Goal: Task Accomplishment & Management: Complete application form

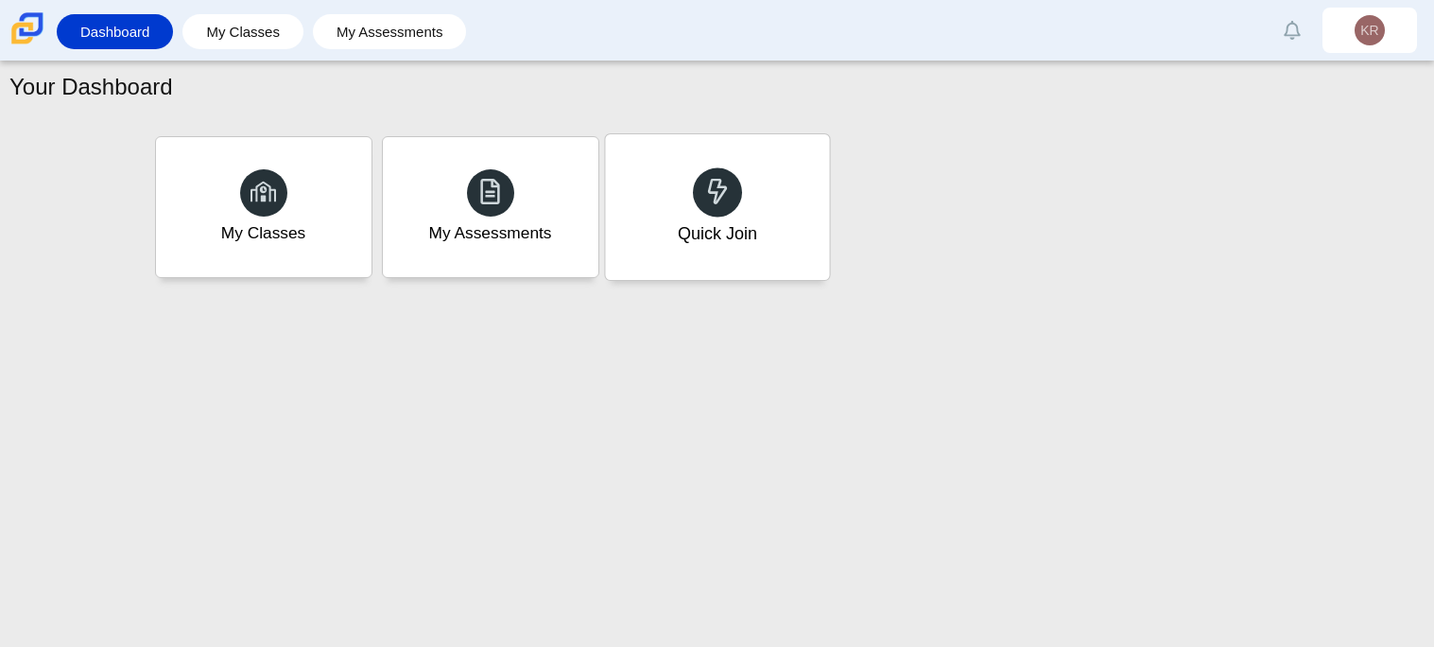
click at [749, 252] on div "Quick Join" at bounding box center [717, 207] width 224 height 146
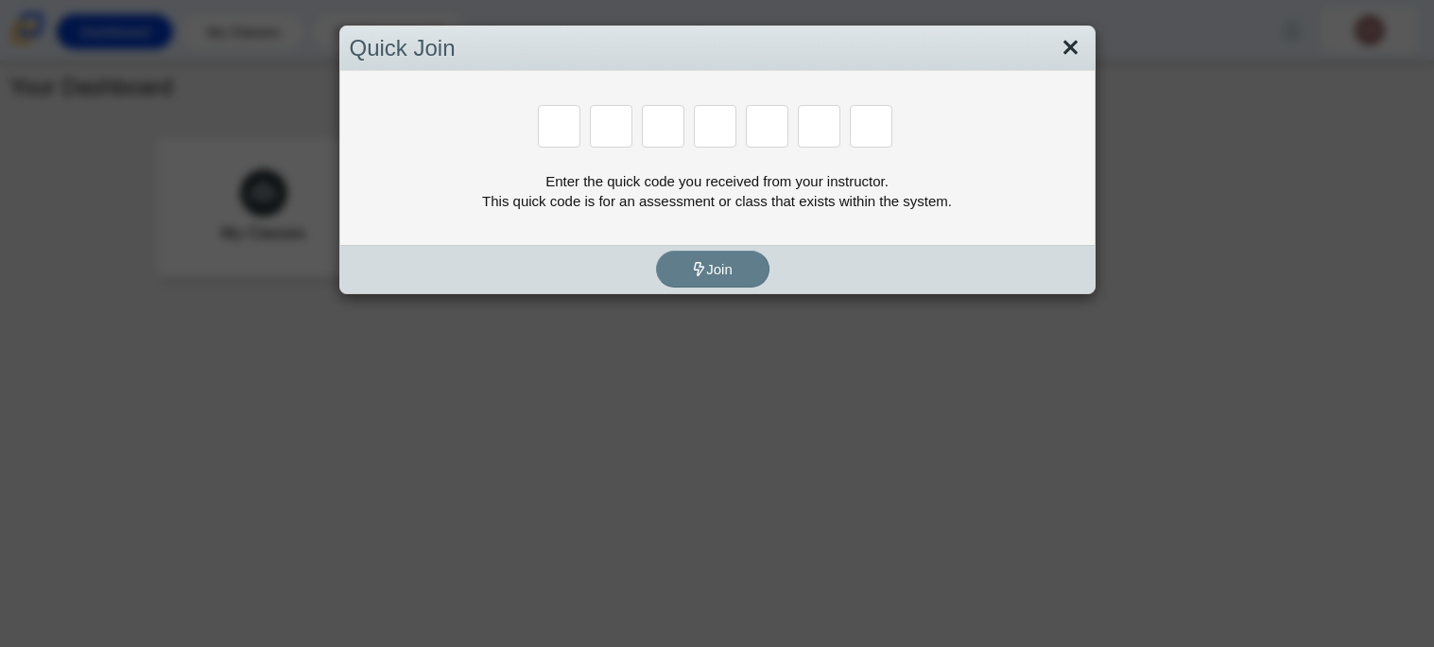
click at [1069, 45] on link "Close" at bounding box center [1070, 48] width 29 height 32
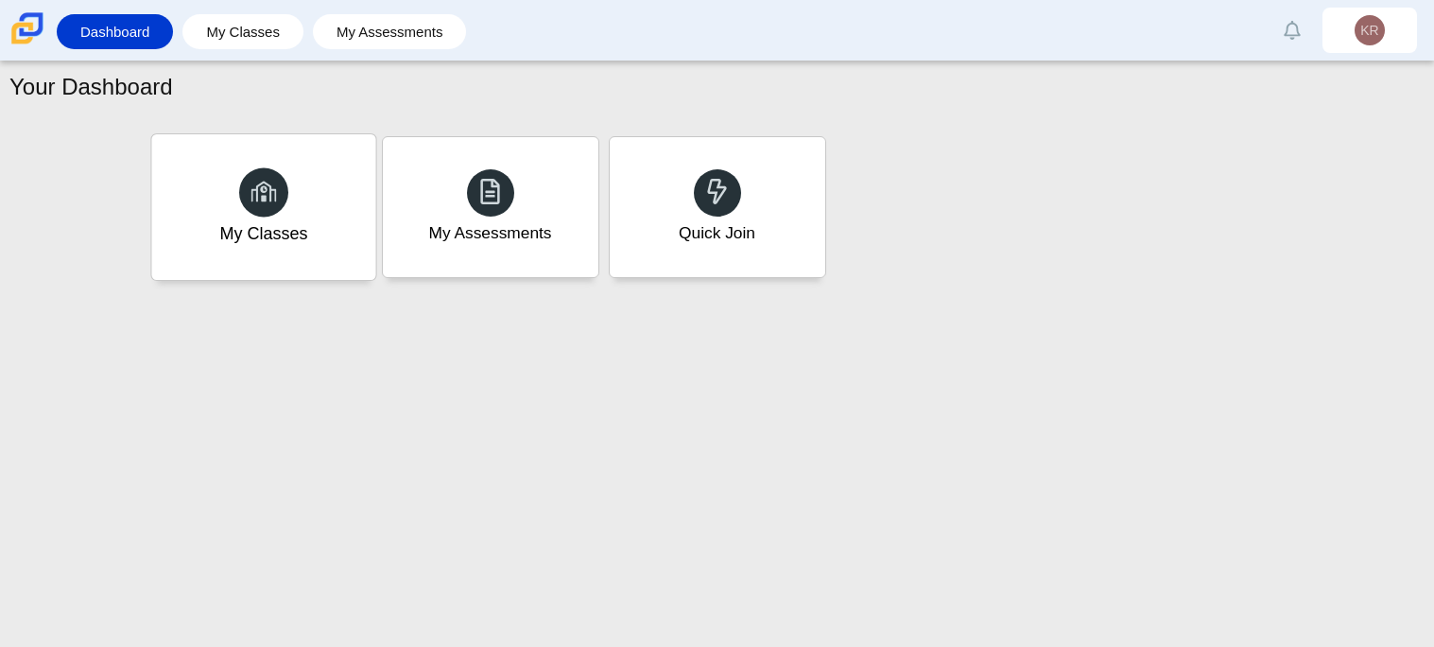
click at [280, 189] on div at bounding box center [263, 191] width 49 height 49
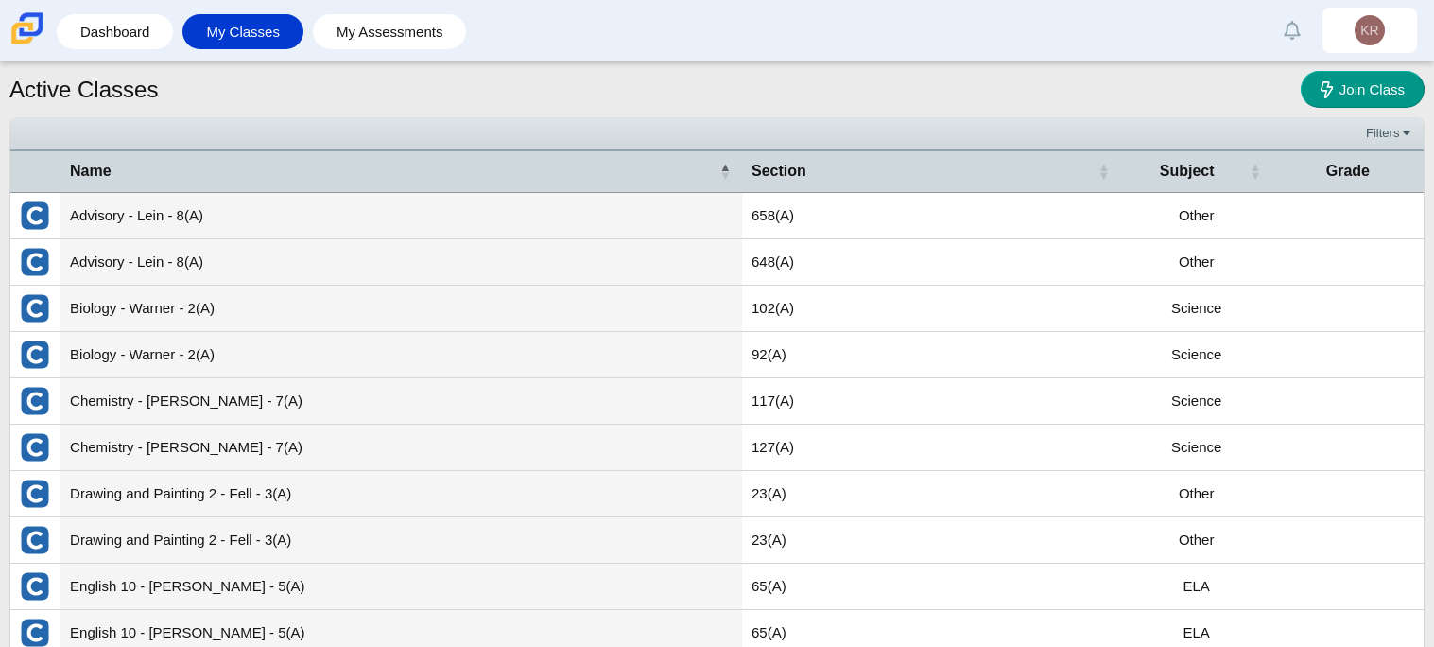
click at [119, 52] on li "Dashboard" at bounding box center [120, 31] width 126 height 43
click at [118, 50] on li "Dashboard" at bounding box center [120, 31] width 126 height 43
click at [117, 48] on link "Dashboard" at bounding box center [114, 31] width 97 height 35
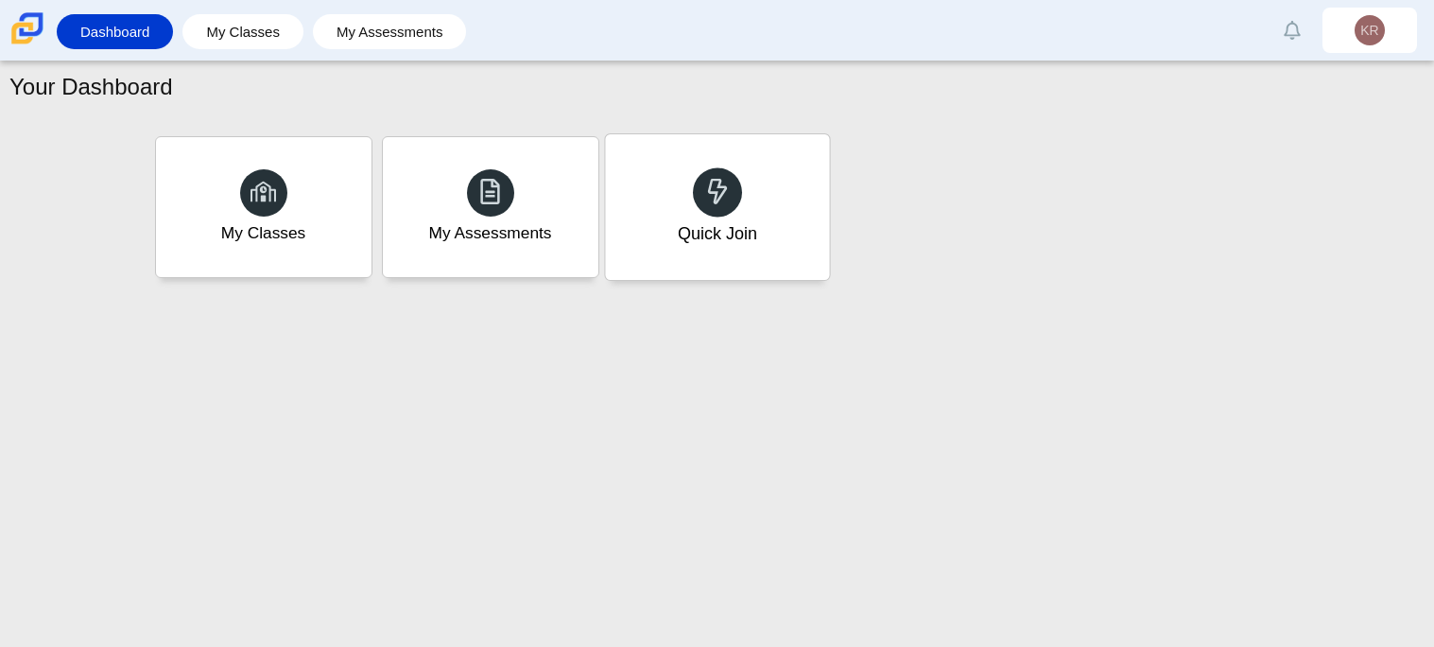
click at [794, 245] on div "Quick Join" at bounding box center [717, 207] width 224 height 146
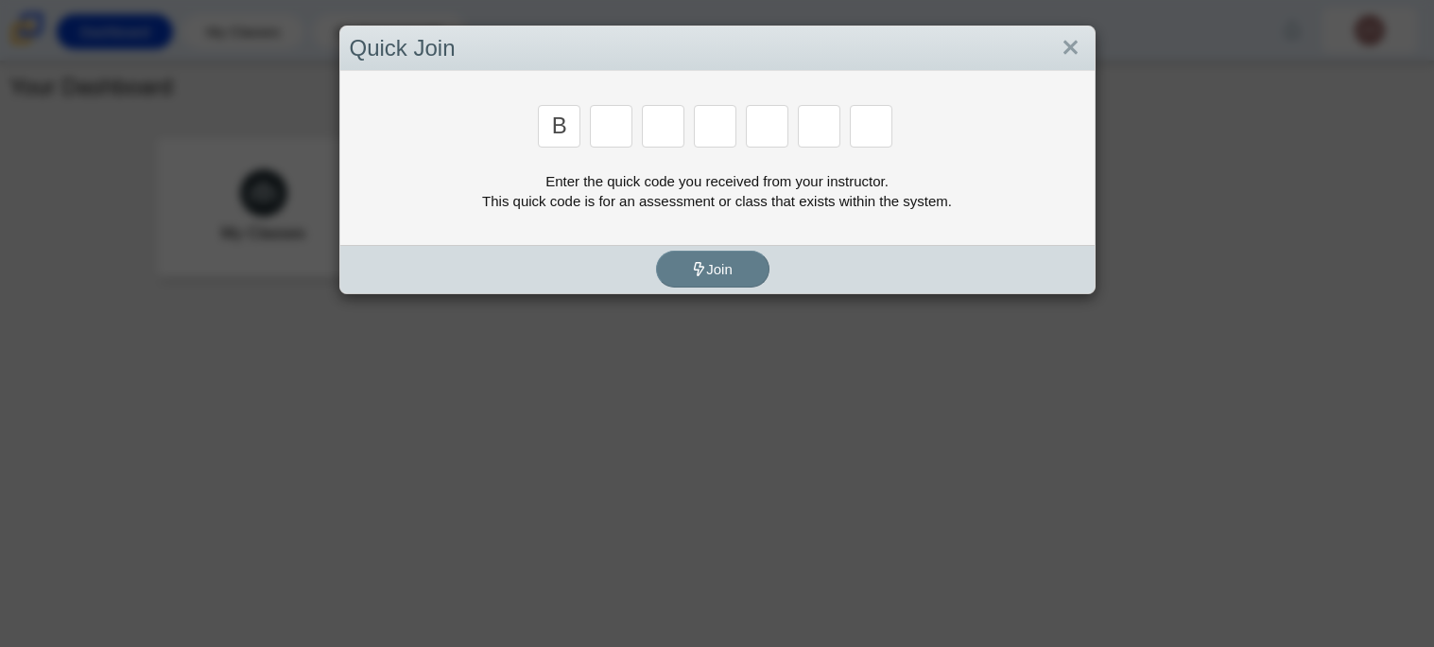
type input "b"
type input "n"
type input "3"
type input "5"
type input "3"
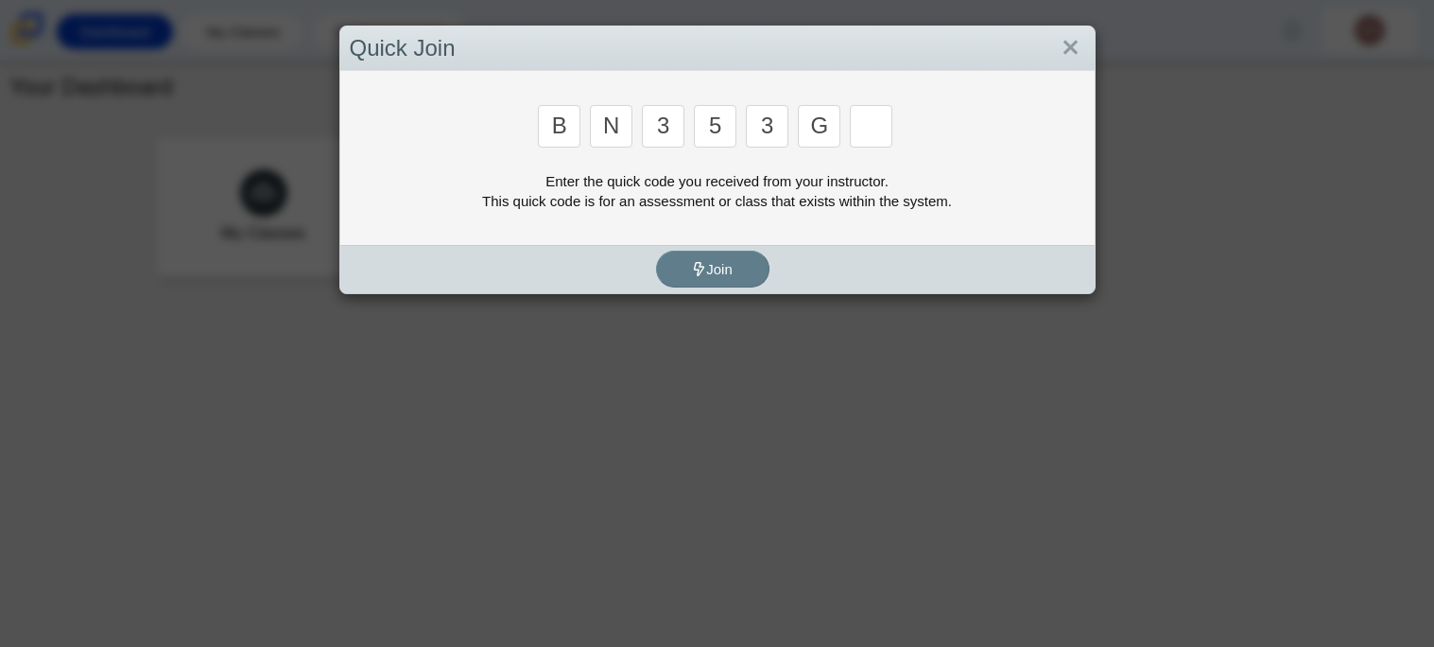
type input "g"
click at [635, 116] on div "n" at bounding box center [613, 128] width 46 height 46
click at [625, 117] on input "n" at bounding box center [611, 126] width 43 height 43
type input "m"
click at [852, 123] on input "Enter Access Code Digit 7" at bounding box center [871, 126] width 43 height 43
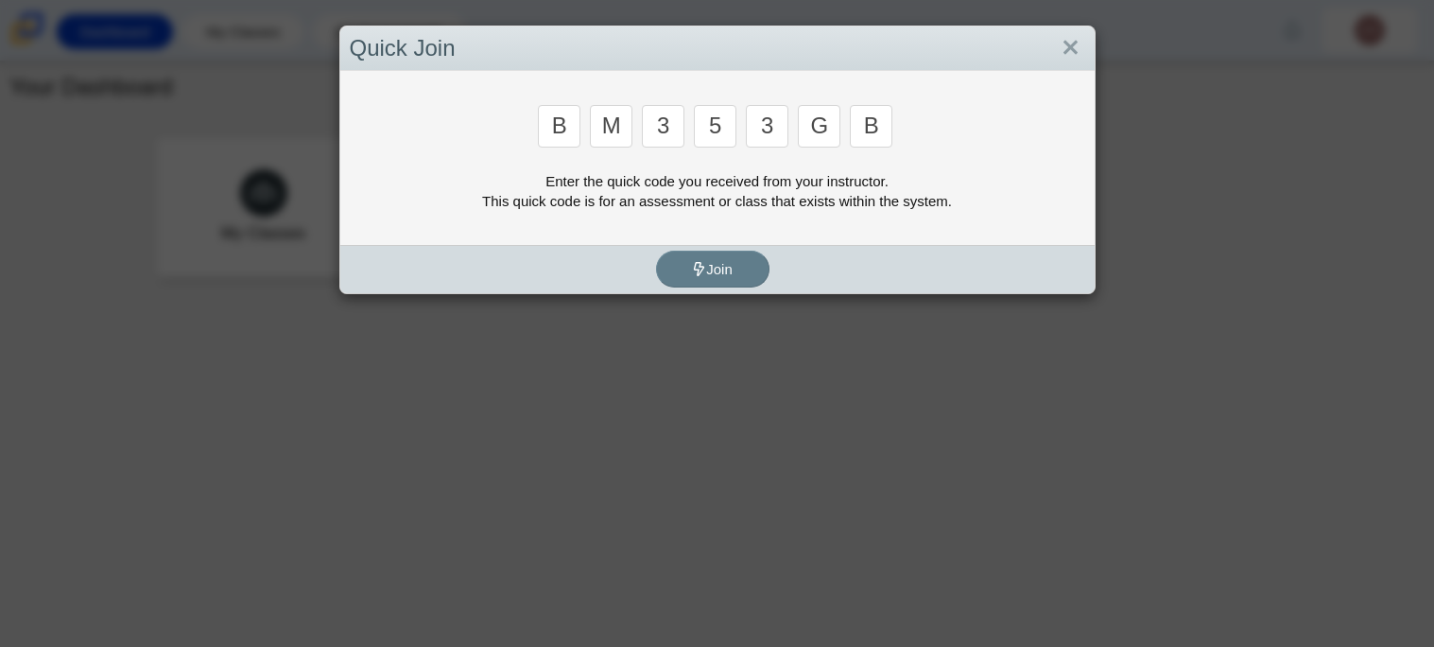
type input "b"
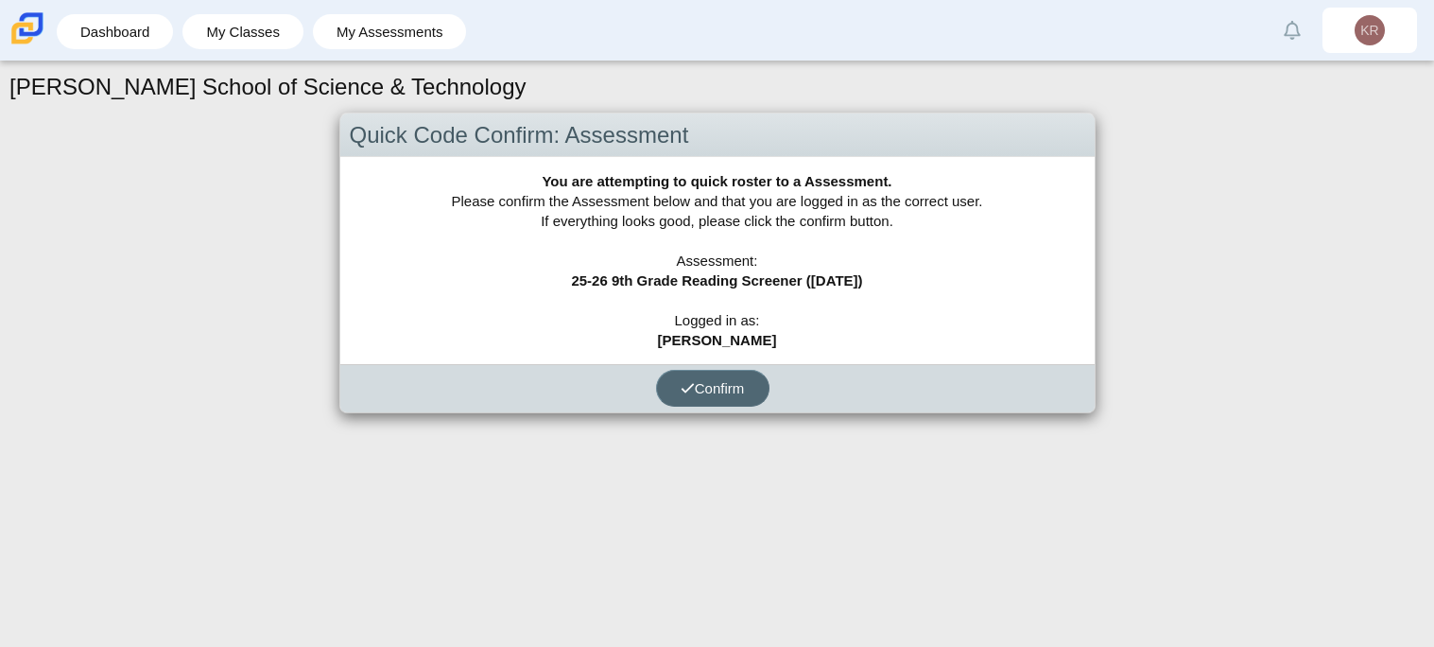
click at [691, 380] on span "Confirm" at bounding box center [713, 388] width 64 height 16
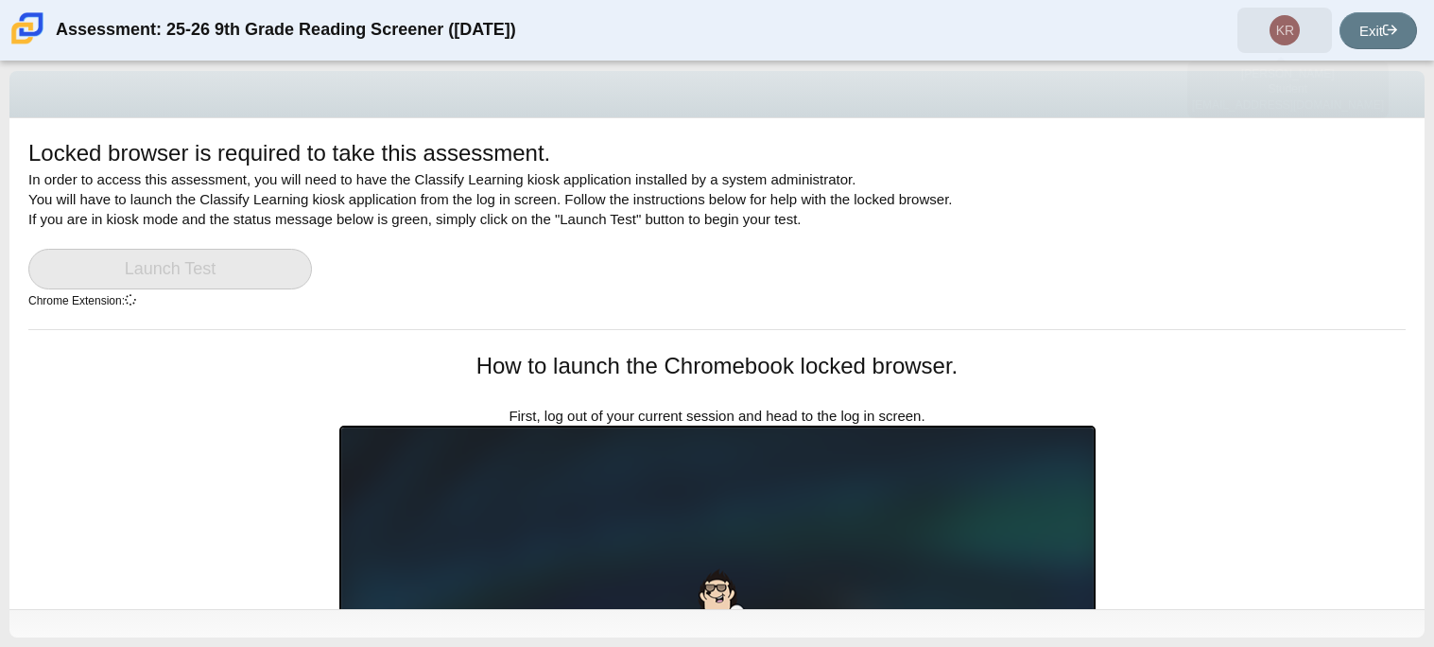
click at [1313, 36] on span "KR" at bounding box center [1285, 30] width 95 height 45
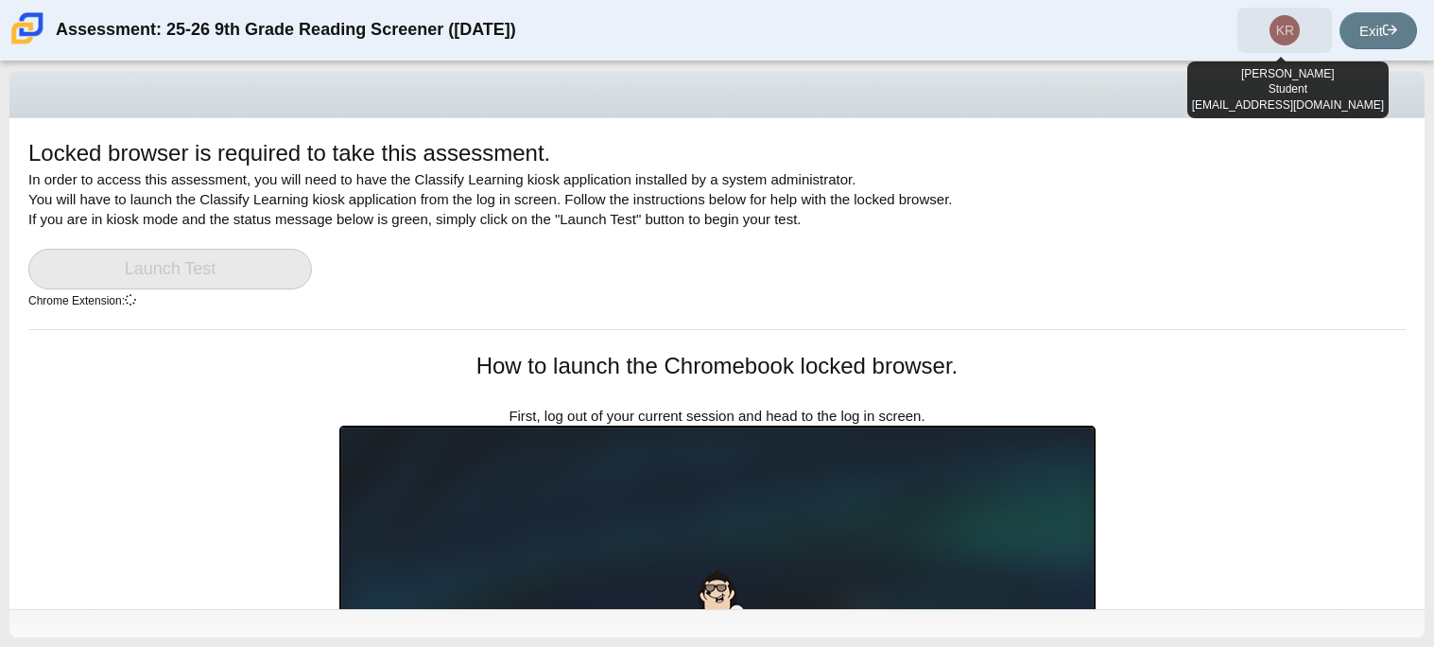
click at [1313, 36] on span "KR" at bounding box center [1285, 30] width 95 height 45
click at [1305, 41] on span "KR" at bounding box center [1285, 30] width 95 height 45
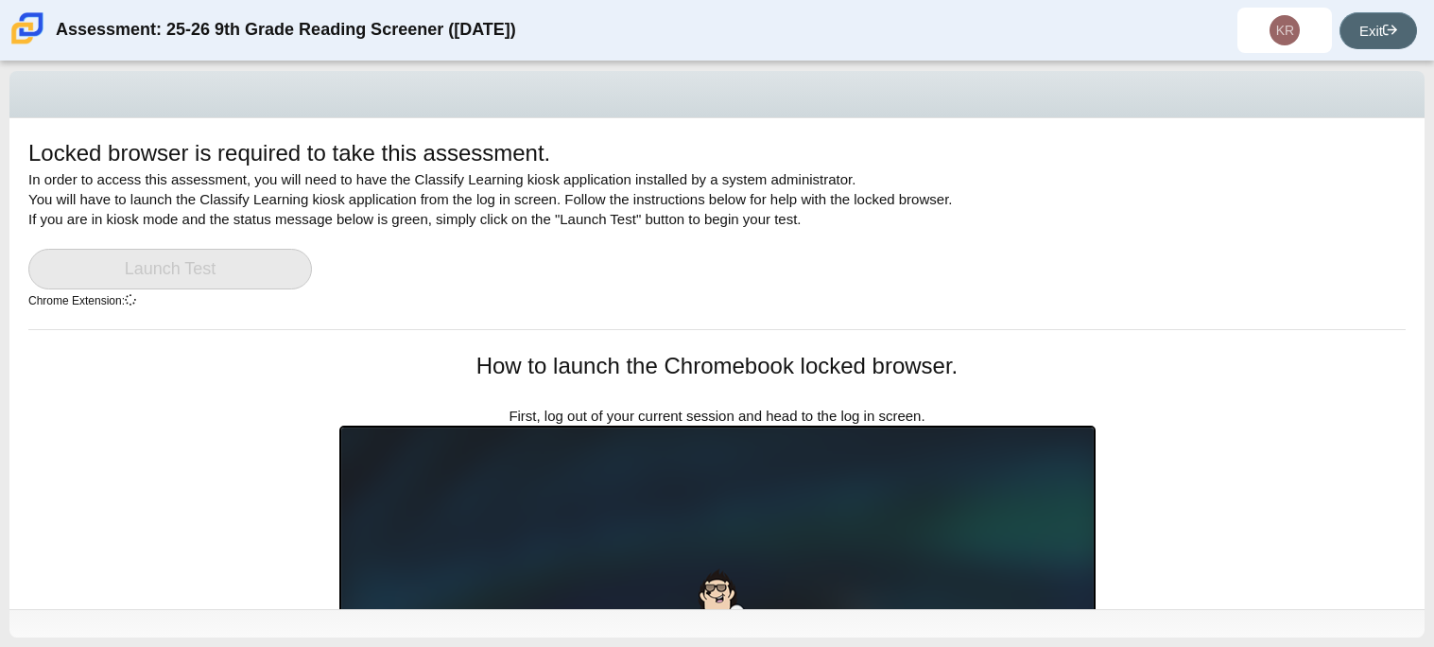
click at [1360, 42] on link "Exit" at bounding box center [1379, 30] width 78 height 37
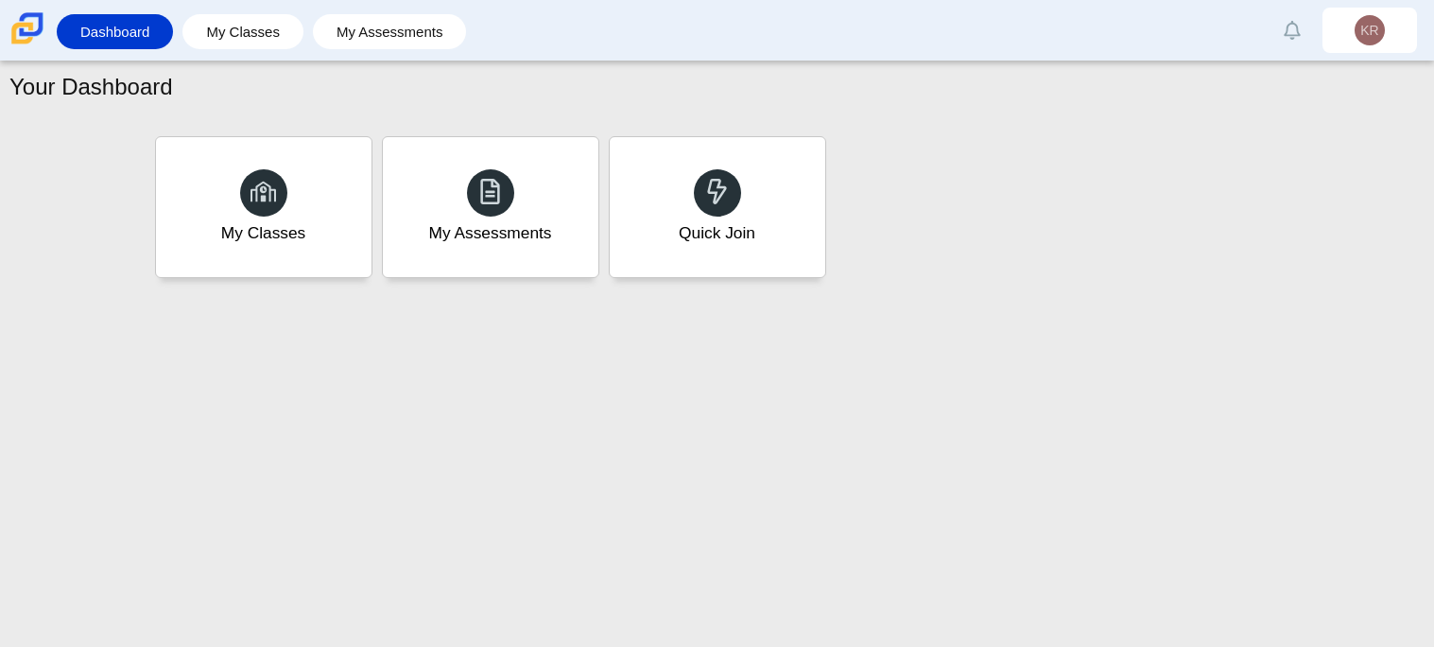
click at [505, 426] on div "Your Dashboard My Classes My Assessments Quick Join" at bounding box center [717, 353] width 1434 height 585
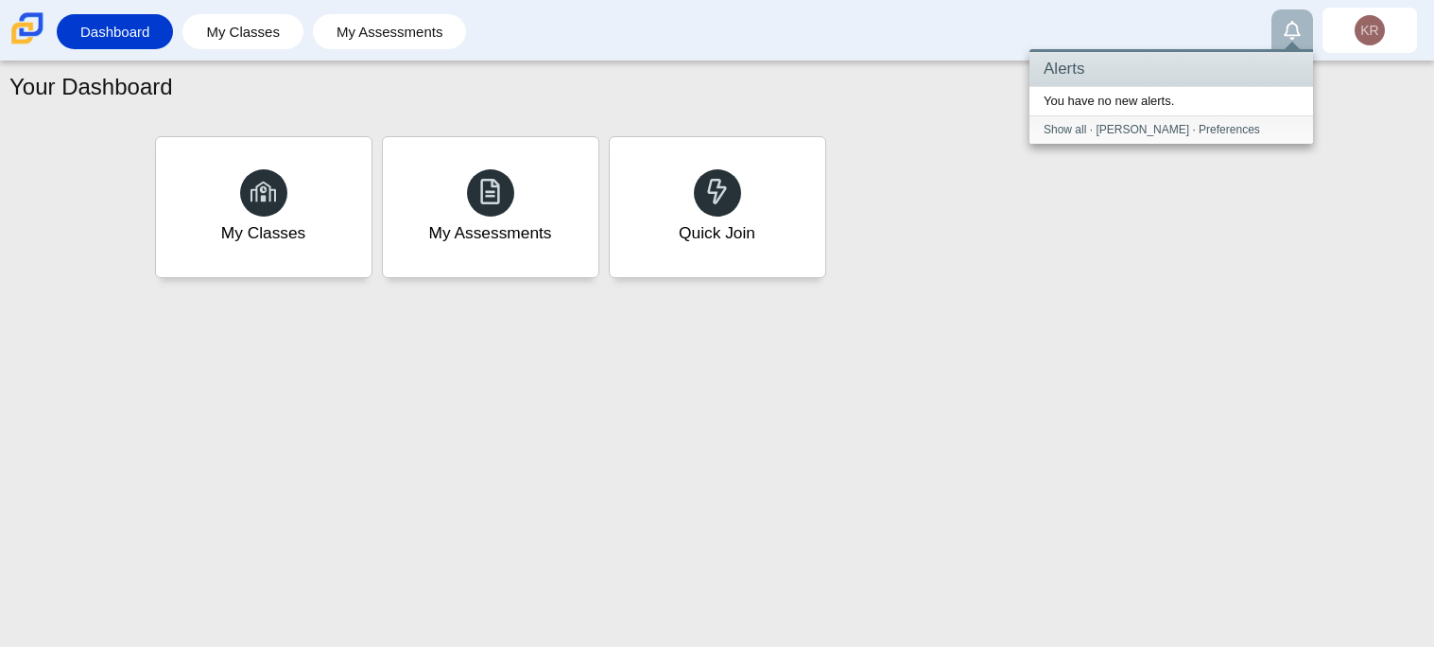
click at [1309, 31] on link "Alerts" at bounding box center [1293, 30] width 42 height 42
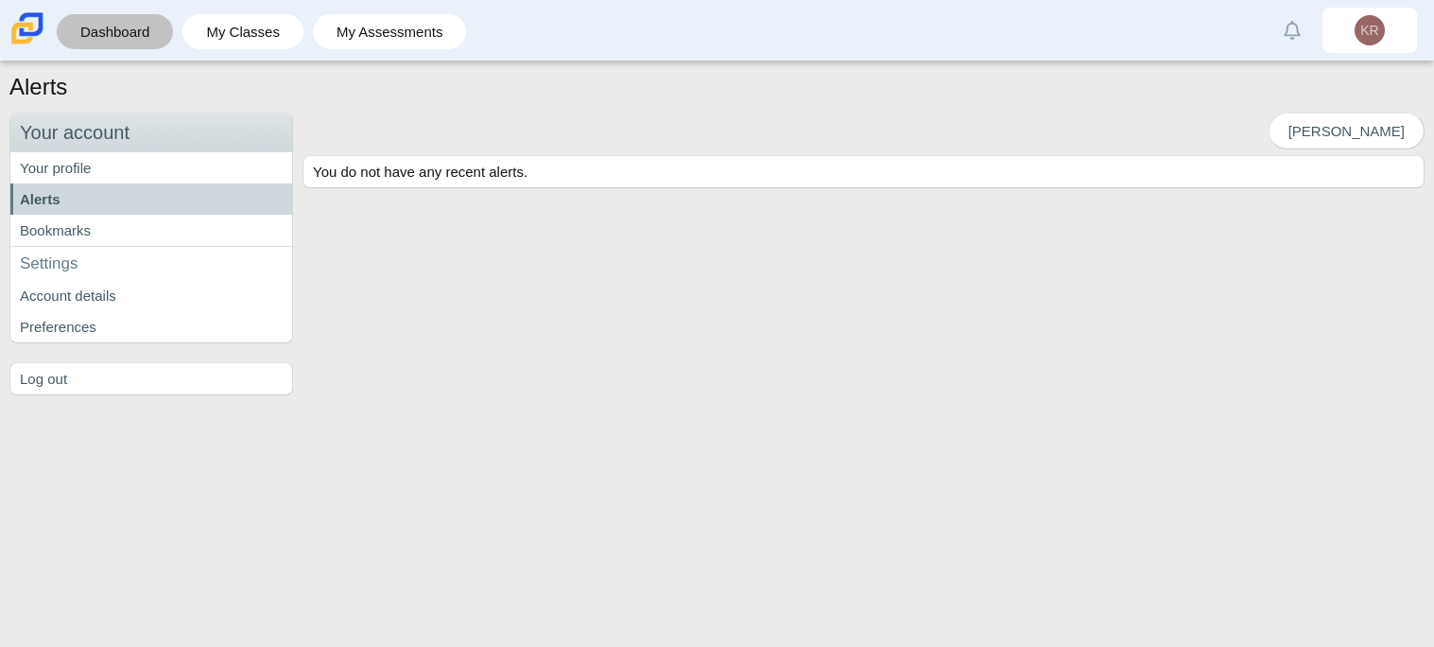
click at [109, 38] on link "Dashboard" at bounding box center [114, 31] width 97 height 35
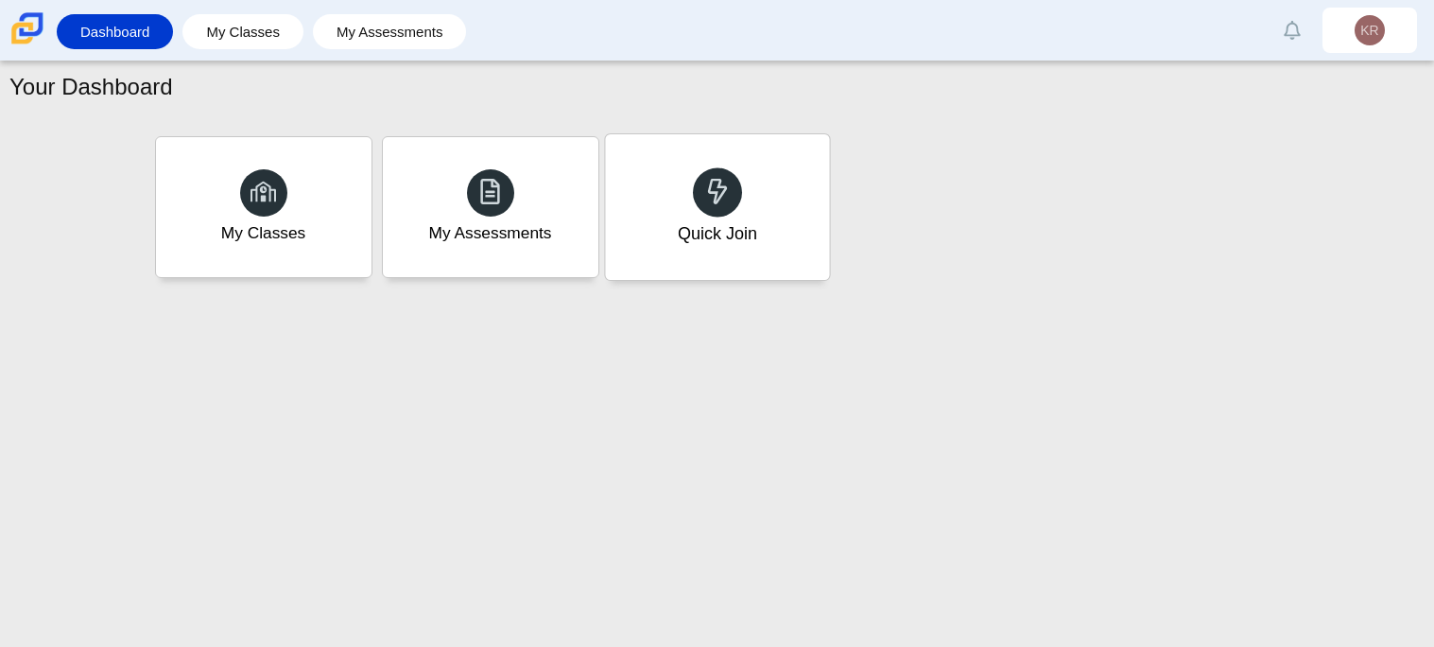
click at [787, 190] on div "Quick Join" at bounding box center [717, 207] width 224 height 146
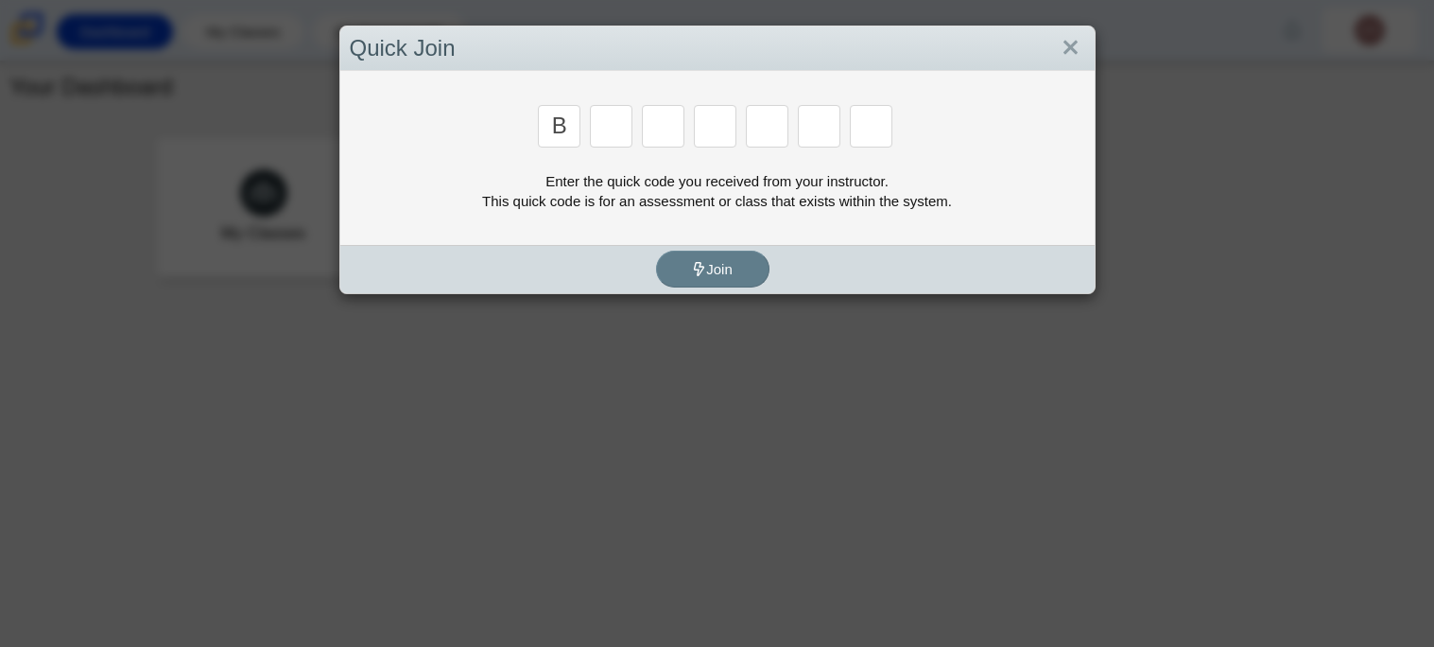
type input "b"
type input "m"
type input "3"
type input "5"
type input "3"
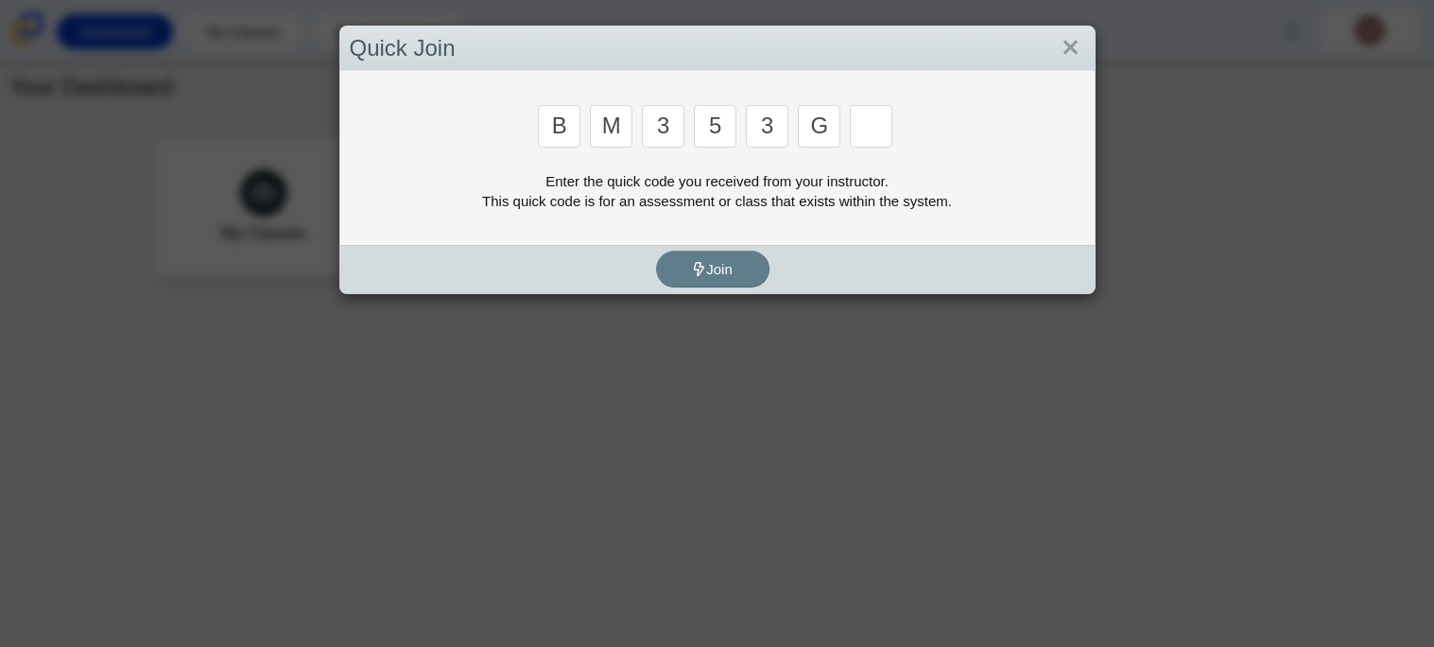
type input "g"
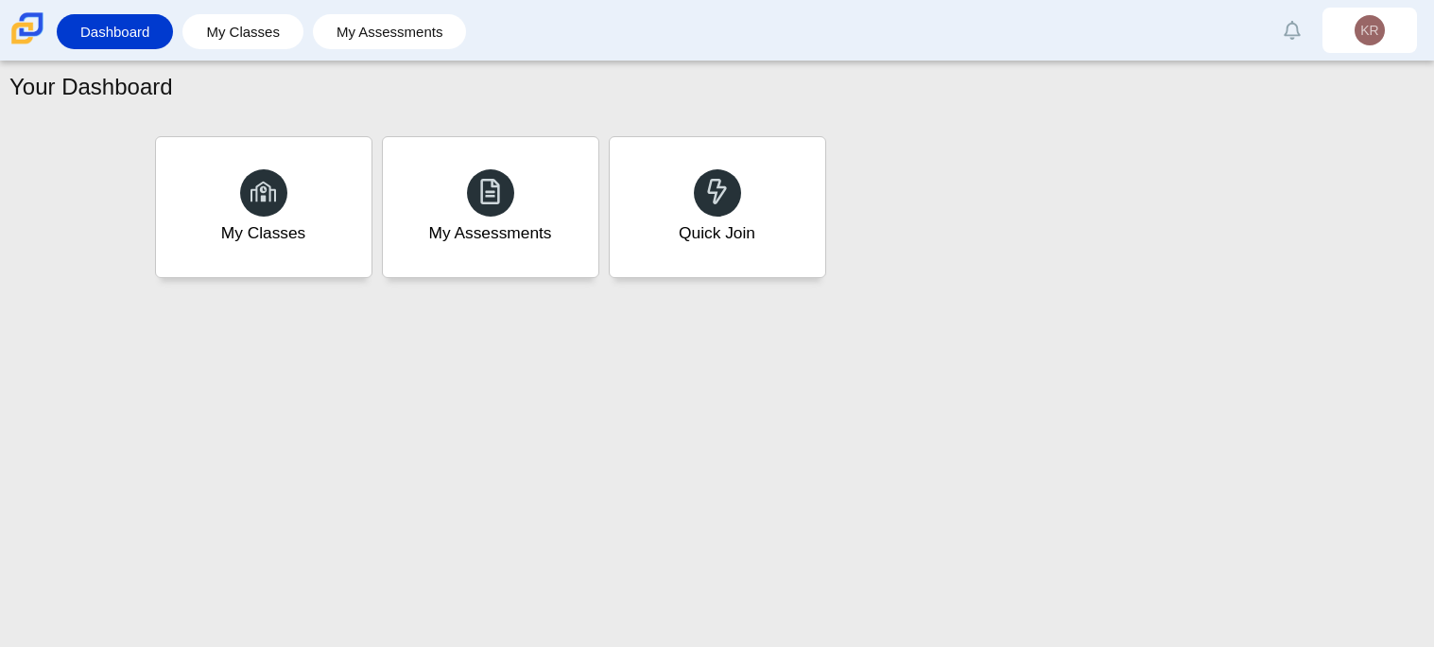
type input "b"
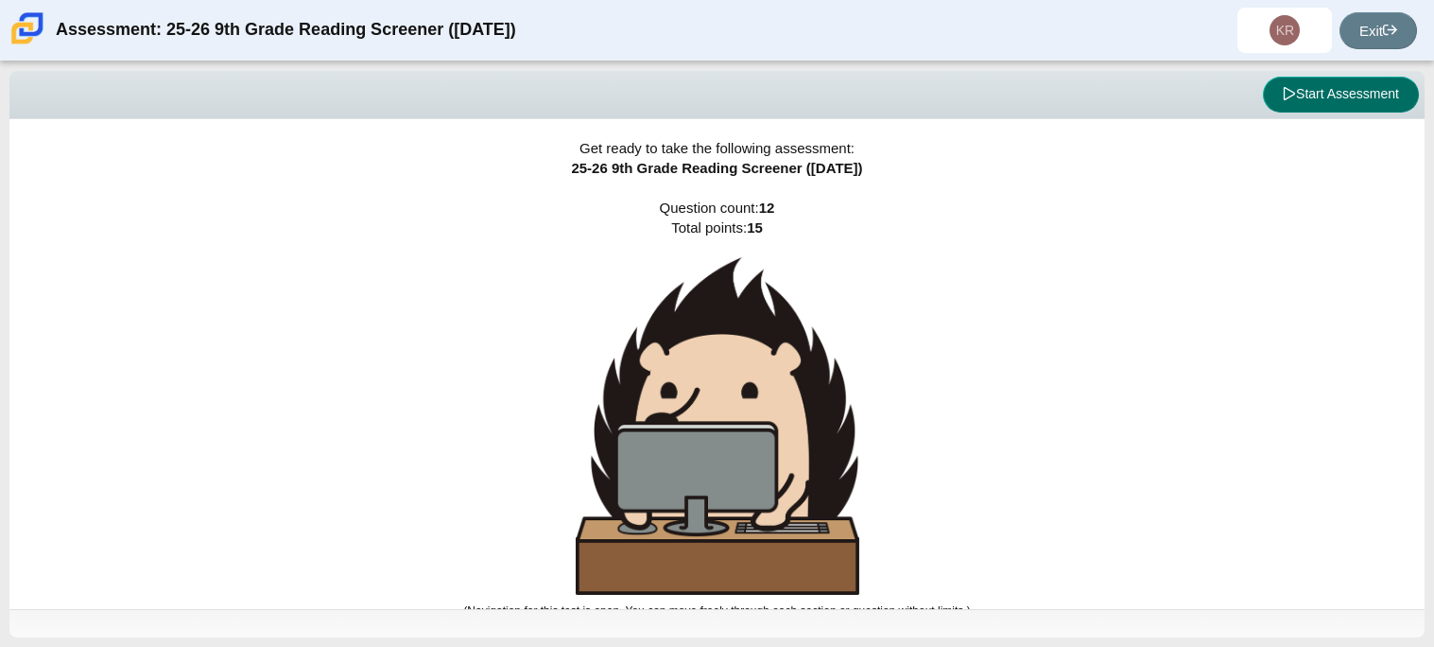
click at [1269, 92] on button "Start Assessment" at bounding box center [1341, 95] width 156 height 36
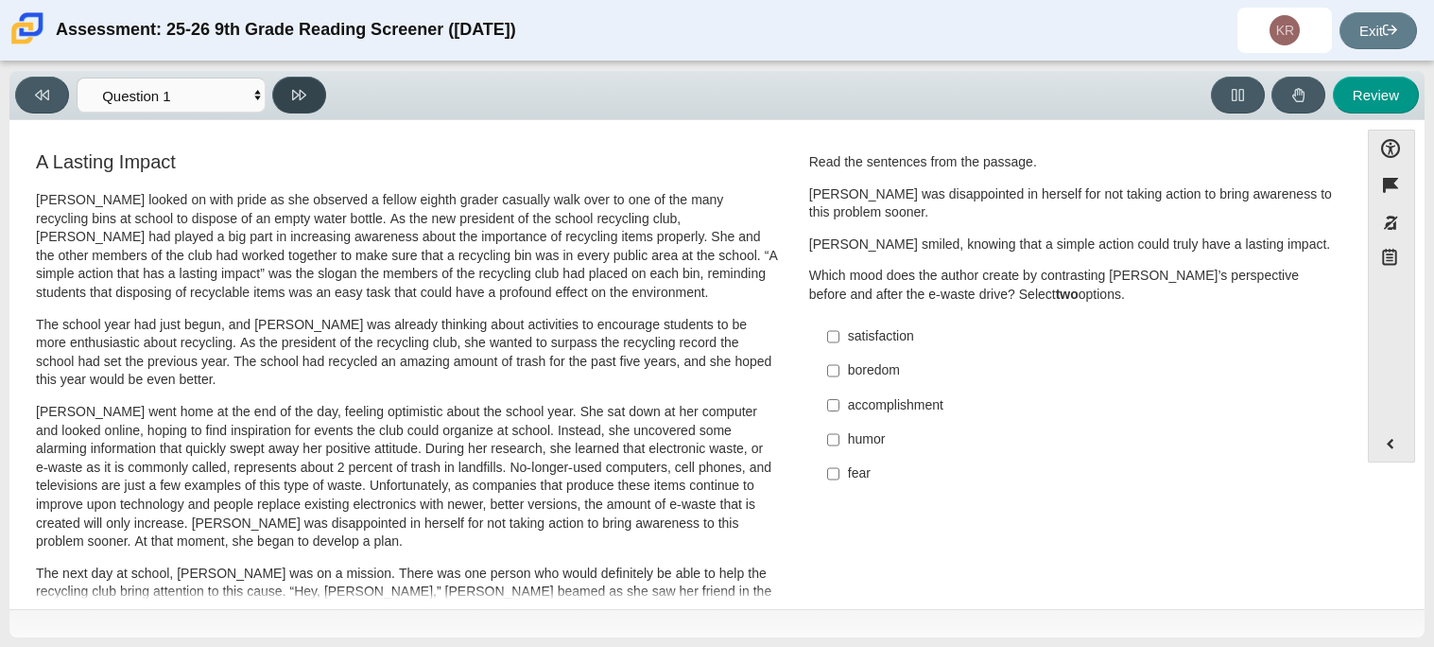
click at [314, 108] on button at bounding box center [299, 95] width 54 height 37
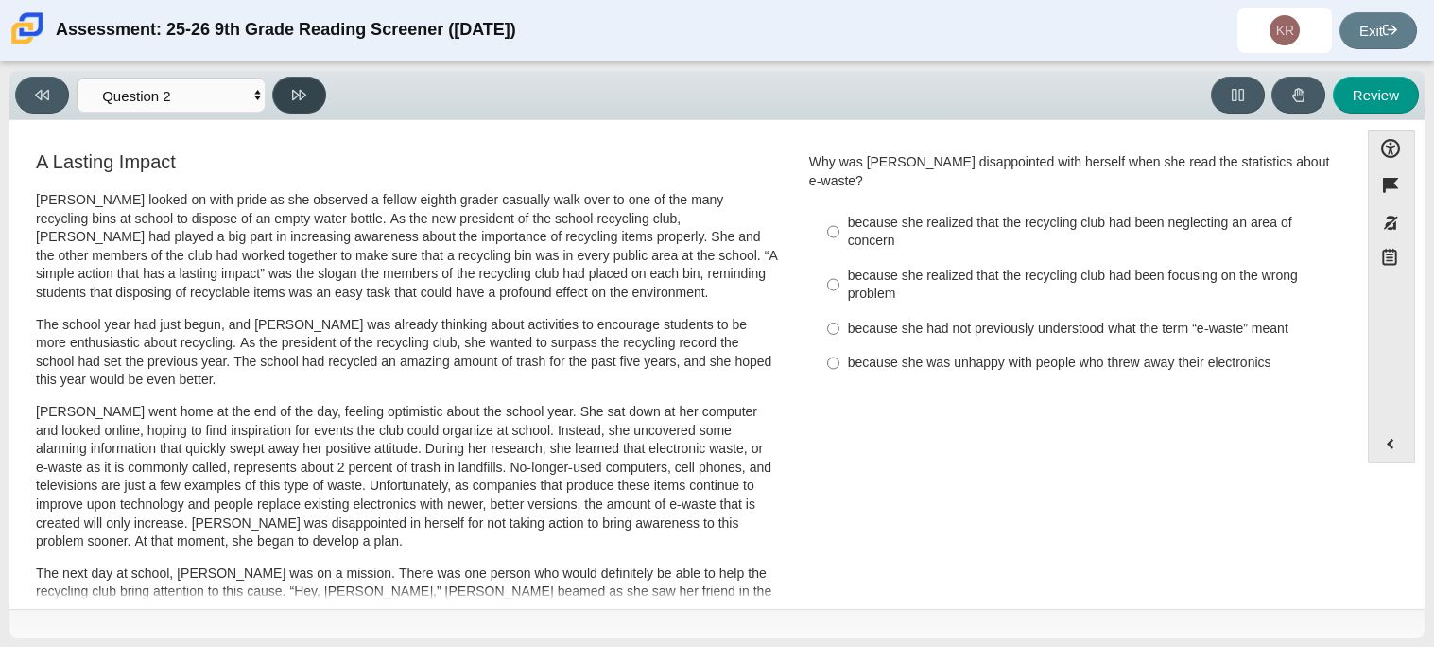
click at [314, 108] on button at bounding box center [299, 95] width 54 height 37
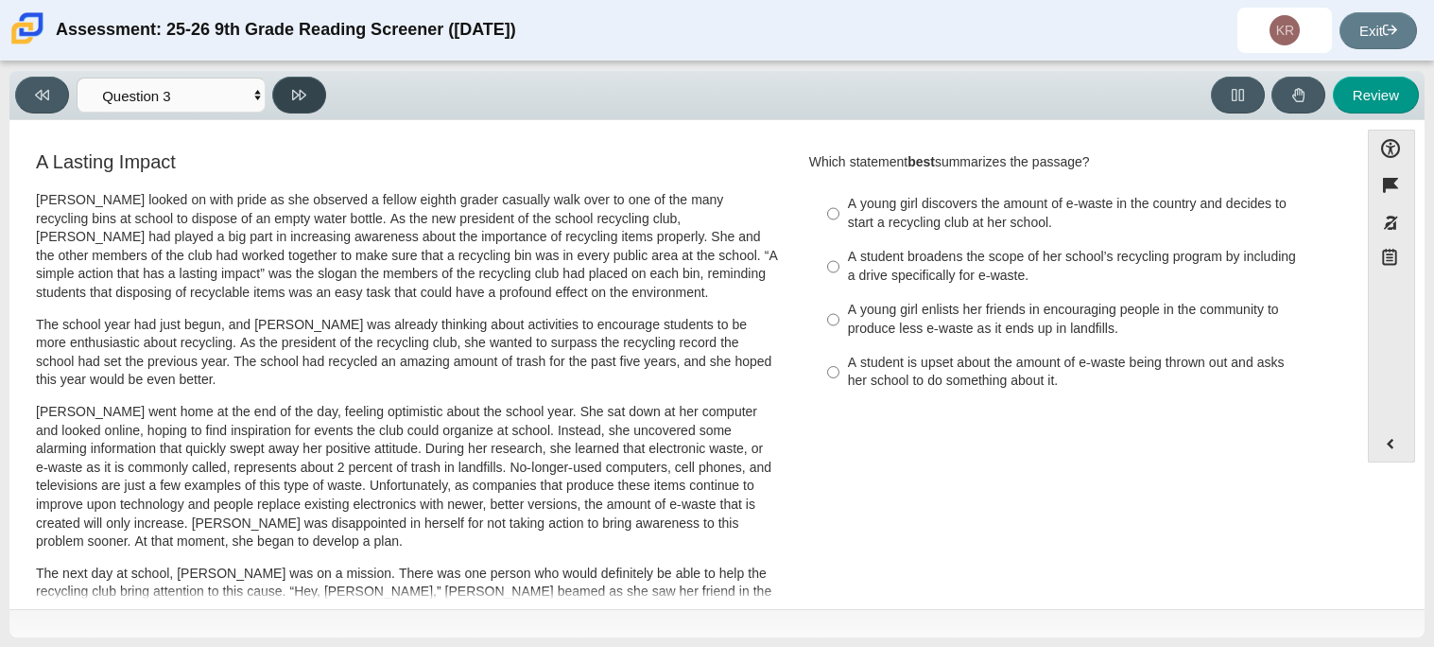
click at [314, 108] on button at bounding box center [299, 95] width 54 height 37
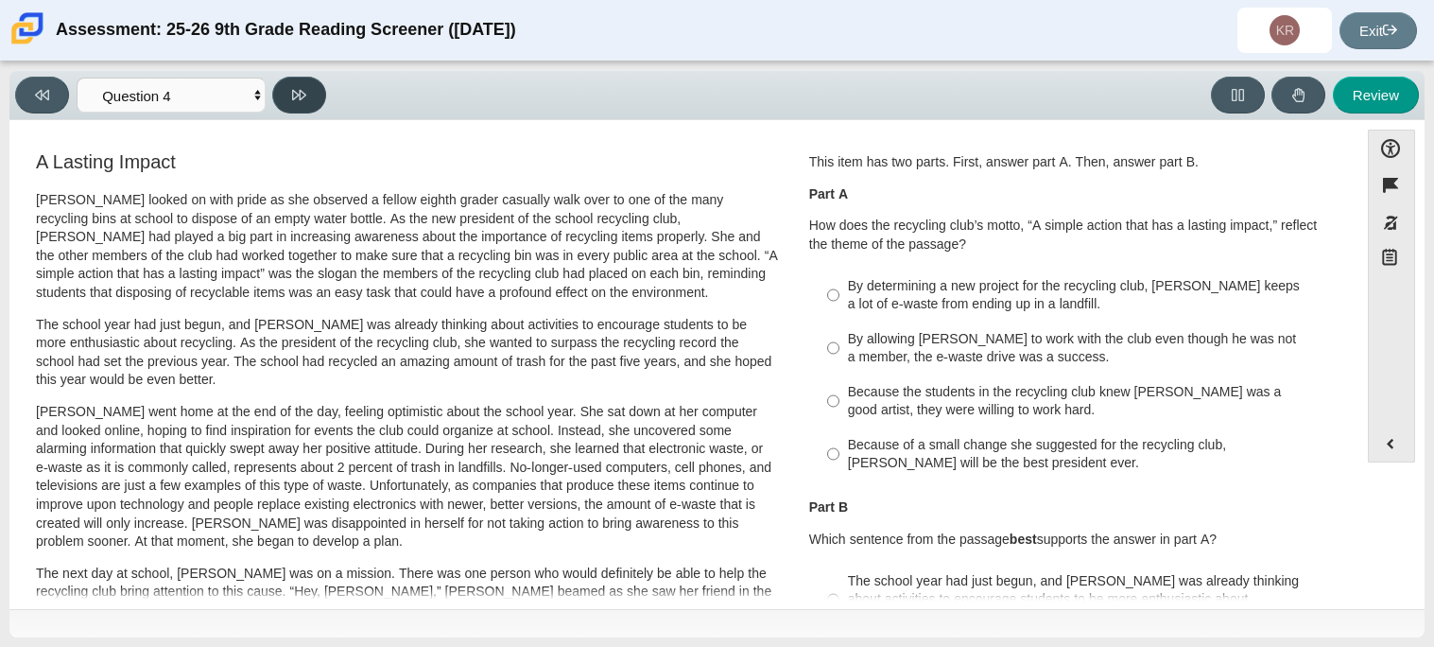
click at [314, 108] on button at bounding box center [299, 95] width 54 height 37
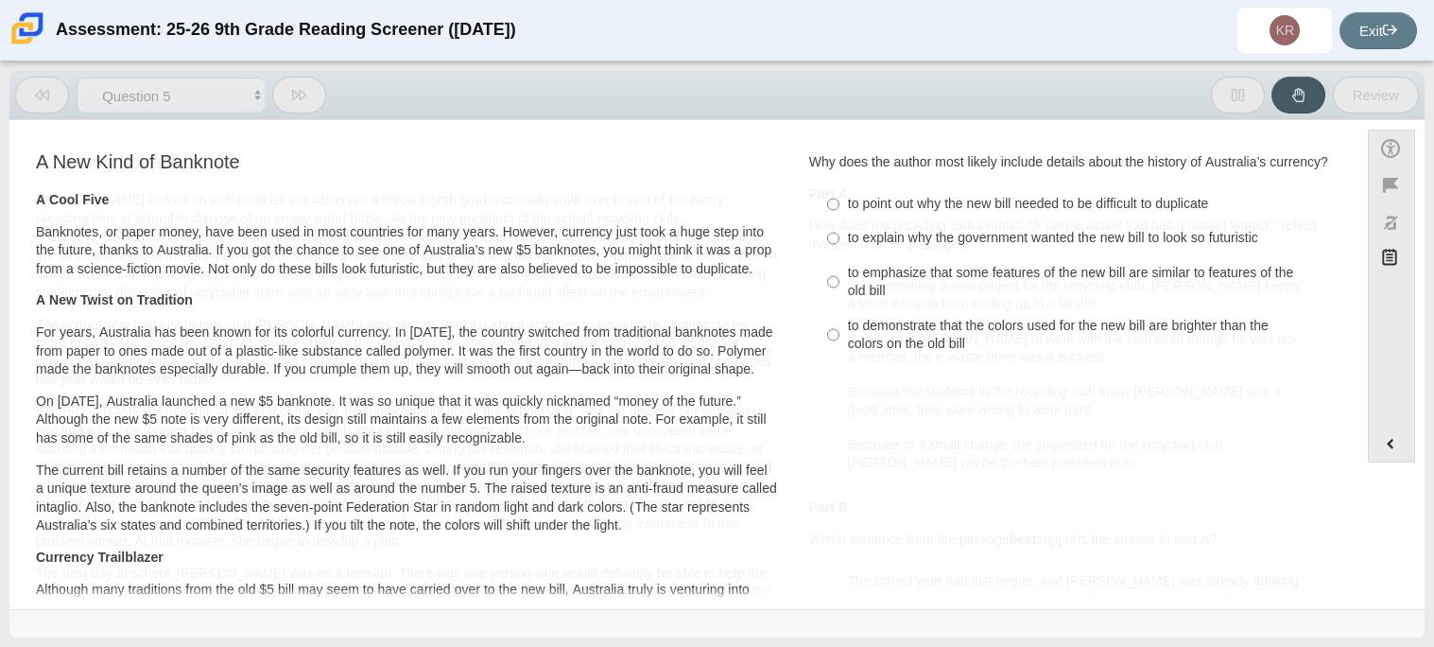
click at [314, 108] on button at bounding box center [299, 95] width 54 height 37
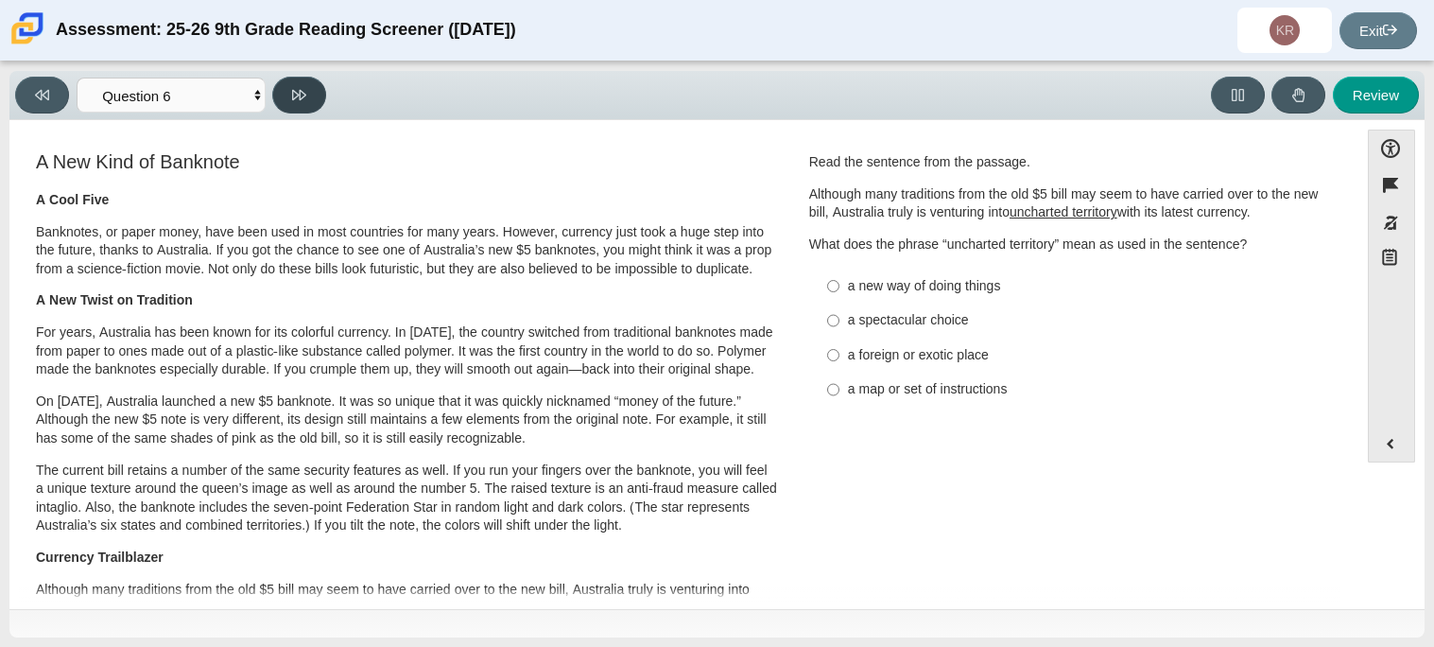
click at [314, 108] on button at bounding box center [299, 95] width 54 height 37
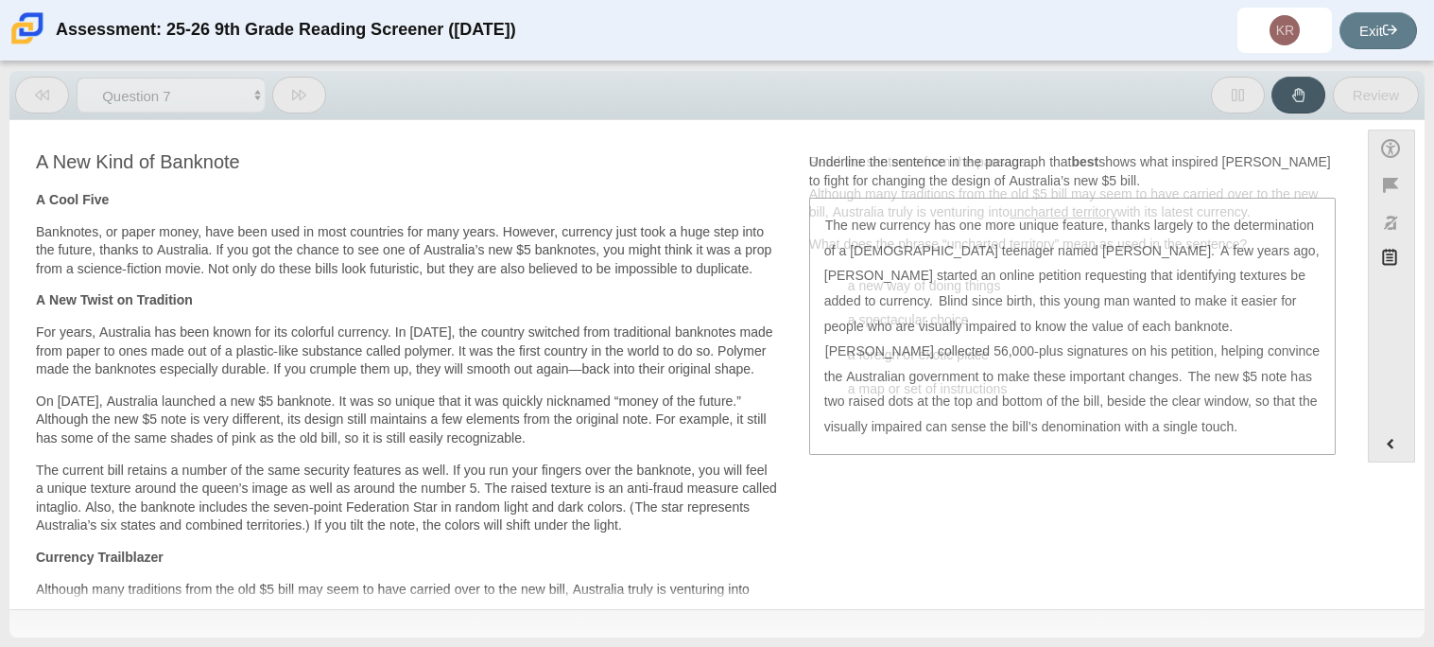
click at [314, 108] on button at bounding box center [299, 95] width 54 height 37
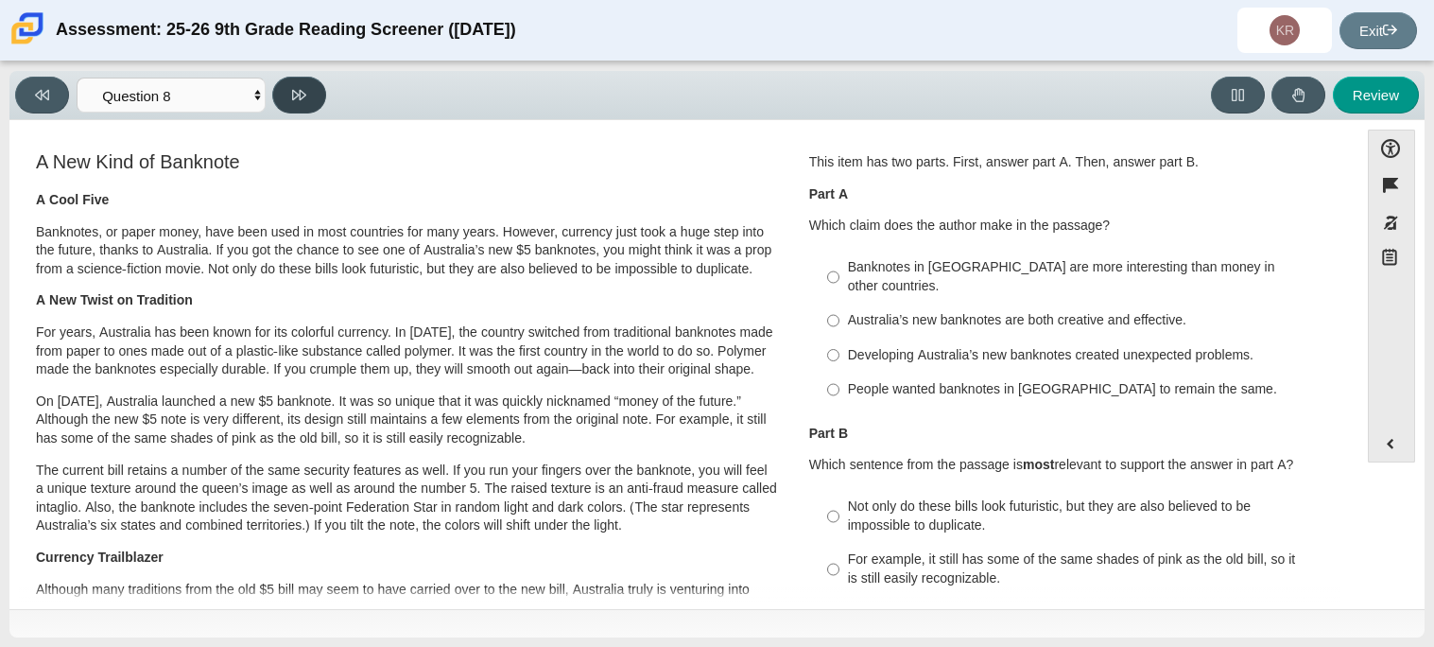
click at [299, 110] on button at bounding box center [299, 95] width 54 height 37
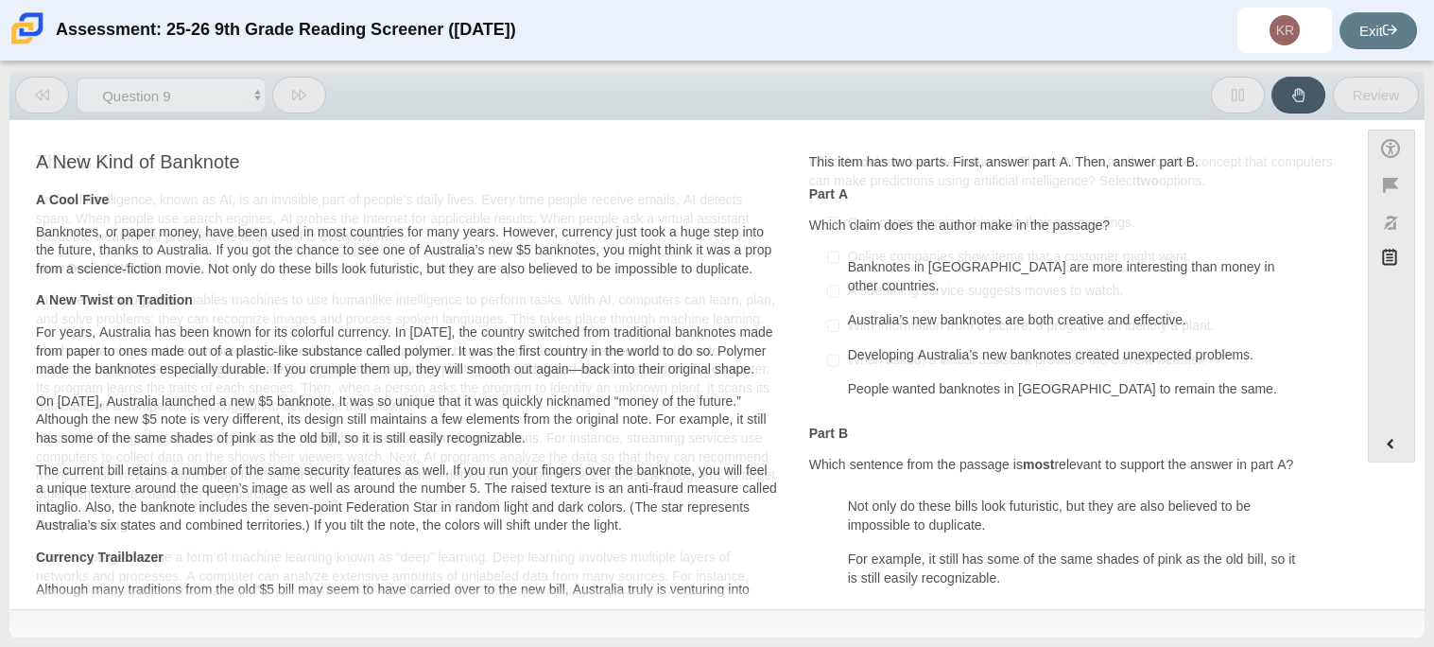
click at [299, 110] on button at bounding box center [299, 95] width 54 height 37
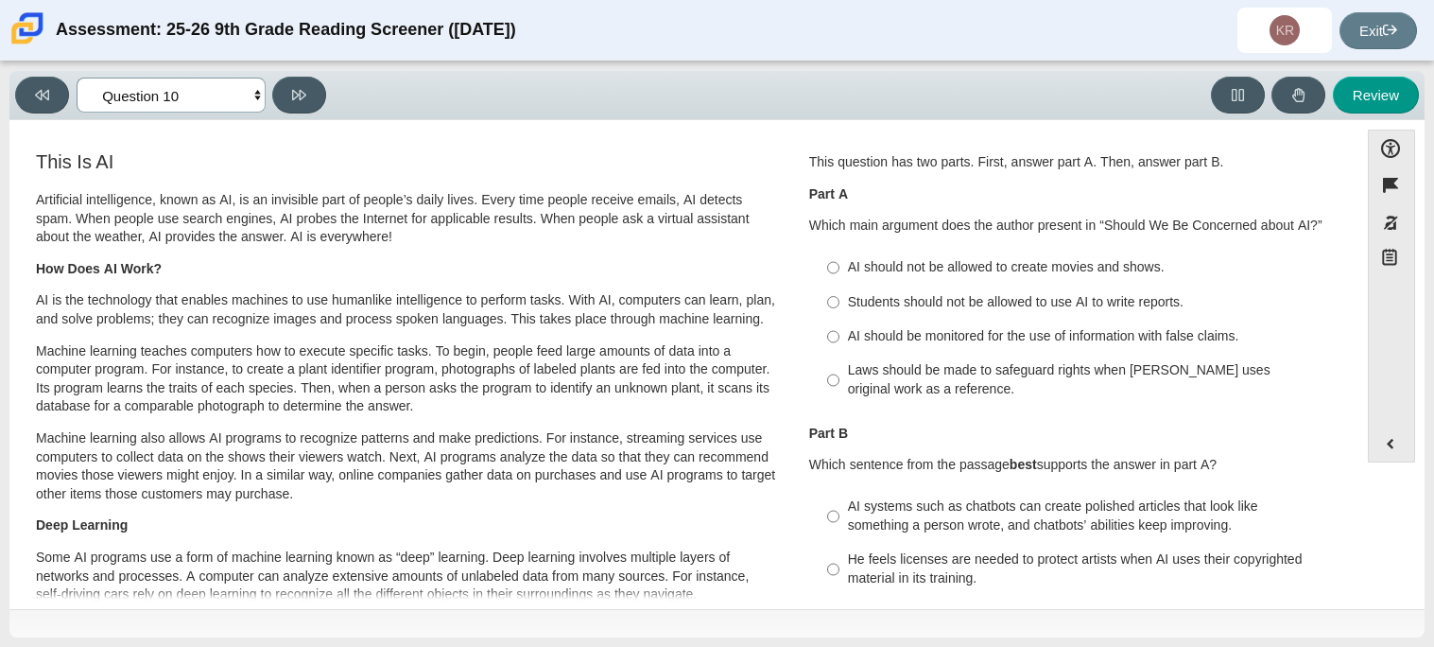
click at [235, 106] on select "Questions Question 1 Question 2 Question 3 Question 4 Question 5 Question 6 Que…" at bounding box center [171, 95] width 189 height 35
select select "ccc5b315-3c7c-471c-bf90-f22c8299c798"
click at [77, 78] on select "Questions Question 1 Question 2 Question 3 Question 4 Question 5 Question 6 Que…" at bounding box center [171, 95] width 189 height 35
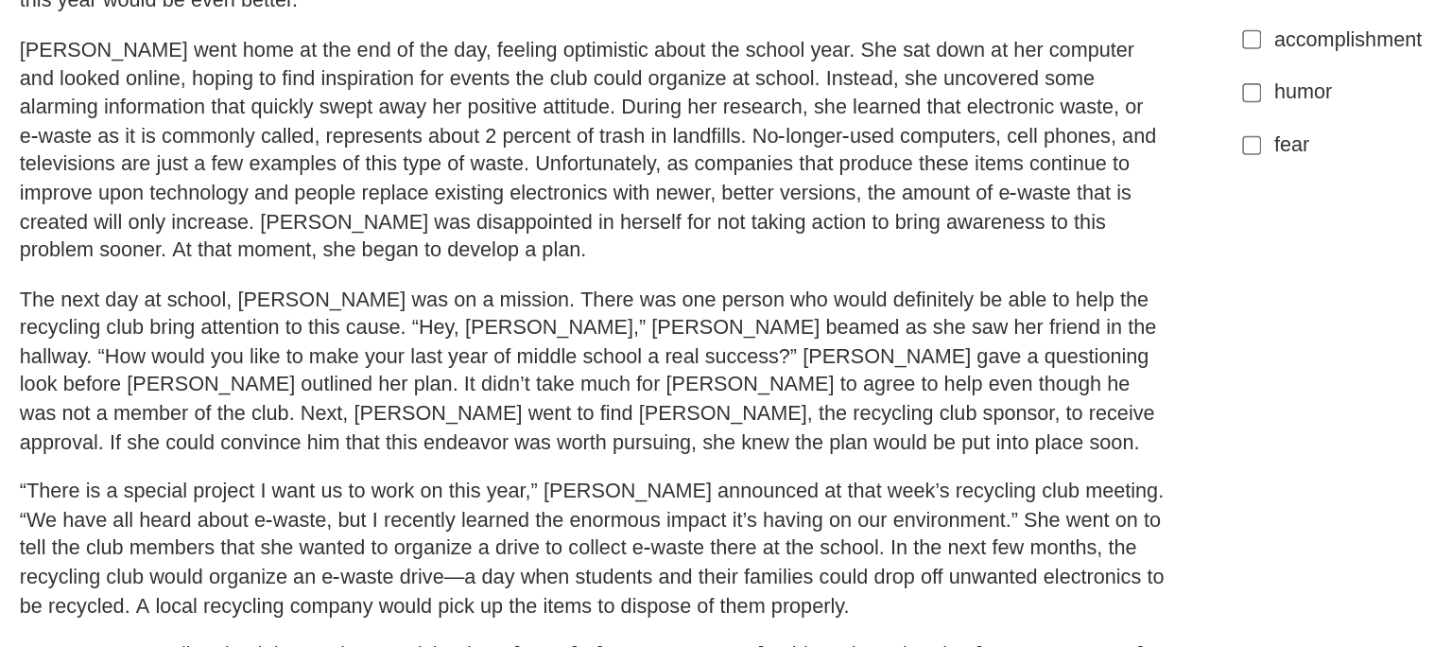
scroll to position [234, 0]
click at [331, 398] on p "The next day at school, Scarlett was on a mission. There was one person who wou…" at bounding box center [407, 387] width 742 height 112
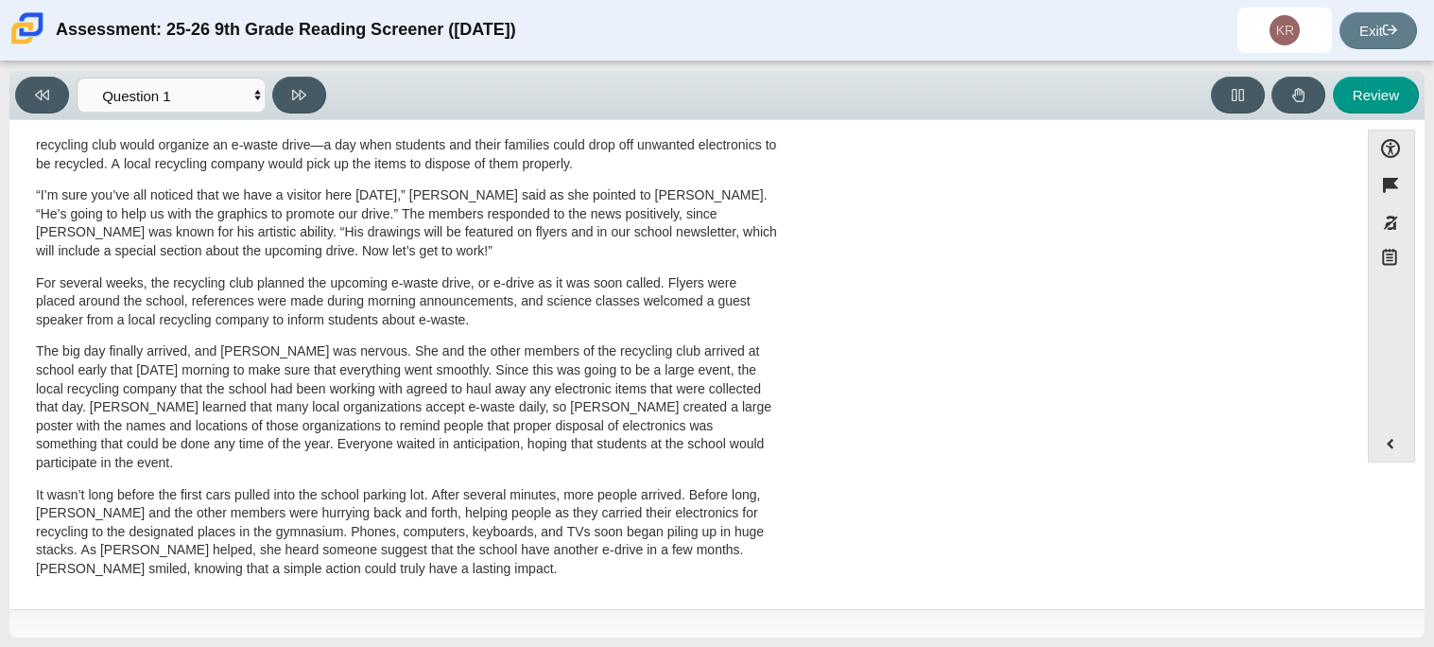
scroll to position [0, 0]
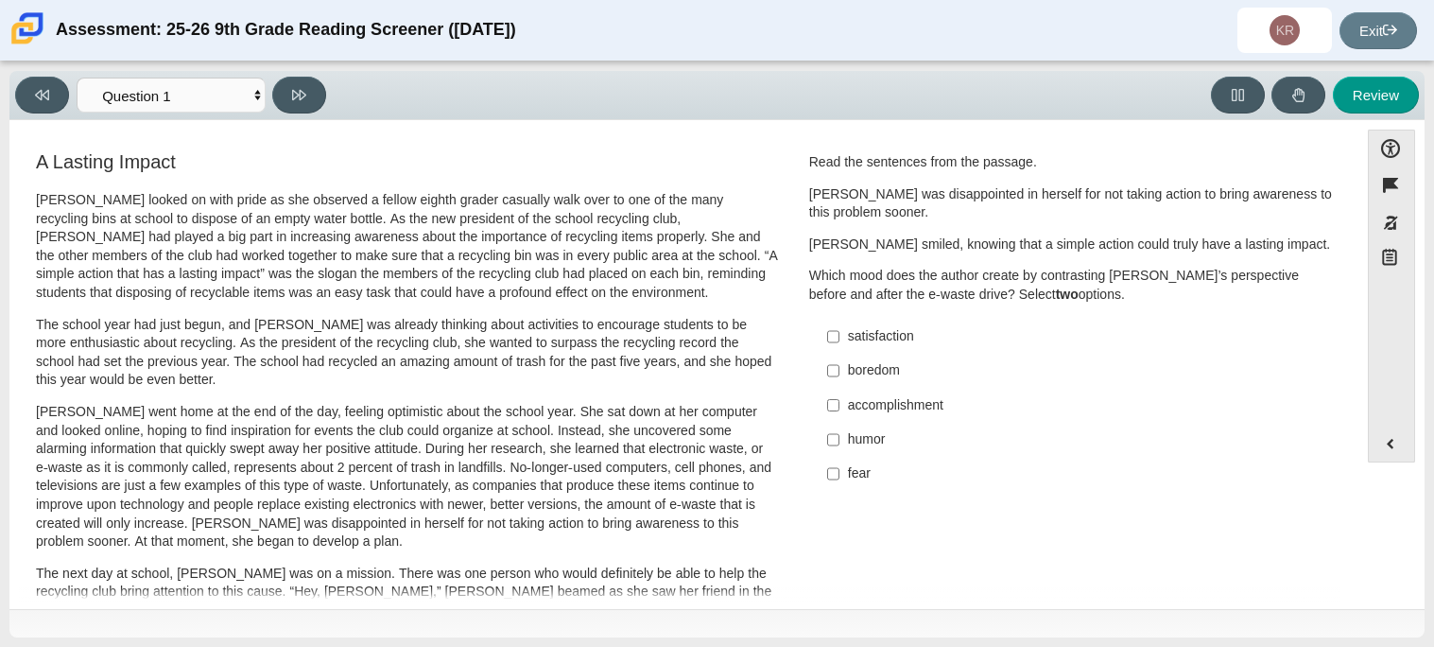
click at [885, 413] on div "accomplishment" at bounding box center [1086, 405] width 477 height 19
click at [840, 413] on input "accomplishment accomplishment" at bounding box center [833, 405] width 12 height 34
checkbox input "true"
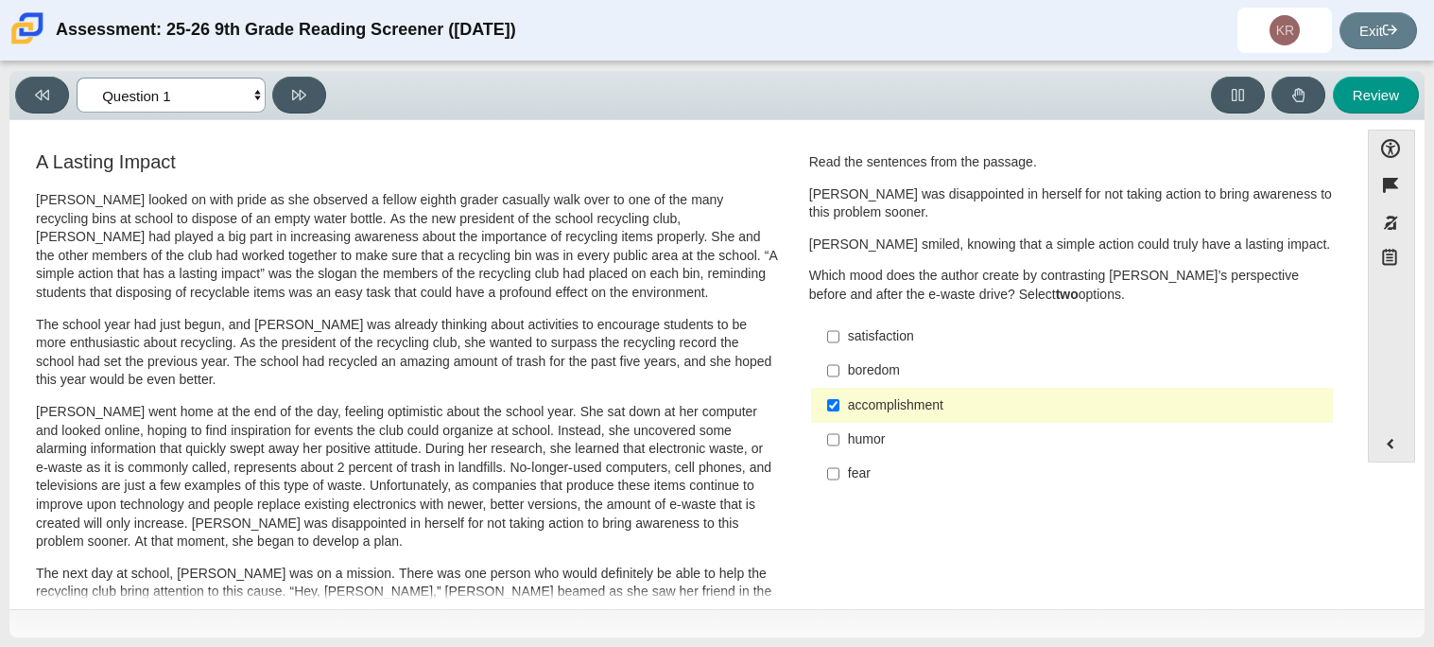
click at [177, 94] on select "Questions Question 1 Question 2 Question 3 Question 4 Question 5 Question 6 Que…" at bounding box center [171, 95] width 189 height 35
click at [857, 453] on label "humor humor" at bounding box center [1073, 440] width 519 height 34
click at [840, 453] on input "humor humor" at bounding box center [833, 440] width 12 height 34
checkbox input "true"
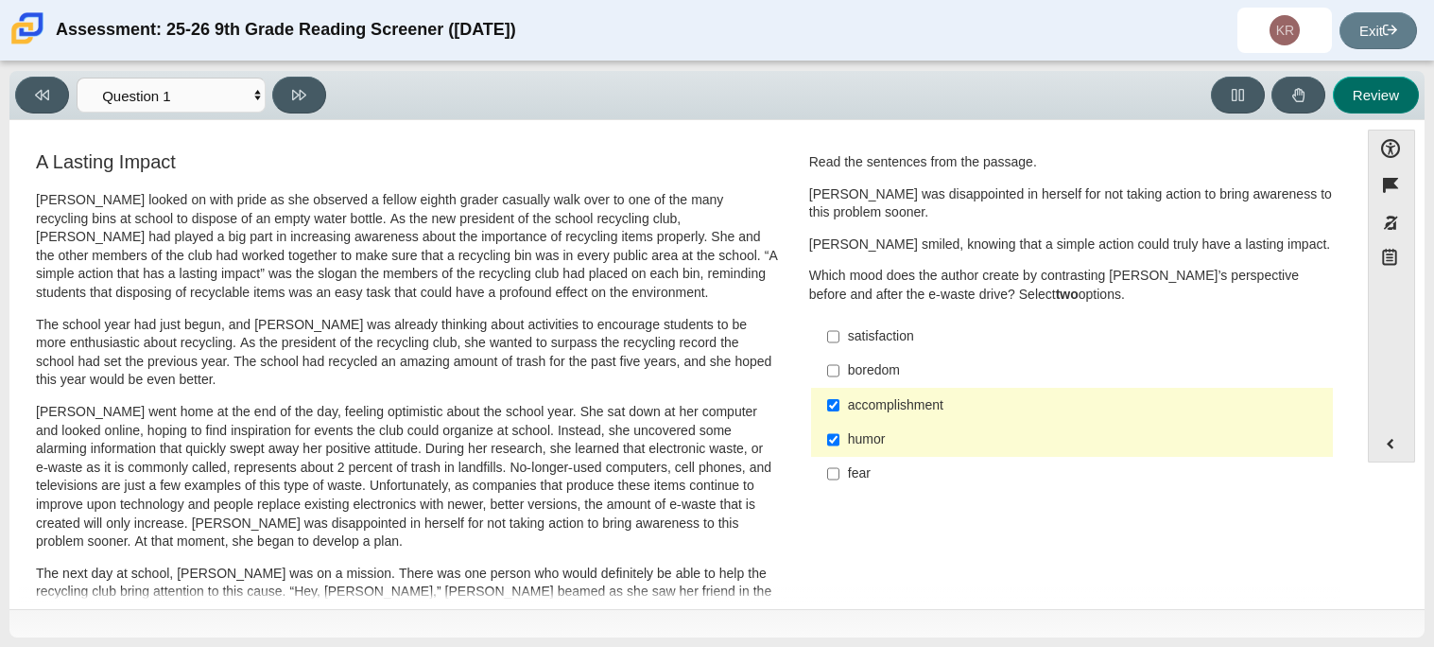
click at [1366, 108] on button "Review" at bounding box center [1376, 95] width 86 height 37
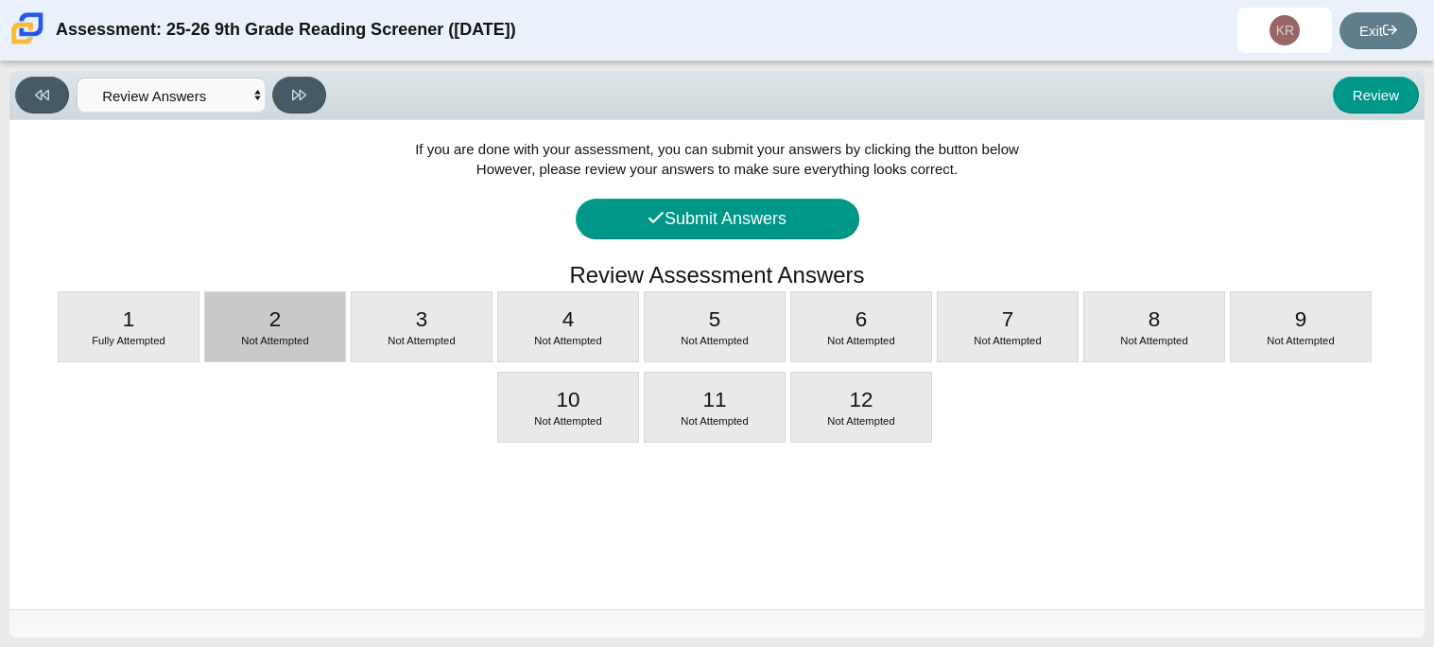
click at [251, 315] on div "2 Not Attempted" at bounding box center [275, 326] width 140 height 69
select select "0ff64528-ffd7-428d-b192-babfaadd44e8"
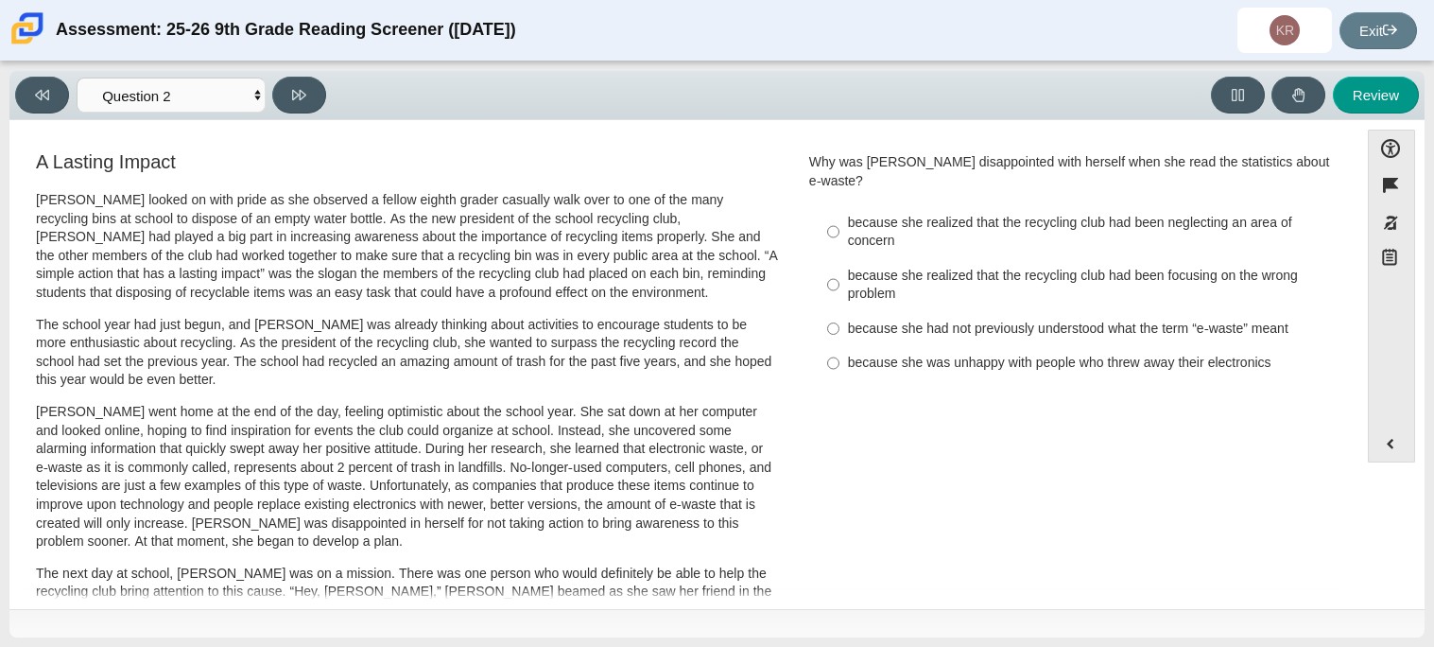
click at [993, 267] on div "because she realized that the recycling club had been focusing on the wrong pro…" at bounding box center [1086, 285] width 477 height 37
click at [840, 259] on input "because she realized that the recycling club had been focusing on the wrong pro…" at bounding box center [833, 284] width 12 height 53
radio input "true"
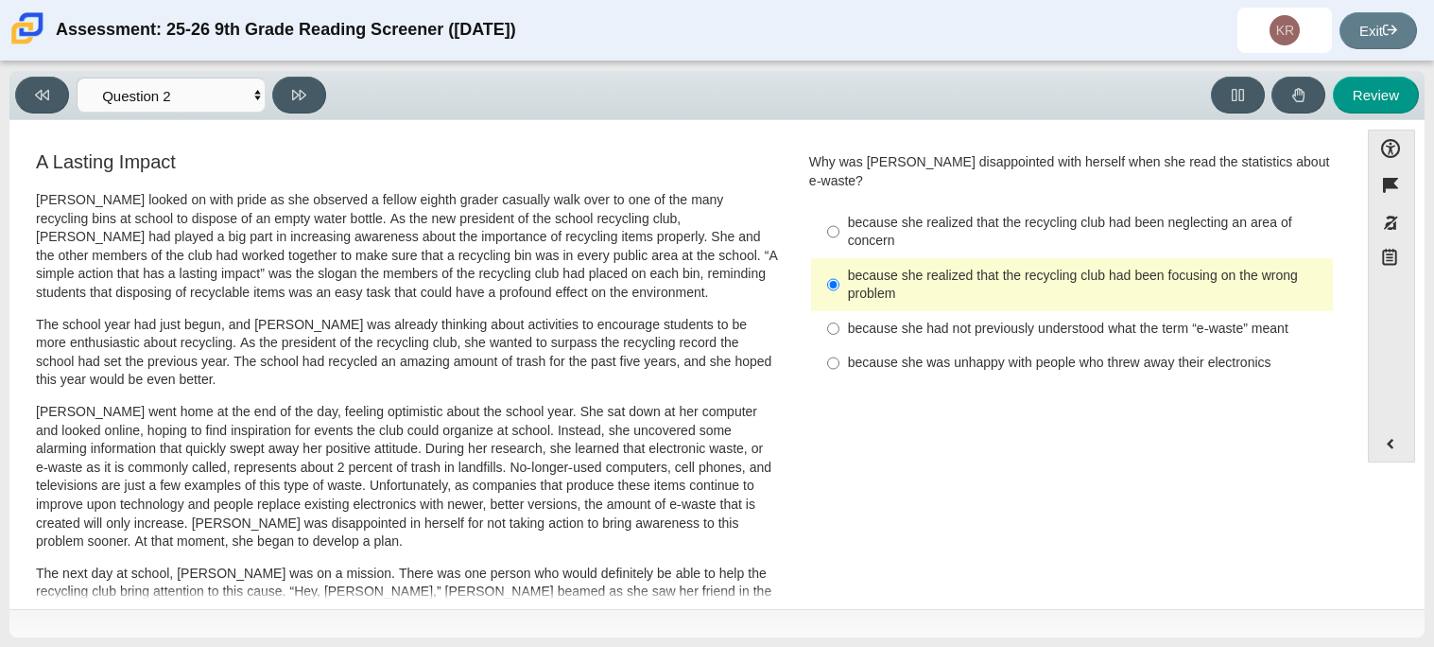
click at [966, 221] on div "because she realized that the recycling club had been neglecting an area of con…" at bounding box center [1086, 232] width 477 height 37
click at [840, 221] on input "because she realized that the recycling club had been neglecting an area of con…" at bounding box center [833, 231] width 12 height 53
radio input "true"
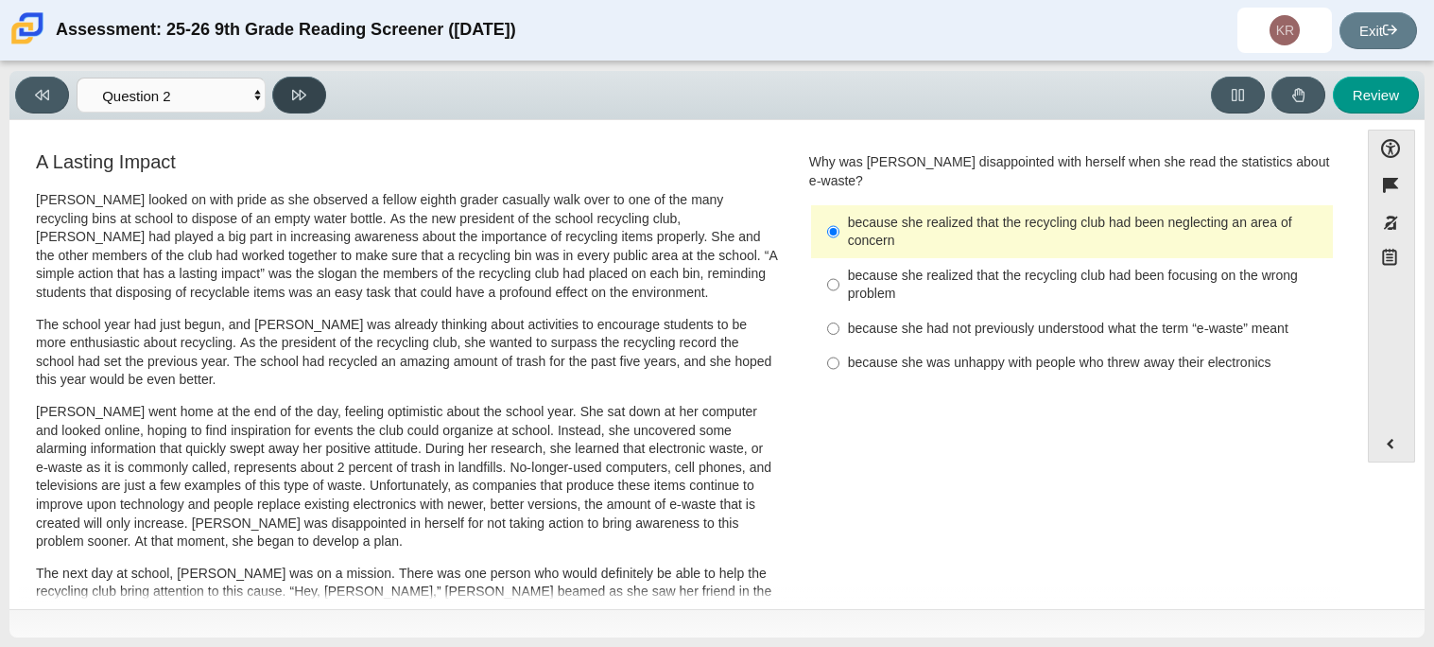
click at [283, 99] on button at bounding box center [299, 95] width 54 height 37
select select "7ce3d843-6974-4858-901c-1ff39630e843"
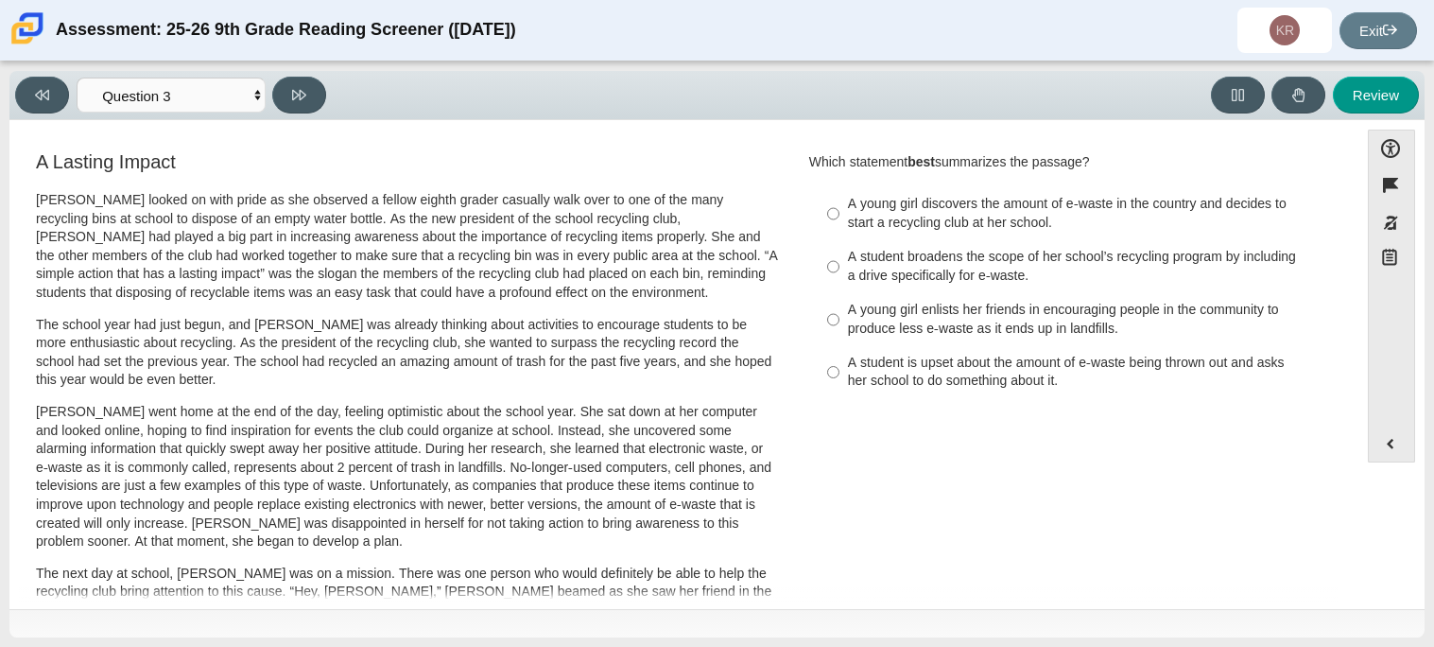
click at [1148, 283] on div "A student broadens the scope of her school’s recycling program by including a d…" at bounding box center [1086, 266] width 477 height 37
click at [840, 283] on input "A student broadens the scope of her school’s recycling program by including a d…" at bounding box center [833, 266] width 12 height 53
radio input "true"
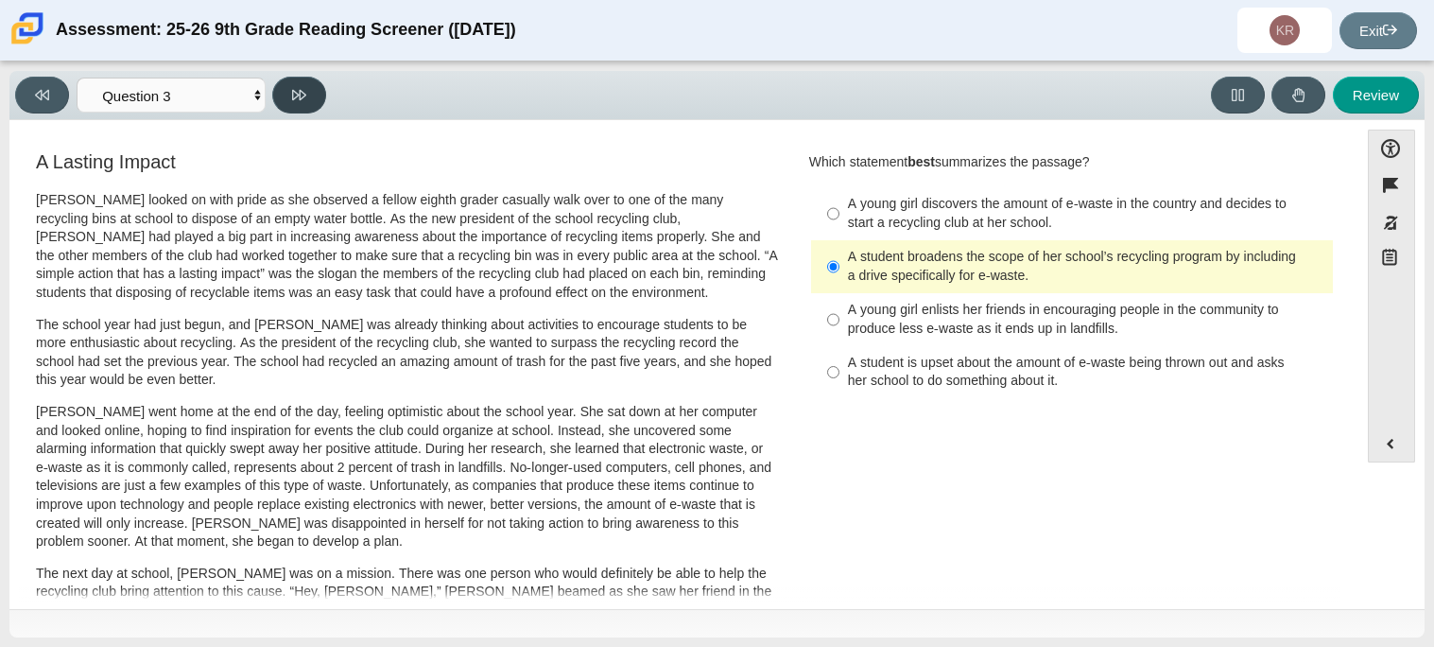
click at [286, 106] on button at bounding box center [299, 95] width 54 height 37
select select "ca9ea0f1-49c5-4bd1-83b0-472c18652b42"
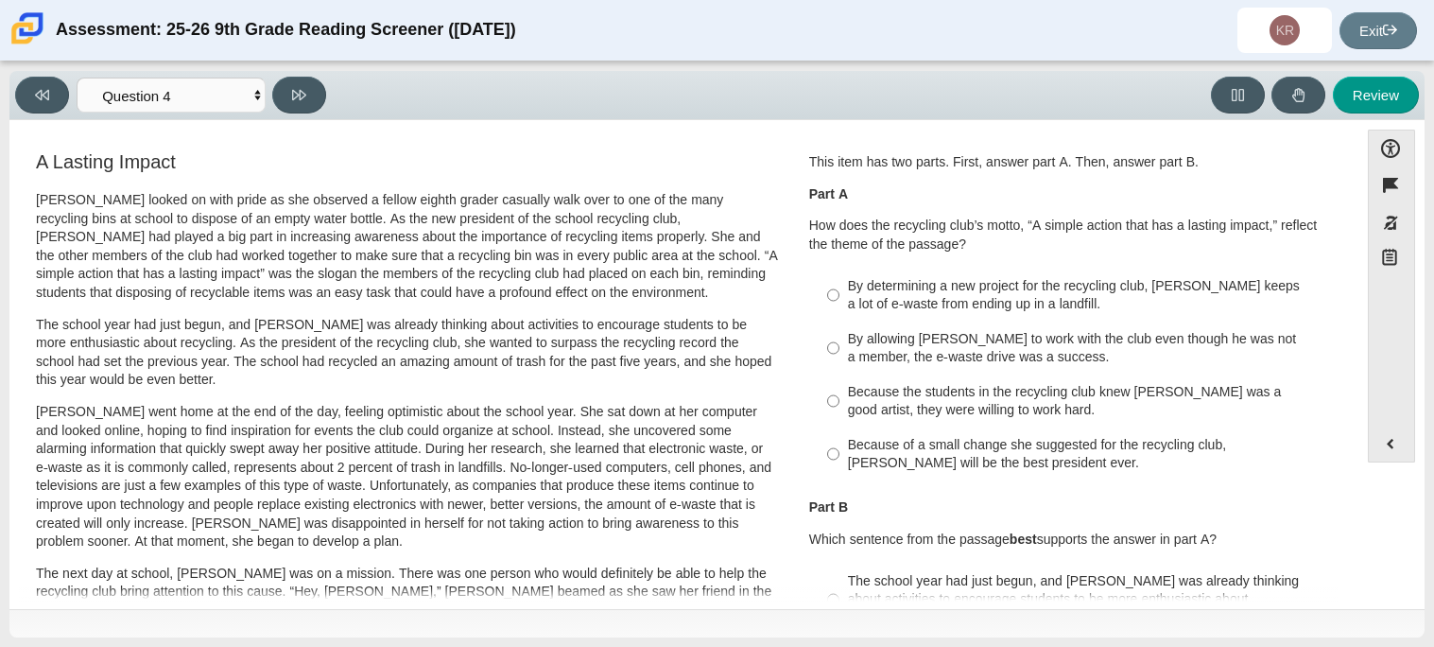
click at [935, 285] on div "By determining a new project for the recycling club, Scarlett keeps a lot of e-…" at bounding box center [1086, 295] width 477 height 37
click at [840, 285] on input "By determining a new project for the recycling club, Scarlett keeps a lot of e-…" at bounding box center [833, 295] width 12 height 53
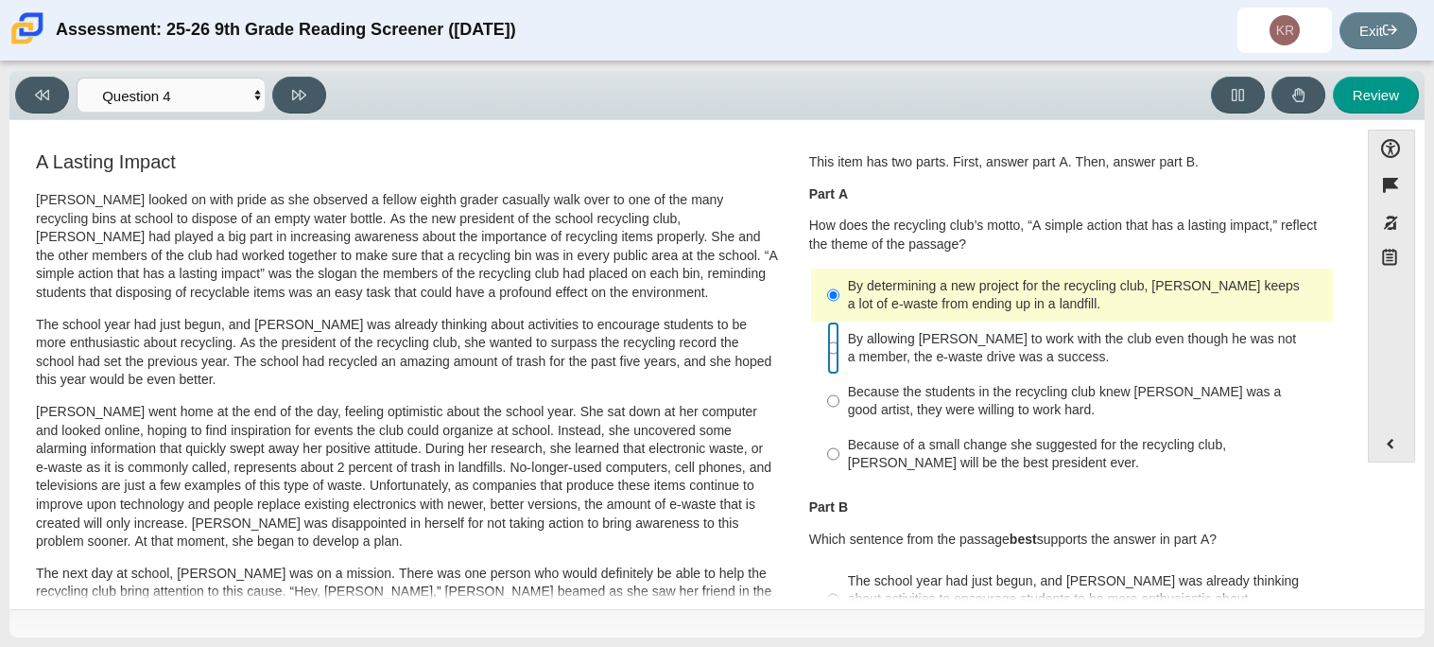
radio input "false"
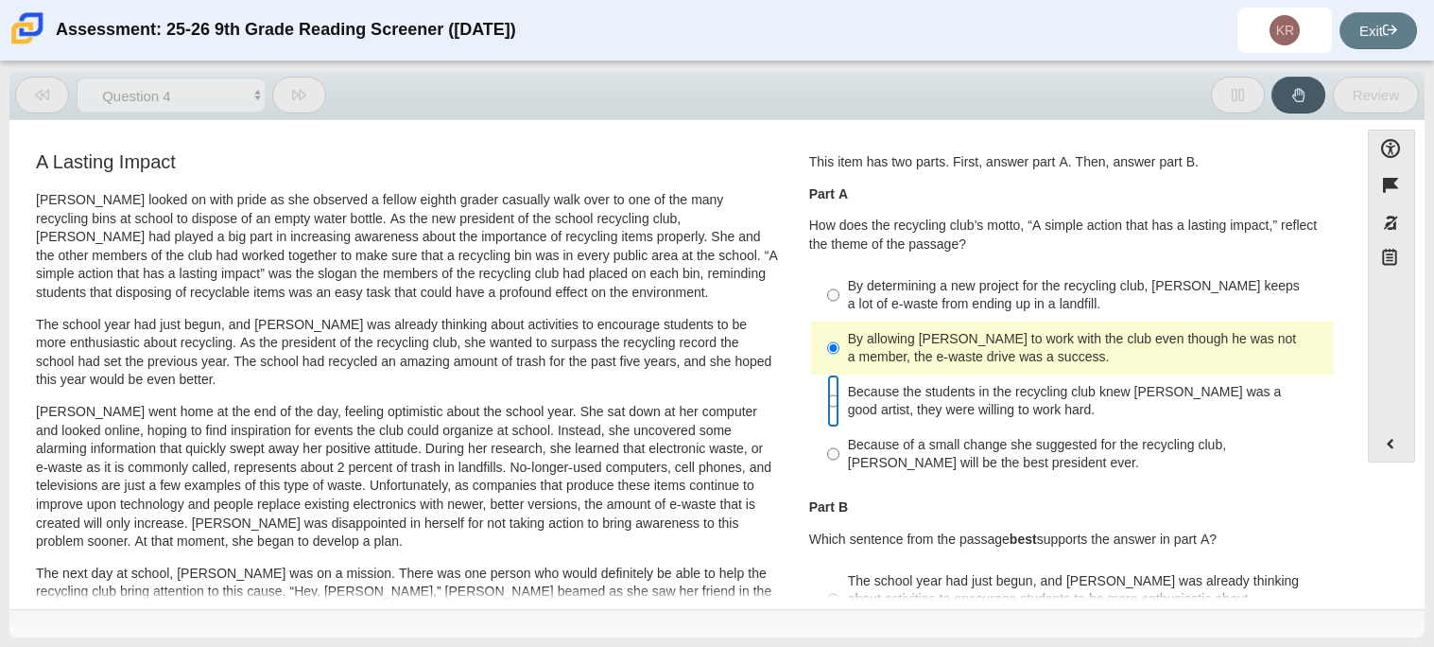
radio input "false"
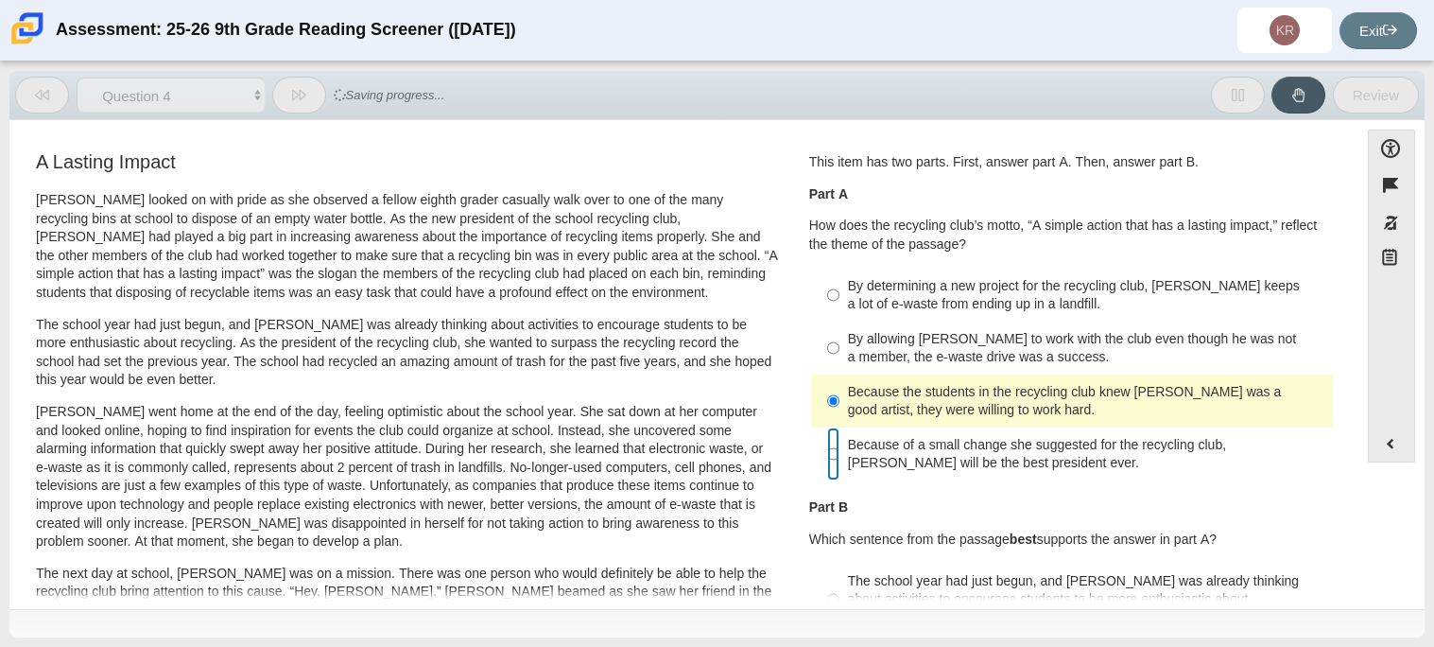
radio input "false"
radio input "true"
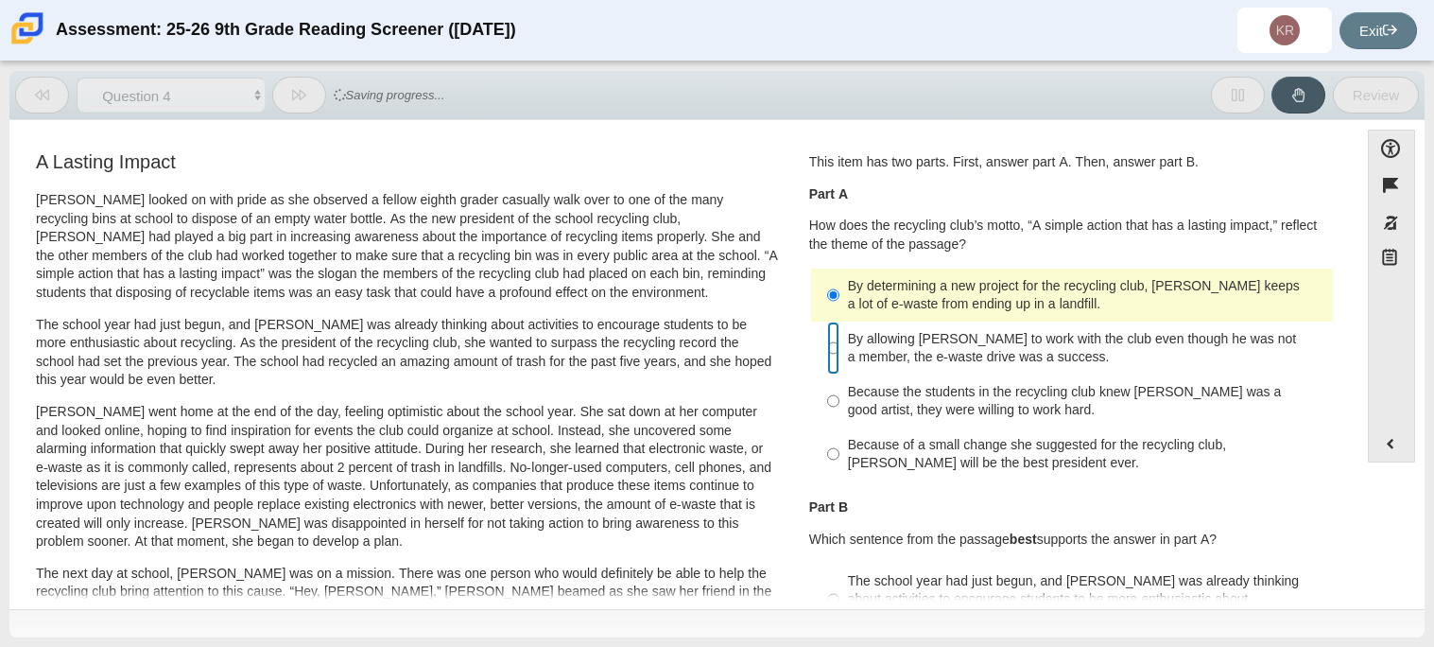
radio input "false"
radio input "true"
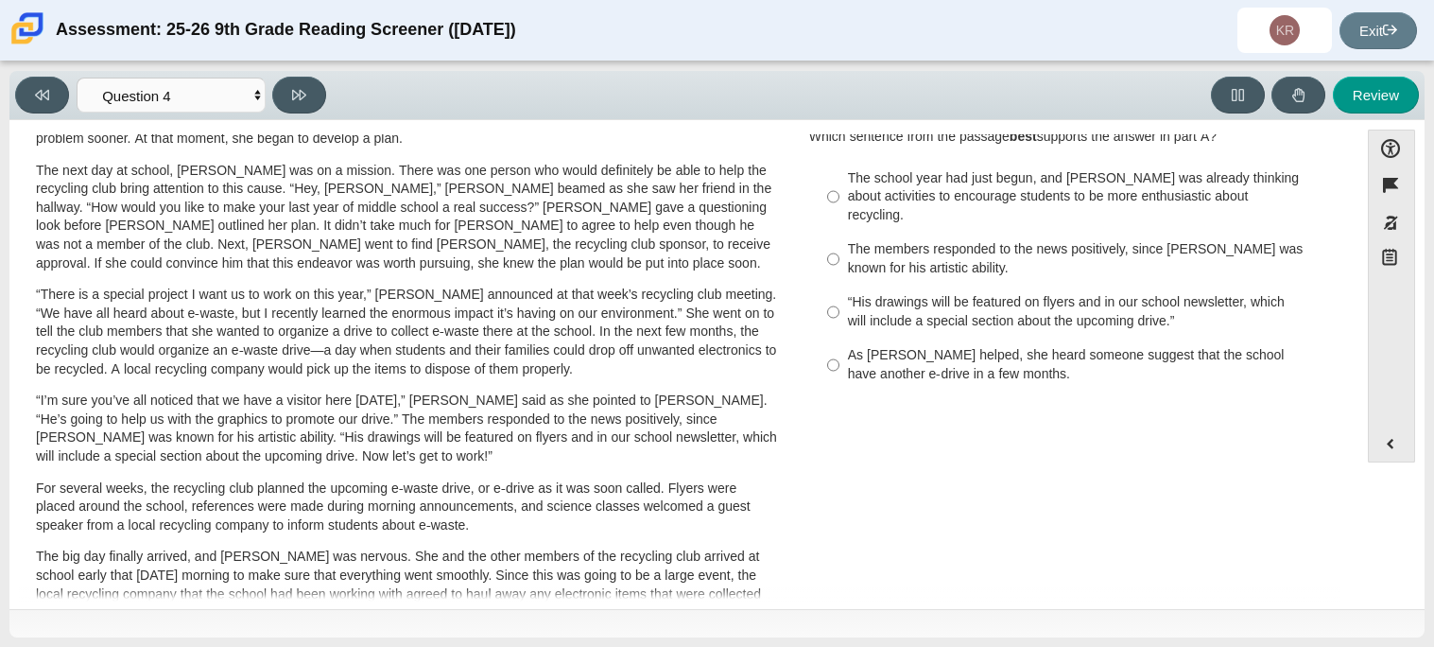
scroll to position [385, 0]
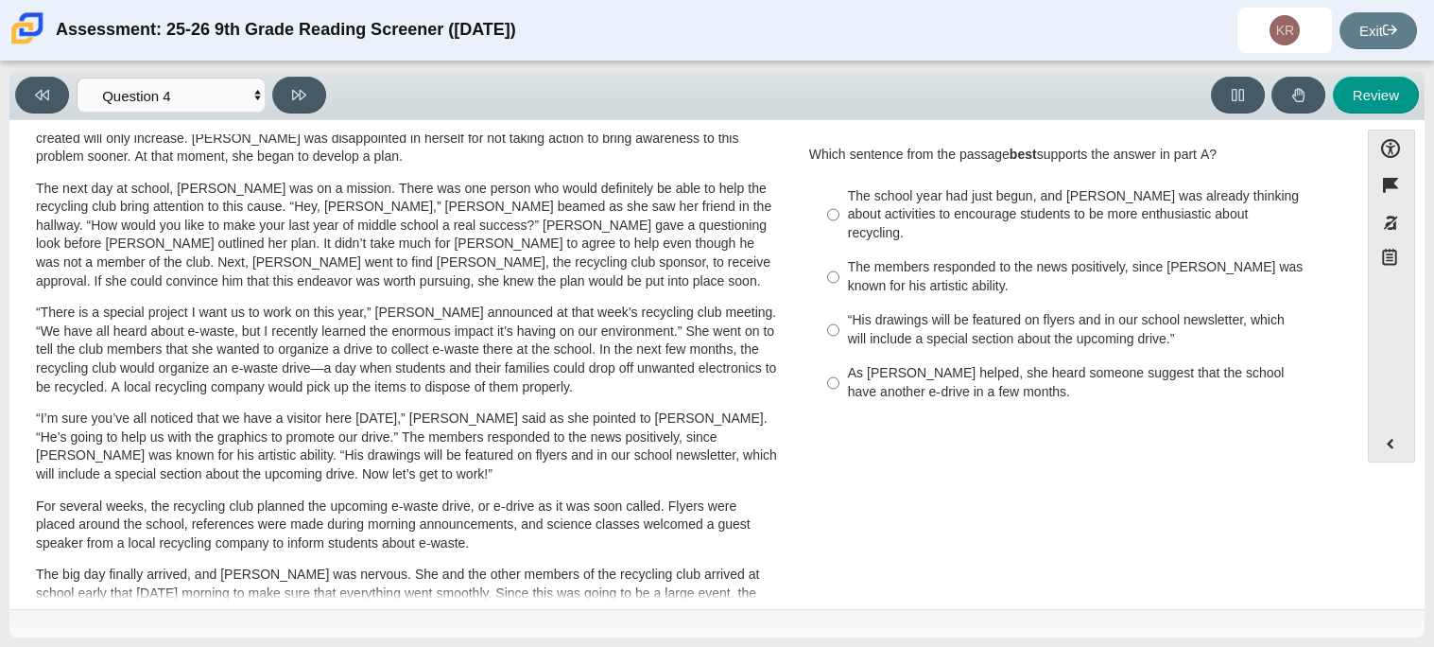
click at [954, 486] on div "A Lasting Impact Scarlett looked on with pride as she observed a fellow eighth …" at bounding box center [684, 297] width 1330 height 1066
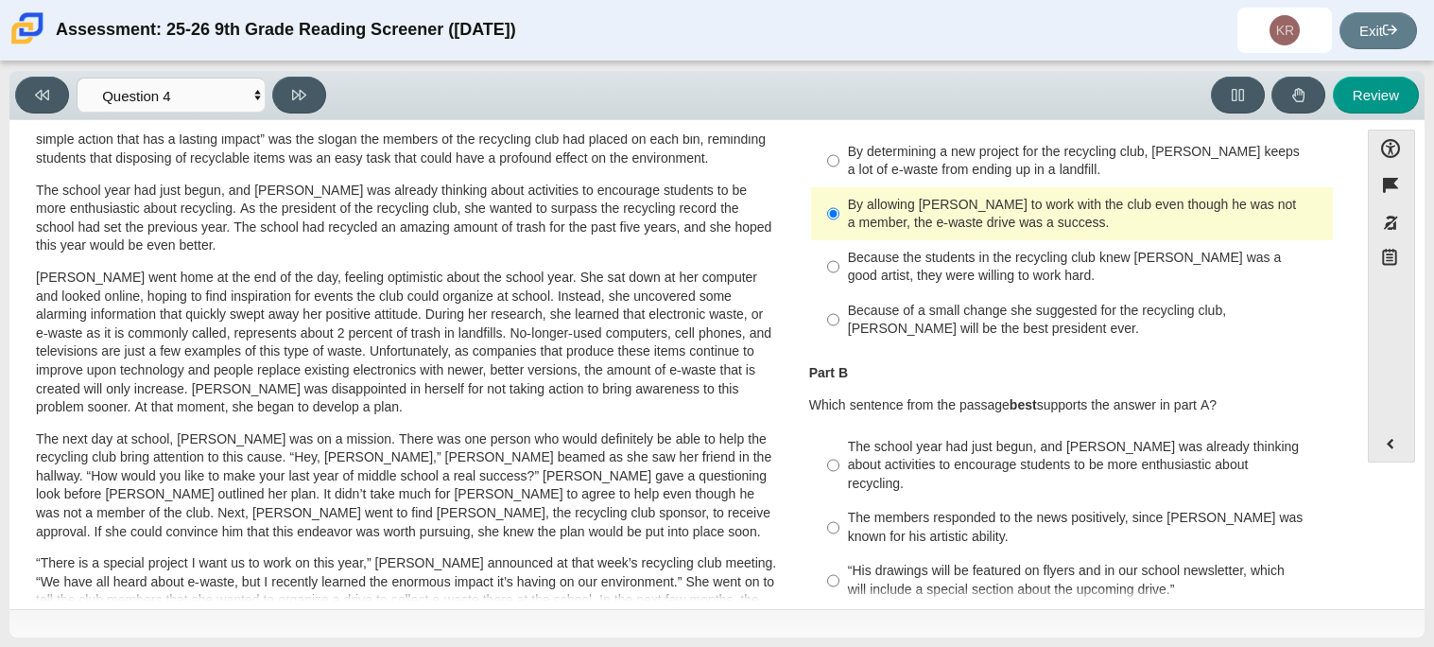
scroll to position [129, 0]
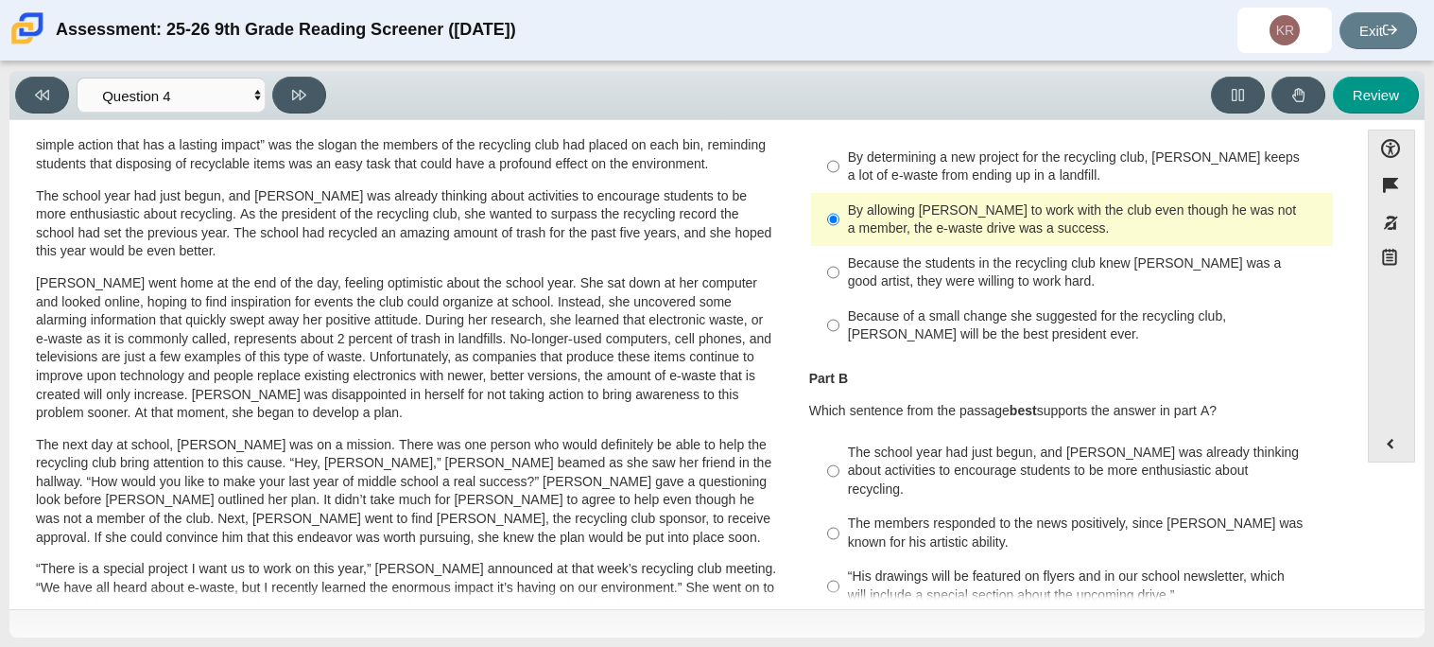
click at [1081, 167] on div "By determining a new project for the recycling club, Scarlett keeps a lot of e-…" at bounding box center [1086, 166] width 477 height 37
click at [840, 167] on input "By determining a new project for the recycling club, Scarlett keeps a lot of e-…" at bounding box center [833, 166] width 12 height 53
radio input "true"
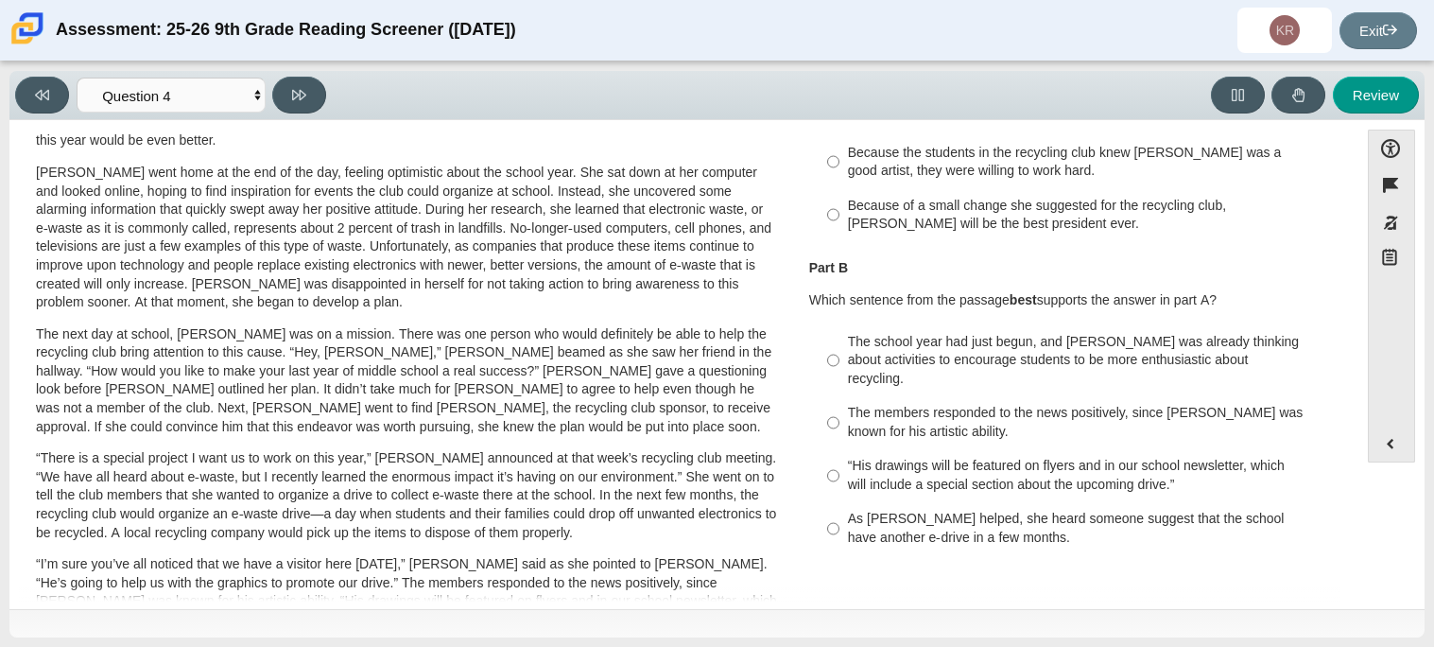
scroll to position [251, 0]
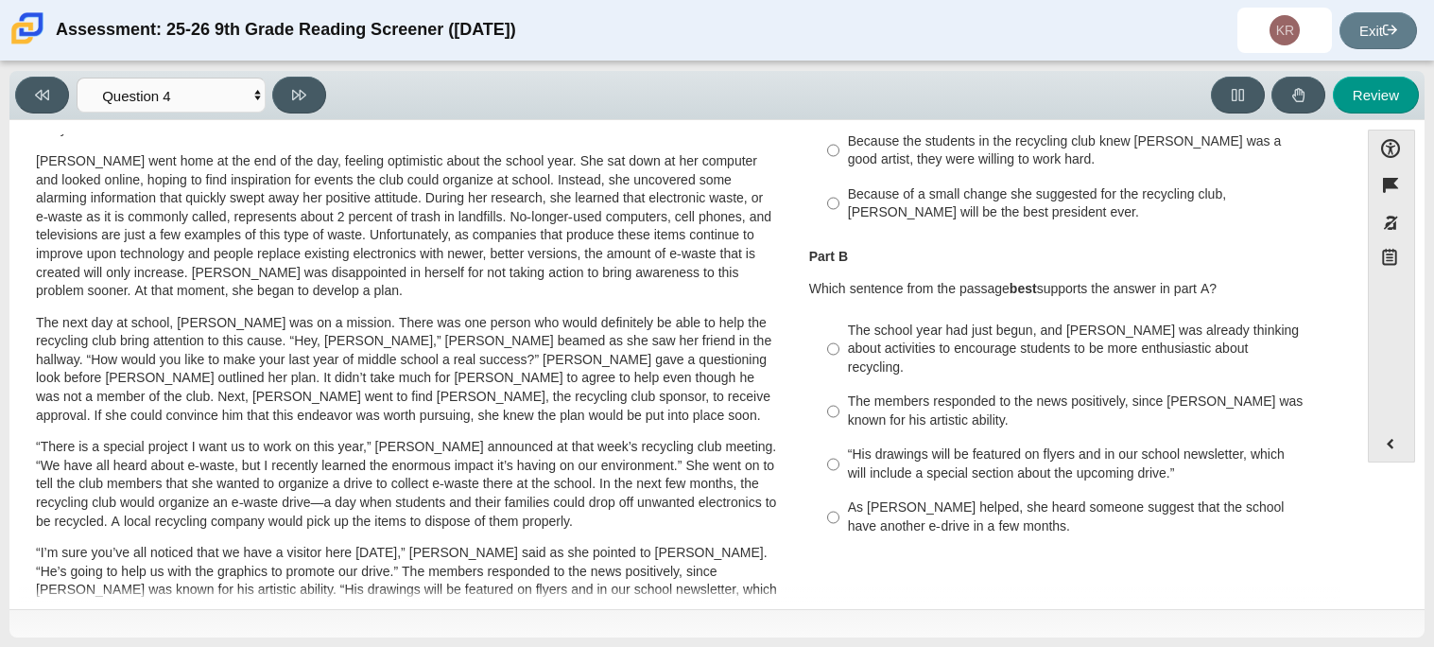
click at [958, 504] on div "As Scarlett helped, she heard someone suggest that the school have another e-dr…" at bounding box center [1086, 516] width 477 height 37
click at [840, 504] on input "As Scarlett helped, she heard someone suggest that the school have another e-dr…" at bounding box center [833, 517] width 12 height 53
radio input "true"
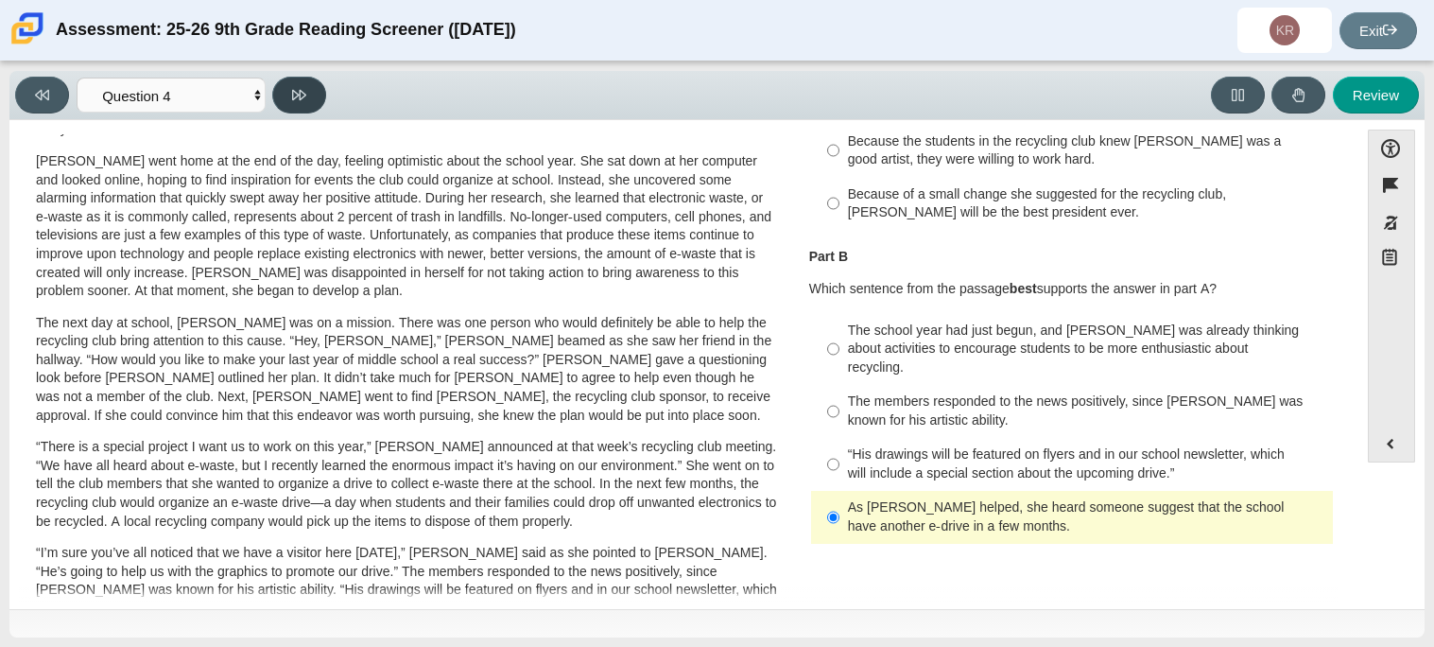
click at [304, 88] on icon at bounding box center [299, 95] width 14 height 14
select select "e41f1a79-e29f-4095-8030-a53364015bed"
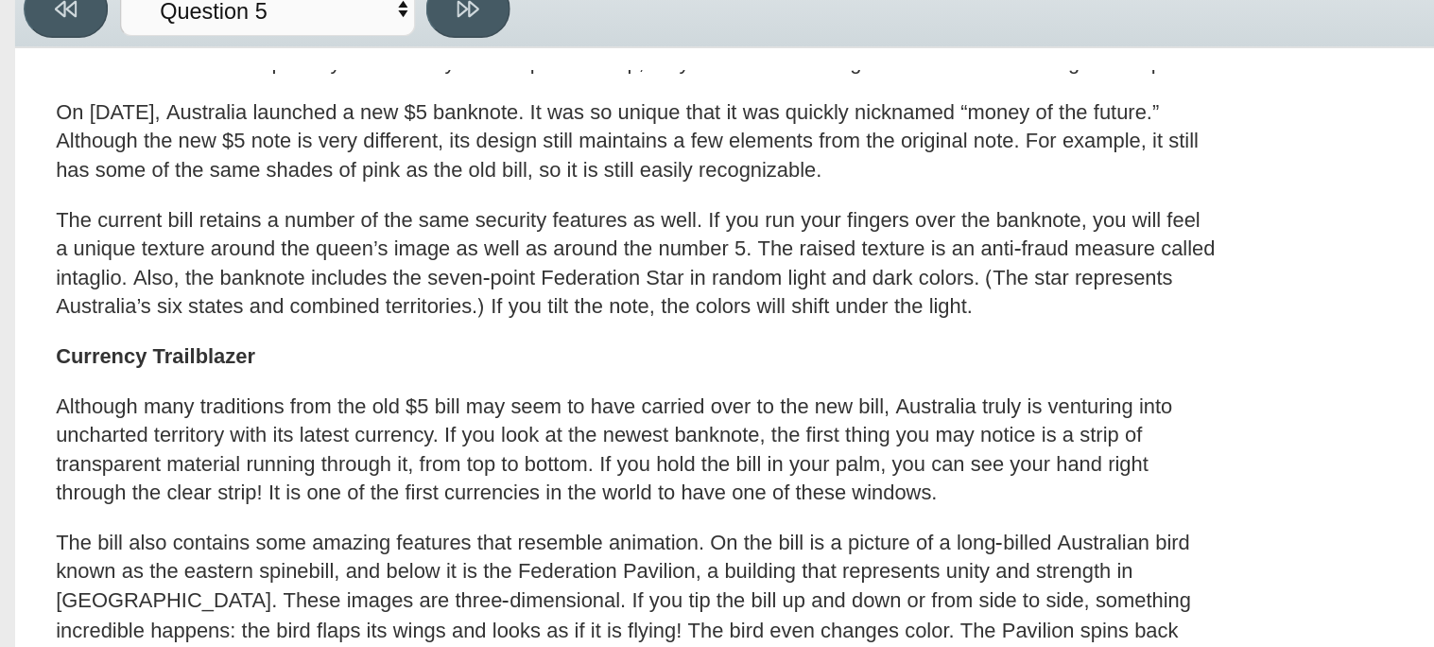
scroll to position [241, 0]
click at [24, 370] on div "A New Kind of Banknote A Cool Five Banknotes, or paper money, have been used in…" at bounding box center [407, 451] width 776 height 1089
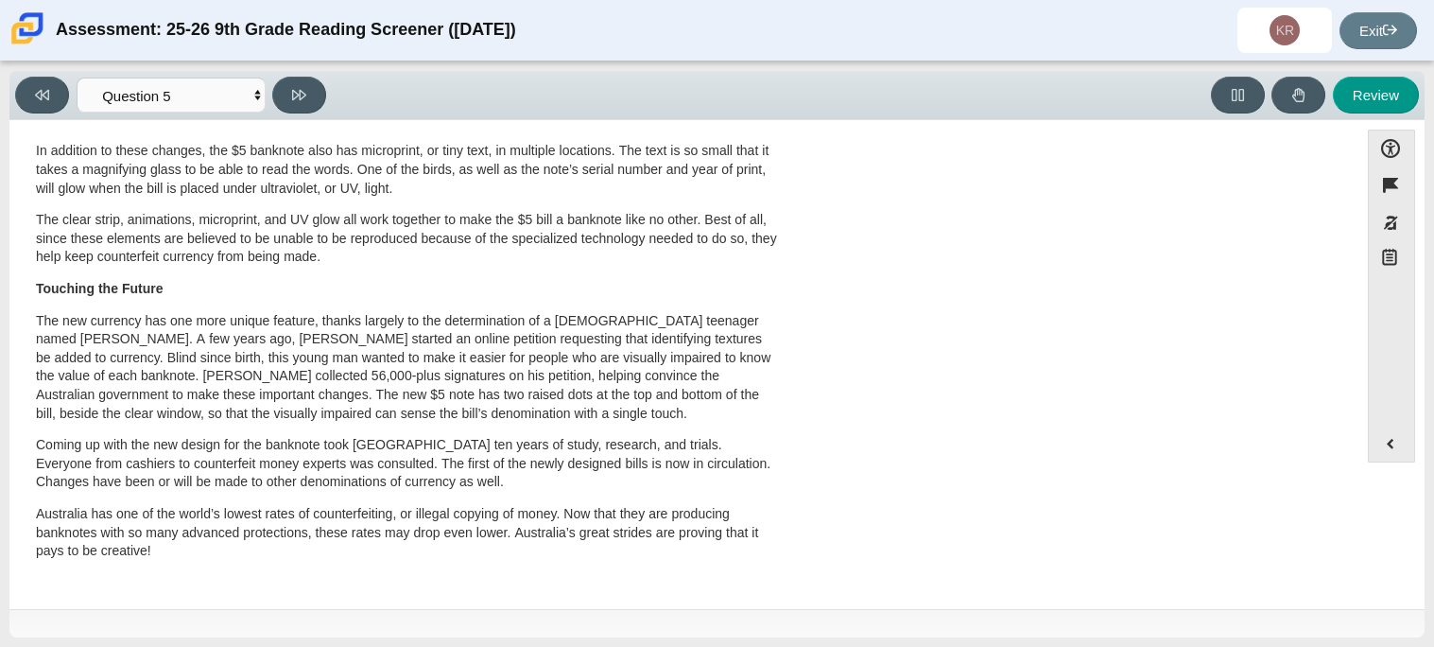
scroll to position [0, 0]
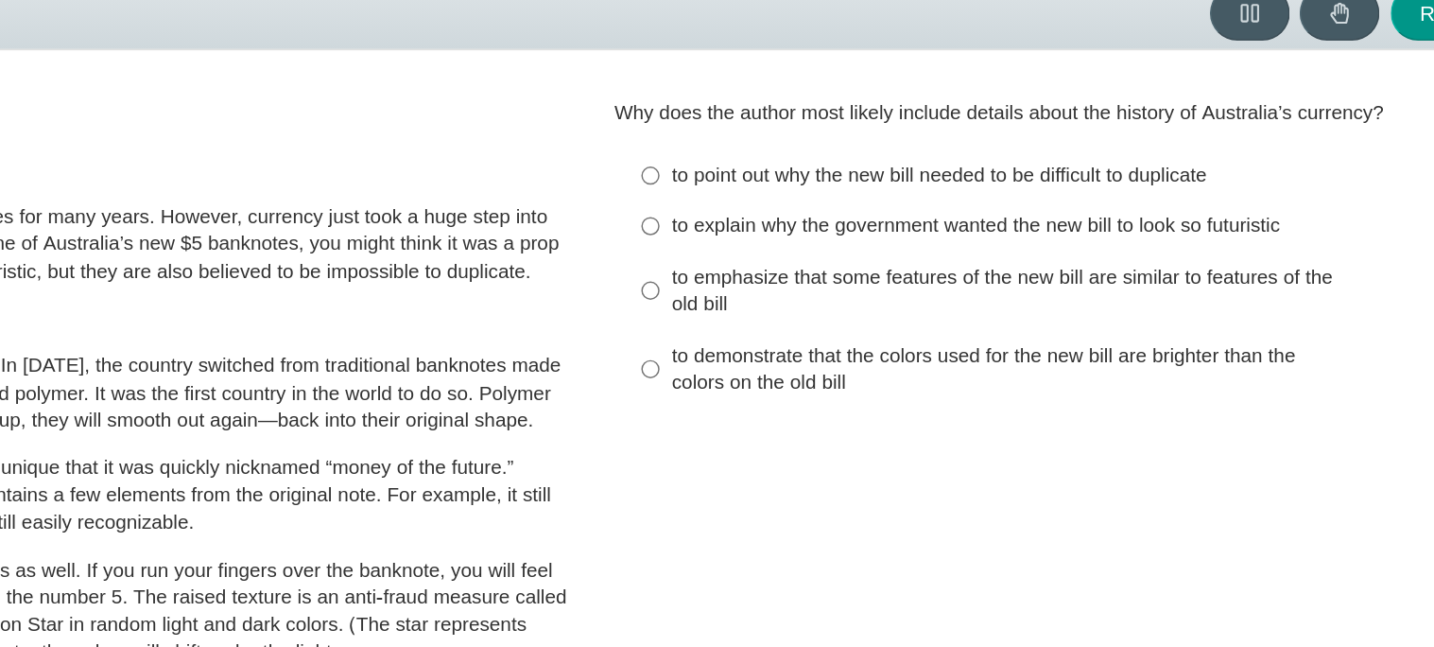
click at [835, 212] on label "to point out why the new bill needed to be difficult to duplicate to point out …" at bounding box center [1073, 204] width 519 height 34
click at [835, 212] on input "to point out why the new bill needed to be difficult to duplicate to point out …" at bounding box center [833, 204] width 12 height 34
radio input "true"
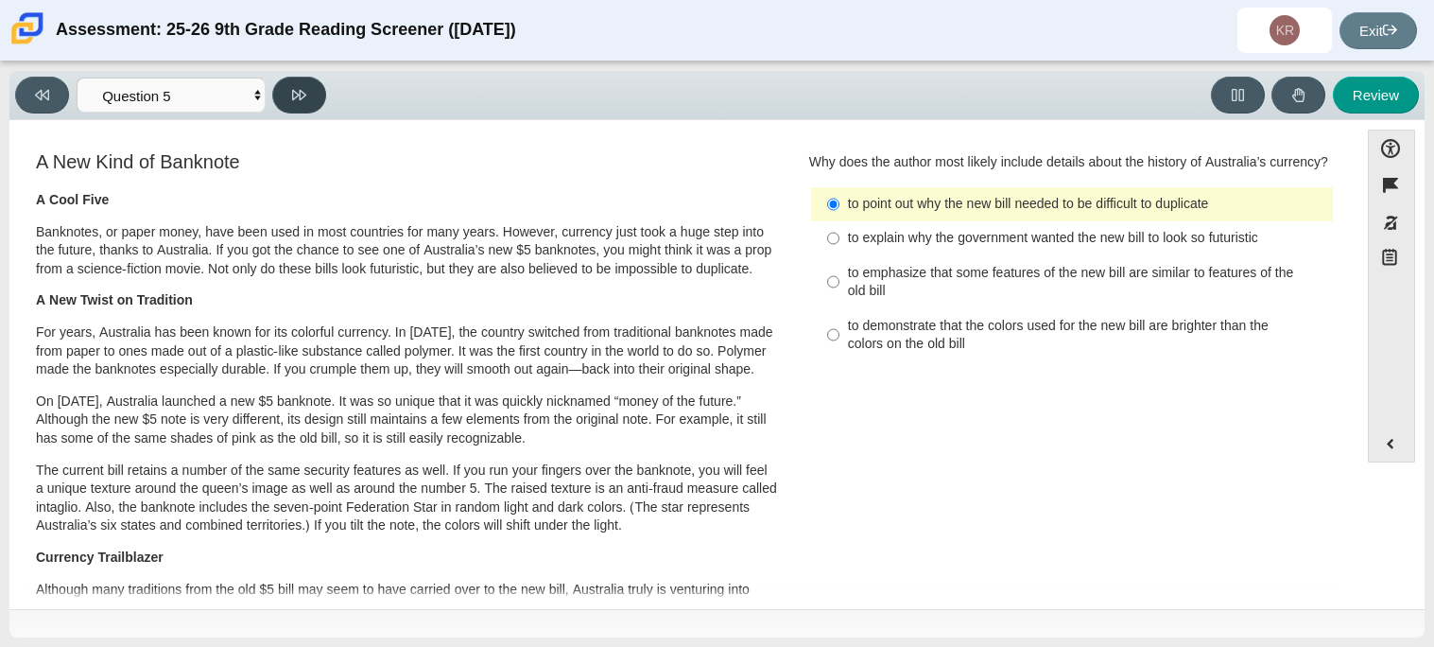
click at [282, 93] on button at bounding box center [299, 95] width 54 height 37
select select "69146e31-7b3d-4a3e-9ce6-f30c24342ae0"
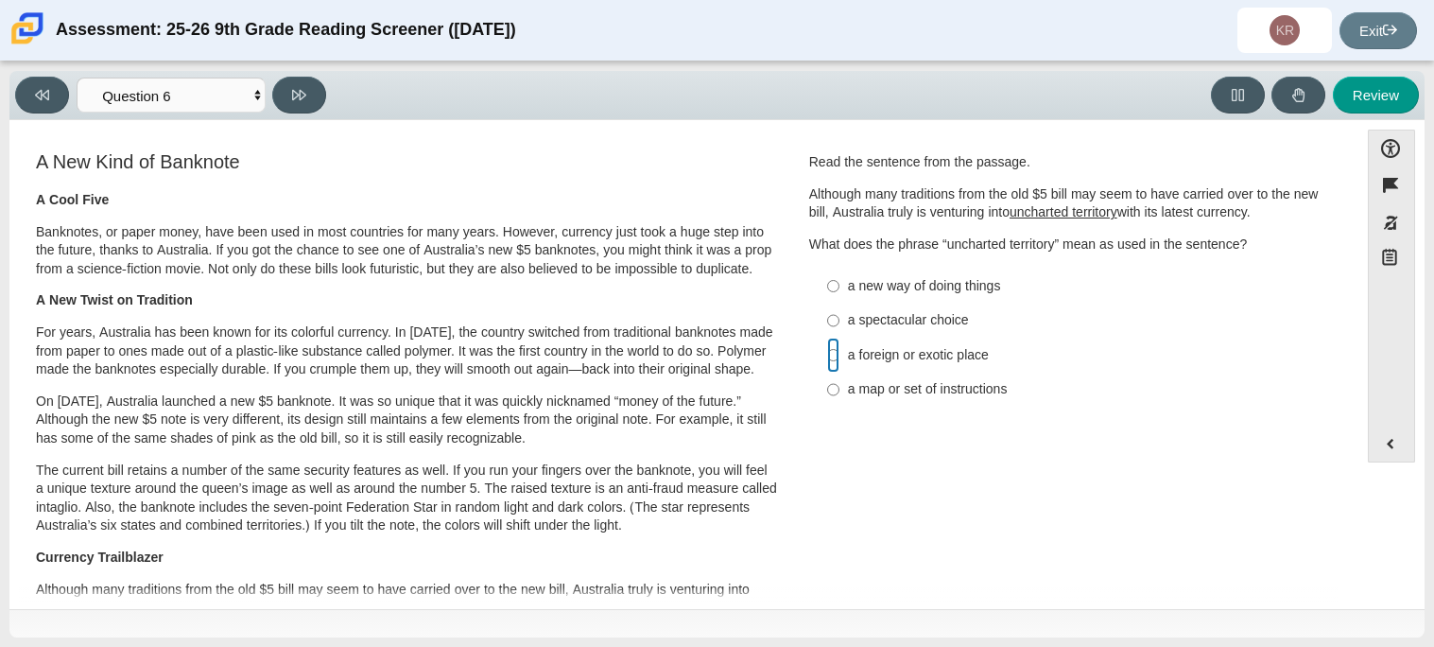
click at [827, 361] on input "a foreign or exotic place a foreign or exotic place" at bounding box center [833, 355] width 12 height 34
radio input "true"
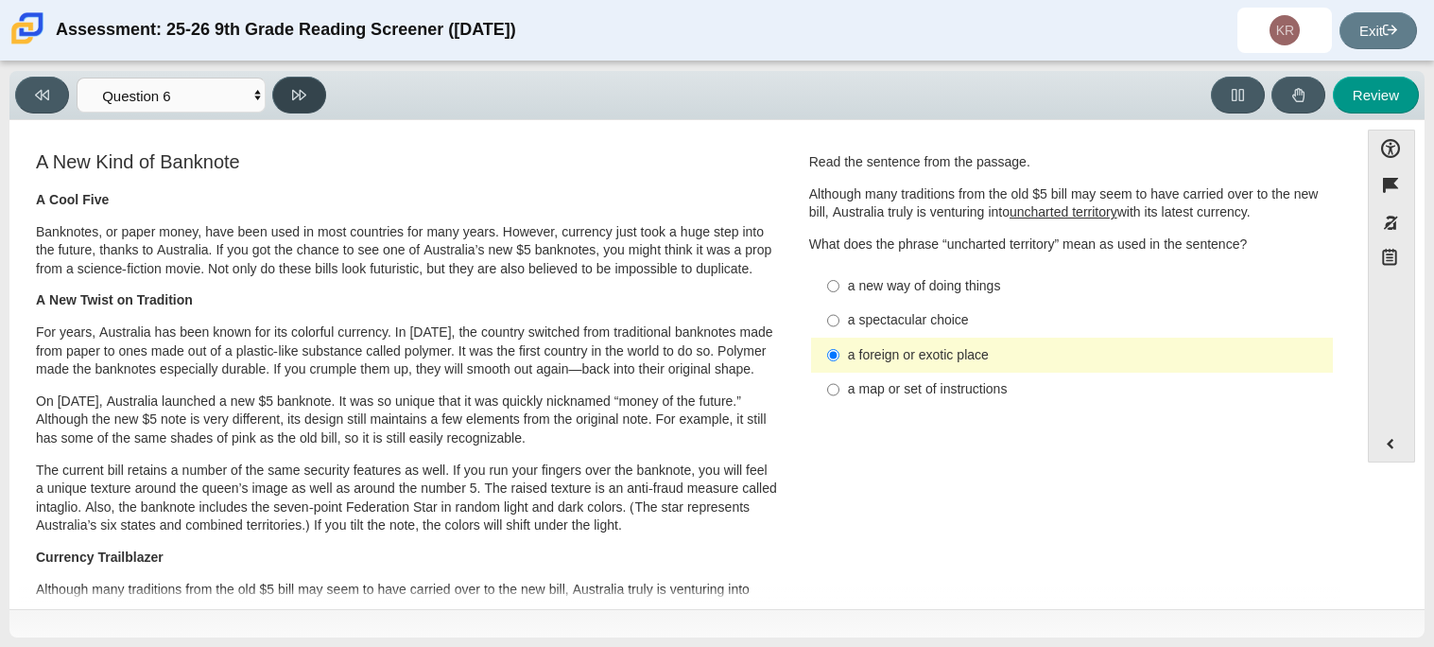
click at [297, 112] on button at bounding box center [299, 95] width 54 height 37
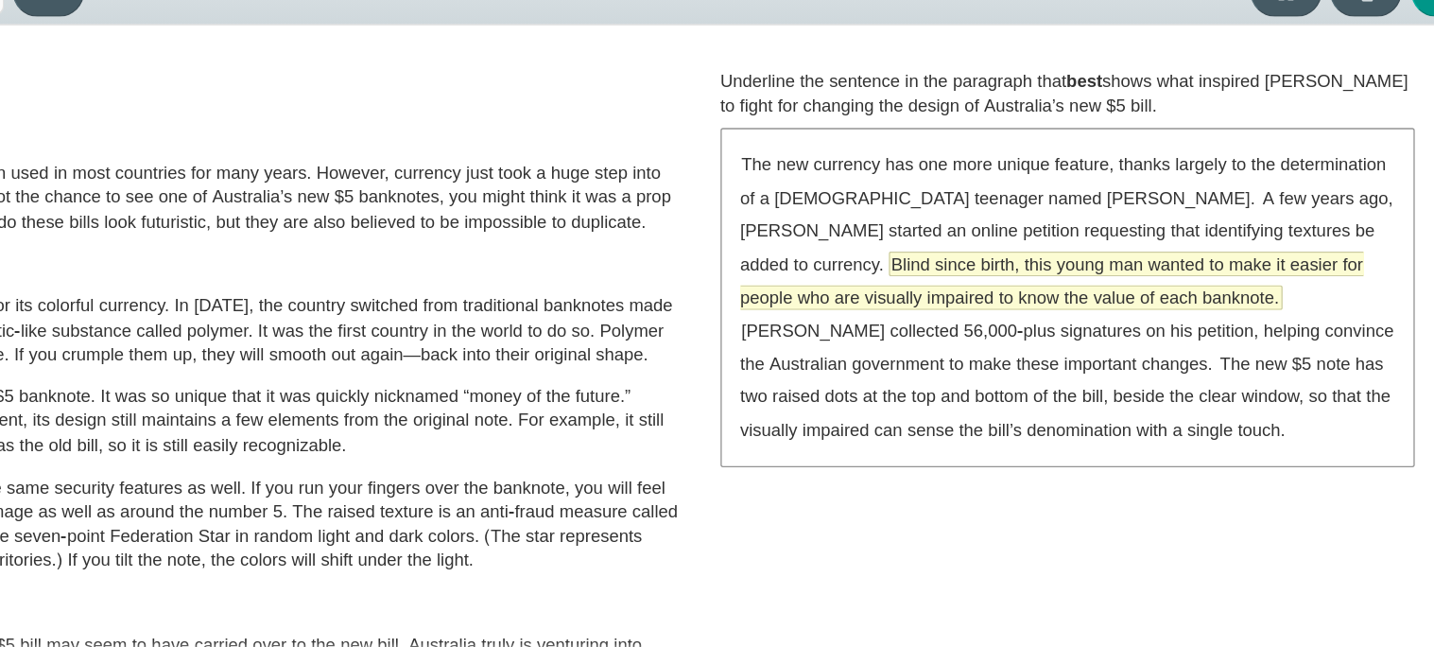
click at [1085, 304] on span "Blind since birth, this young man wanted to make it easier for people who are v…" at bounding box center [1060, 313] width 473 height 43
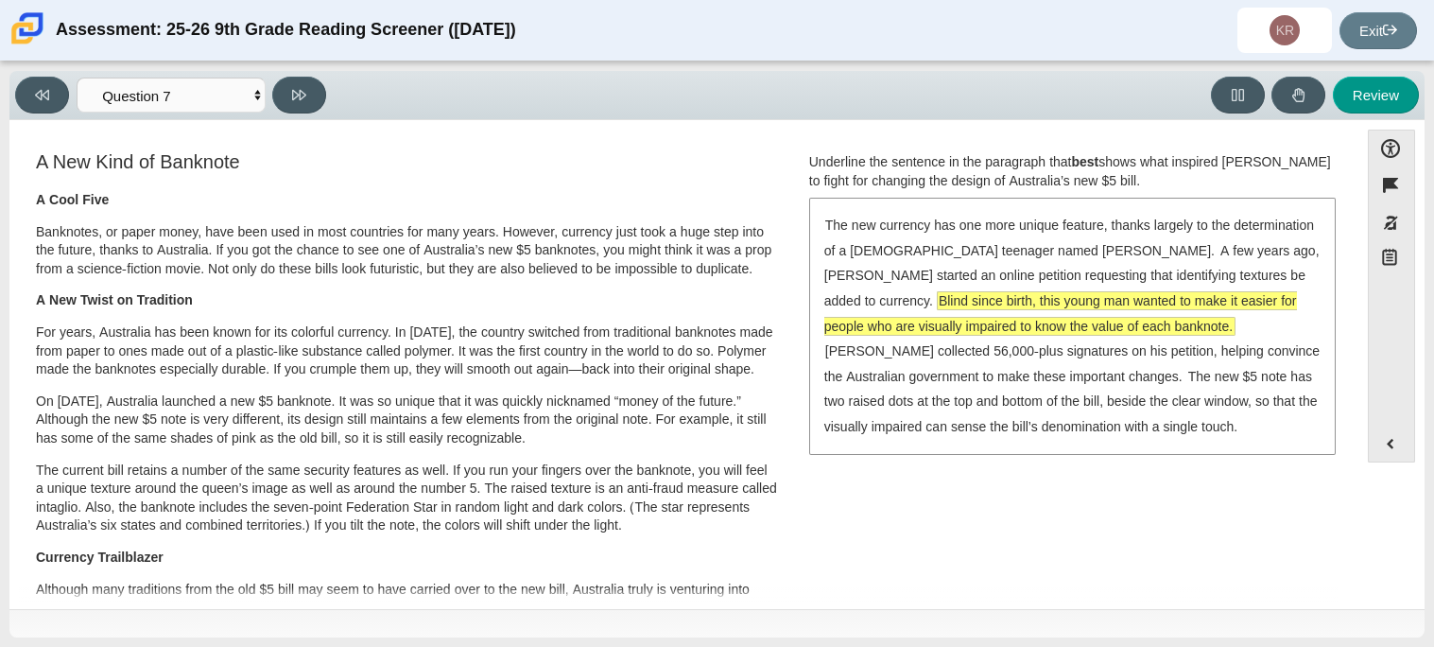
click at [328, 97] on div "Viewing Question 7 of 12 in Pacing Mode Questions Question 1 Question 2 Questio…" at bounding box center [174, 95] width 319 height 37
click at [324, 96] on button at bounding box center [299, 95] width 54 height 37
select select "ea8338c2-a6a3-418e-a305-2b963b54a290"
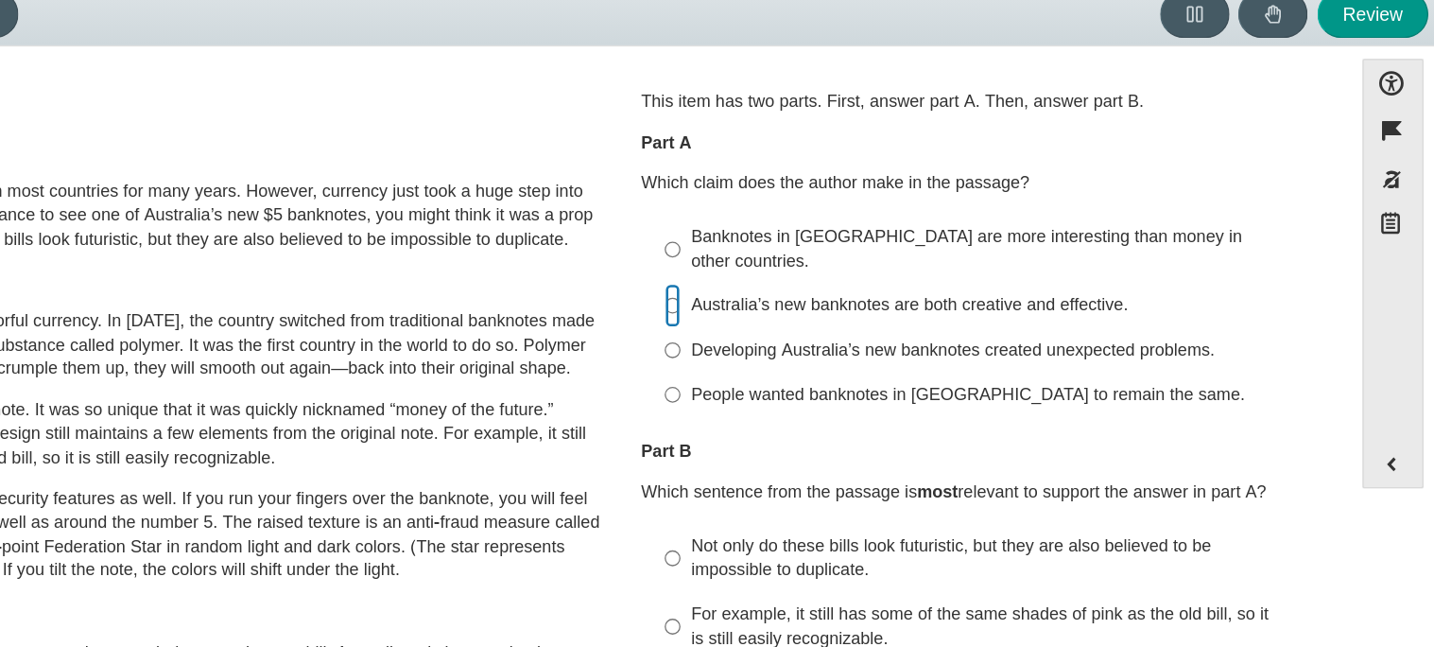
click at [829, 304] on input "Australia’s new banknotes are both creative and effective. Australia’s new bank…" at bounding box center [833, 321] width 12 height 34
radio input "true"
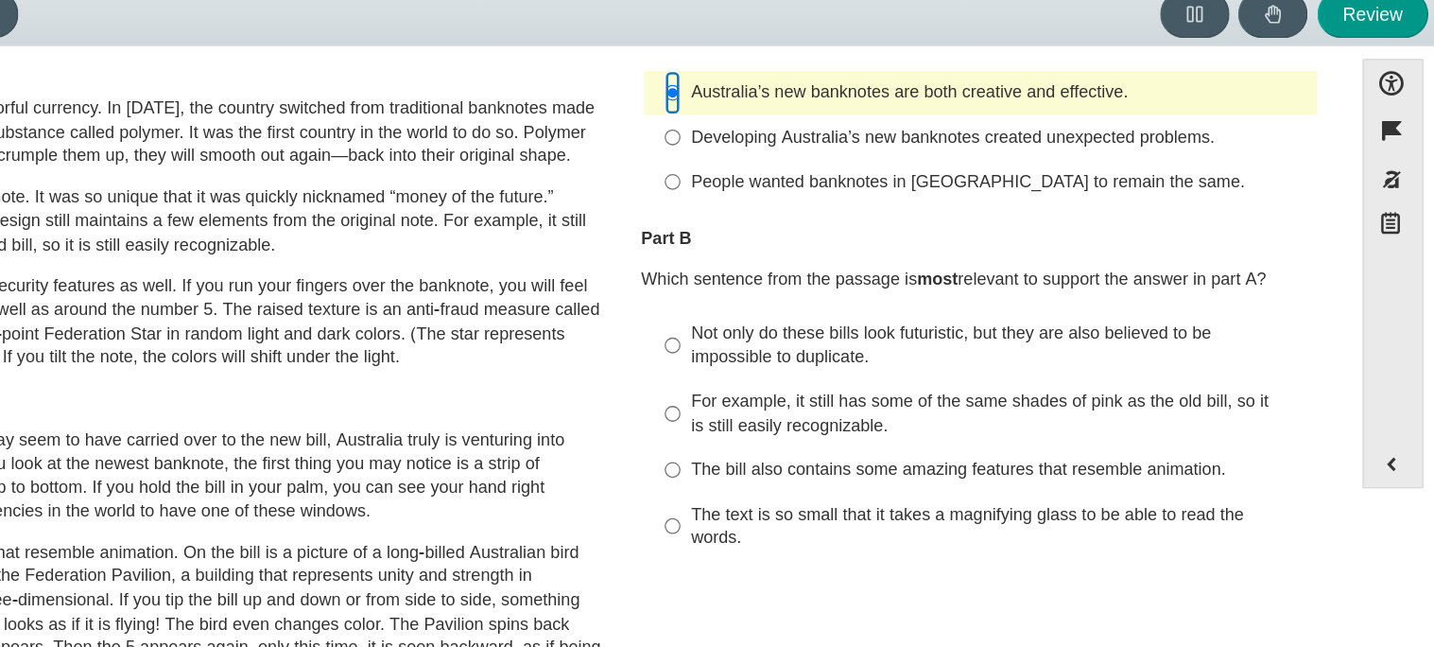
scroll to position [167, 0]
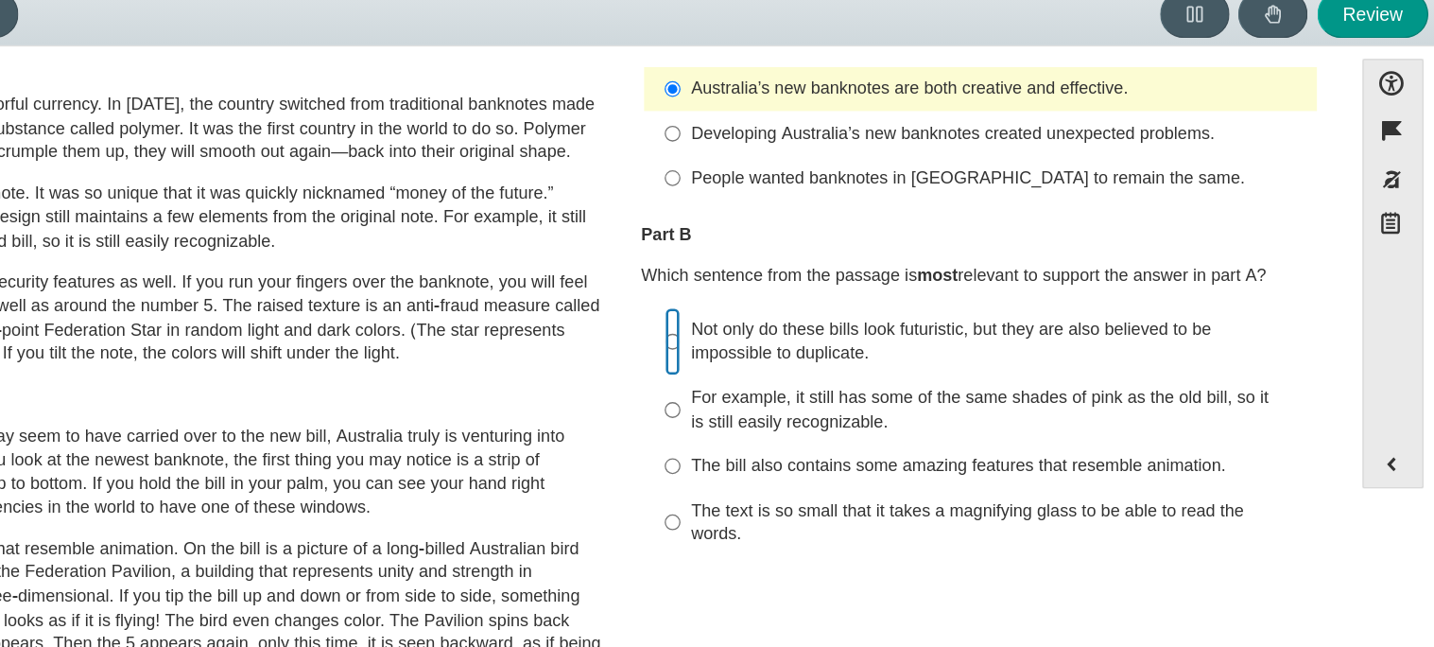
click at [827, 345] on input "Not only do these bills look futuristic, but they are also believed to be impos…" at bounding box center [833, 348] width 12 height 53
radio input "true"
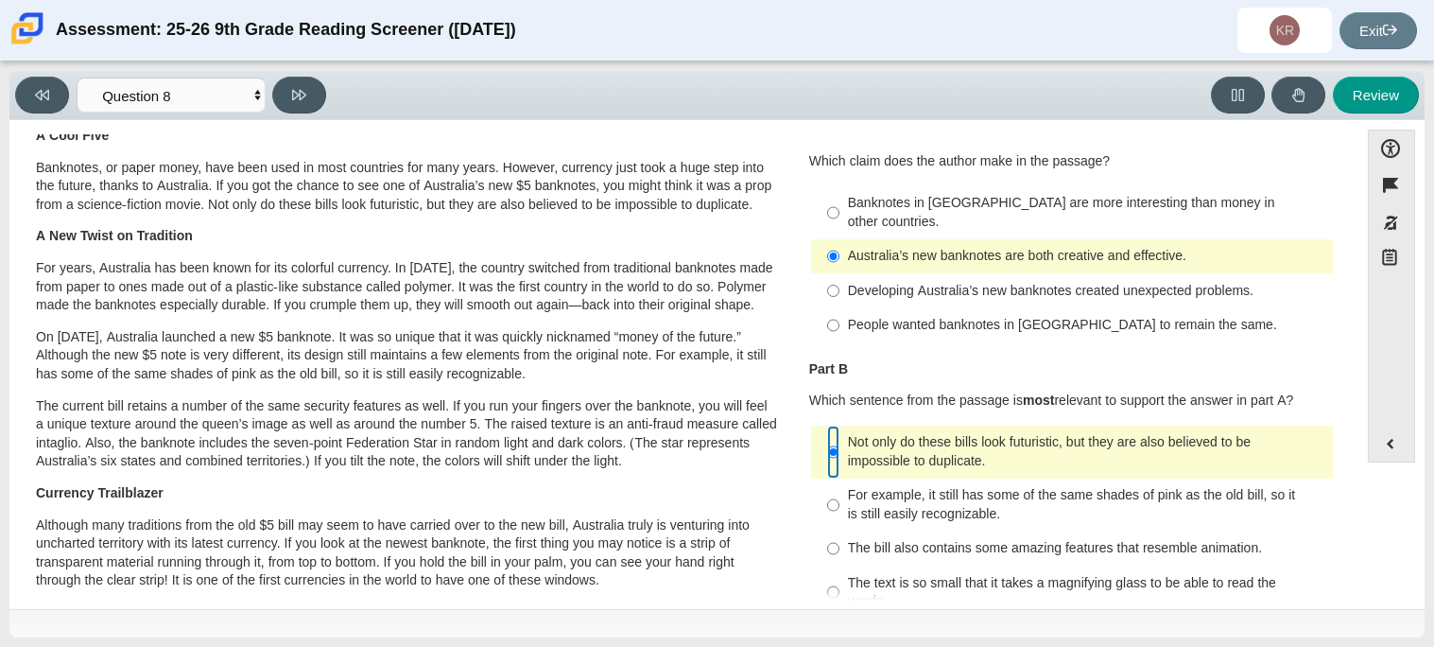
scroll to position [63, 0]
click at [323, 104] on div "Viewing Question 8 of 12 in Pacing Mode Questions Question 1 Question 2 Questio…" at bounding box center [174, 95] width 319 height 37
click at [294, 82] on button at bounding box center [299, 95] width 54 height 37
select select "89f058d6-b15c-4ef5-a4b3-fdaffb8868b6"
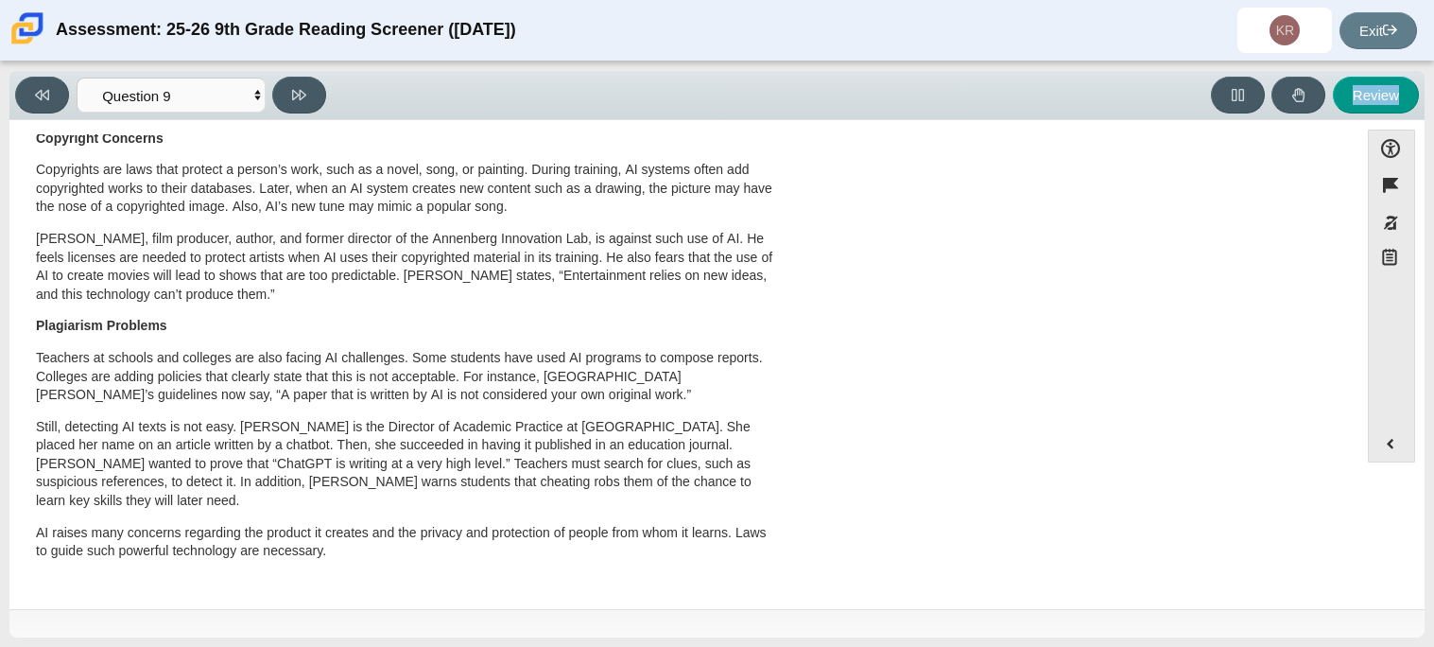
scroll to position [0, 0]
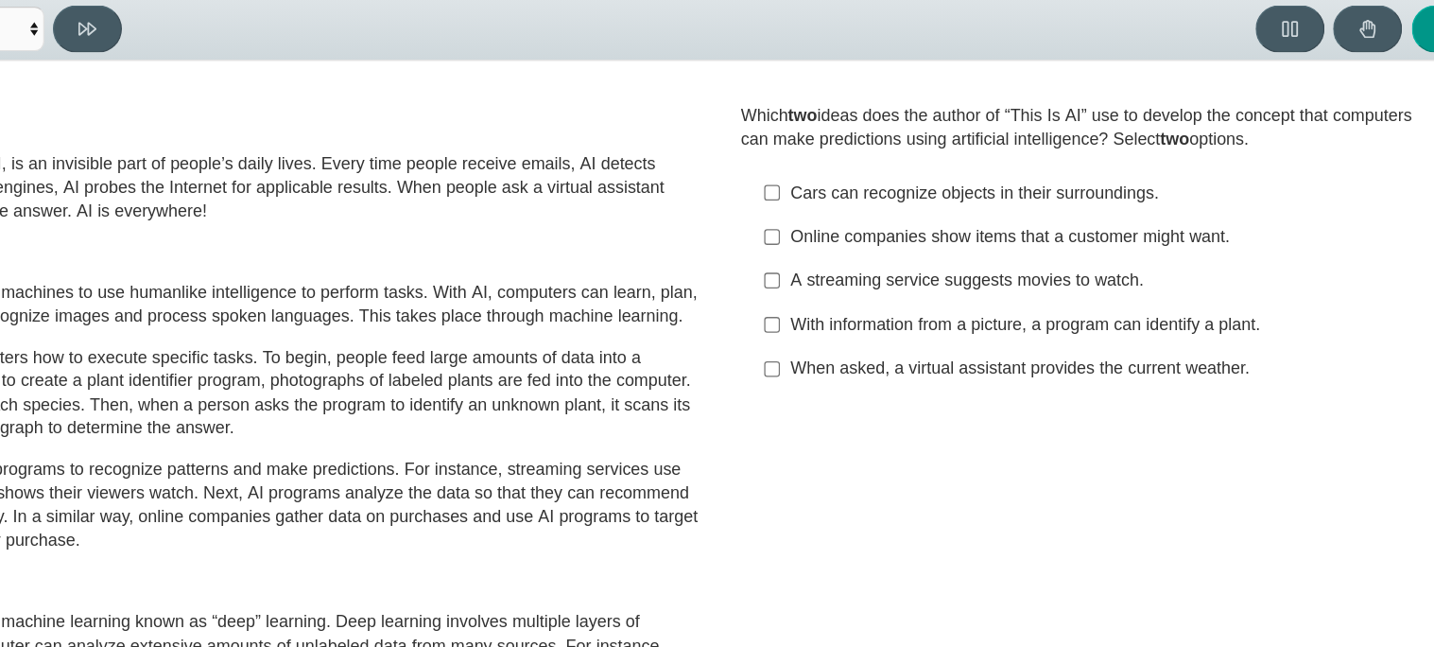
click at [912, 371] on label "When asked, a virtual assistant provides the current weather. When asked, a vir…" at bounding box center [1073, 360] width 519 height 34
click at [840, 371] on input "When asked, a virtual assistant provides the current weather. When asked, a vir…" at bounding box center [833, 360] width 12 height 34
checkbox input "true"
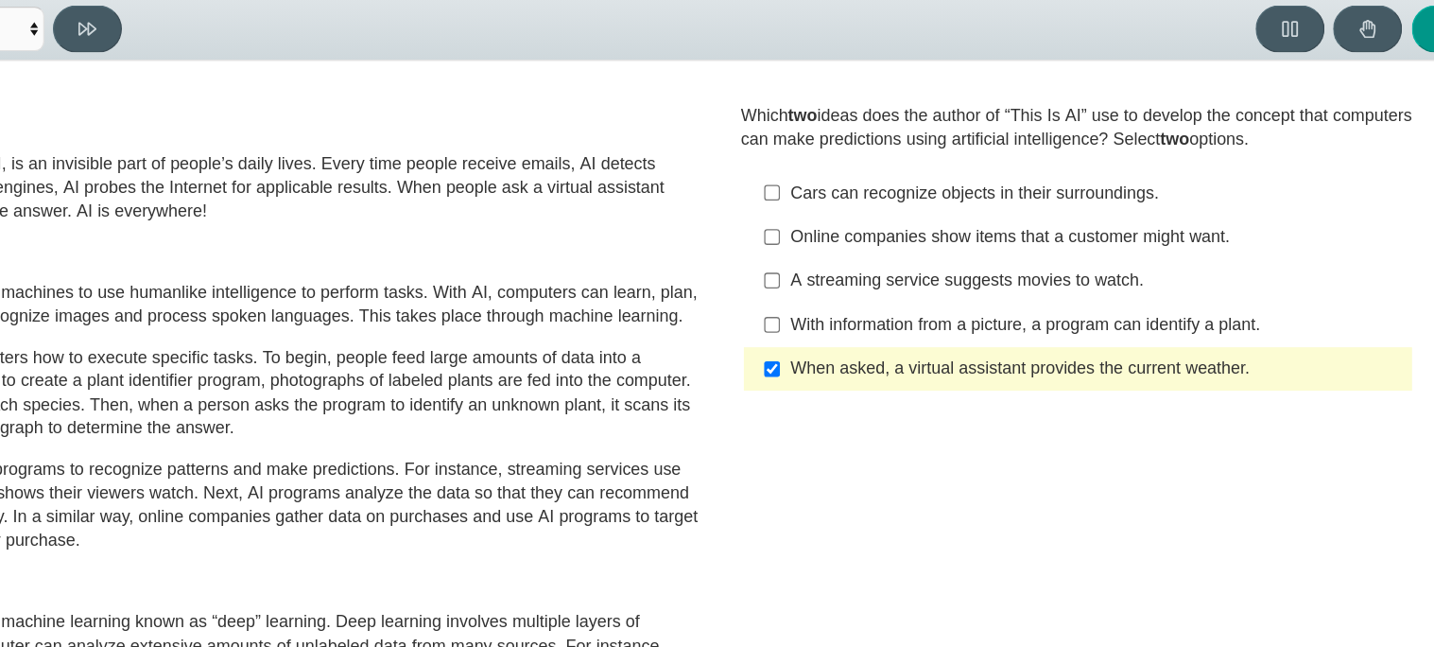
click at [868, 263] on div "Online companies show items that a customer might want." at bounding box center [1086, 257] width 477 height 19
click at [840, 263] on input "Online companies show items that a customer might want. Online companies show i…" at bounding box center [833, 257] width 12 height 34
checkbox input "true"
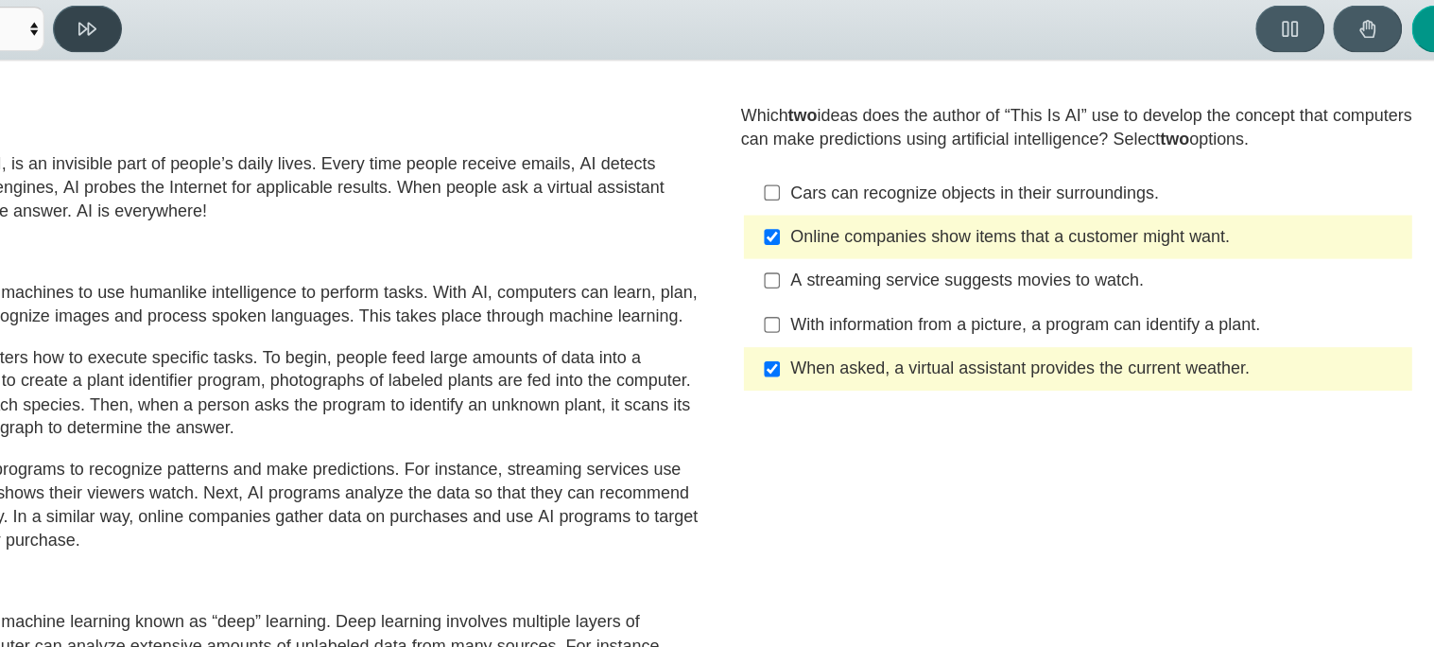
click at [294, 109] on button at bounding box center [299, 95] width 54 height 37
select select "cdf3c14e-a918-44d1-9b63-3db0fa81641e"
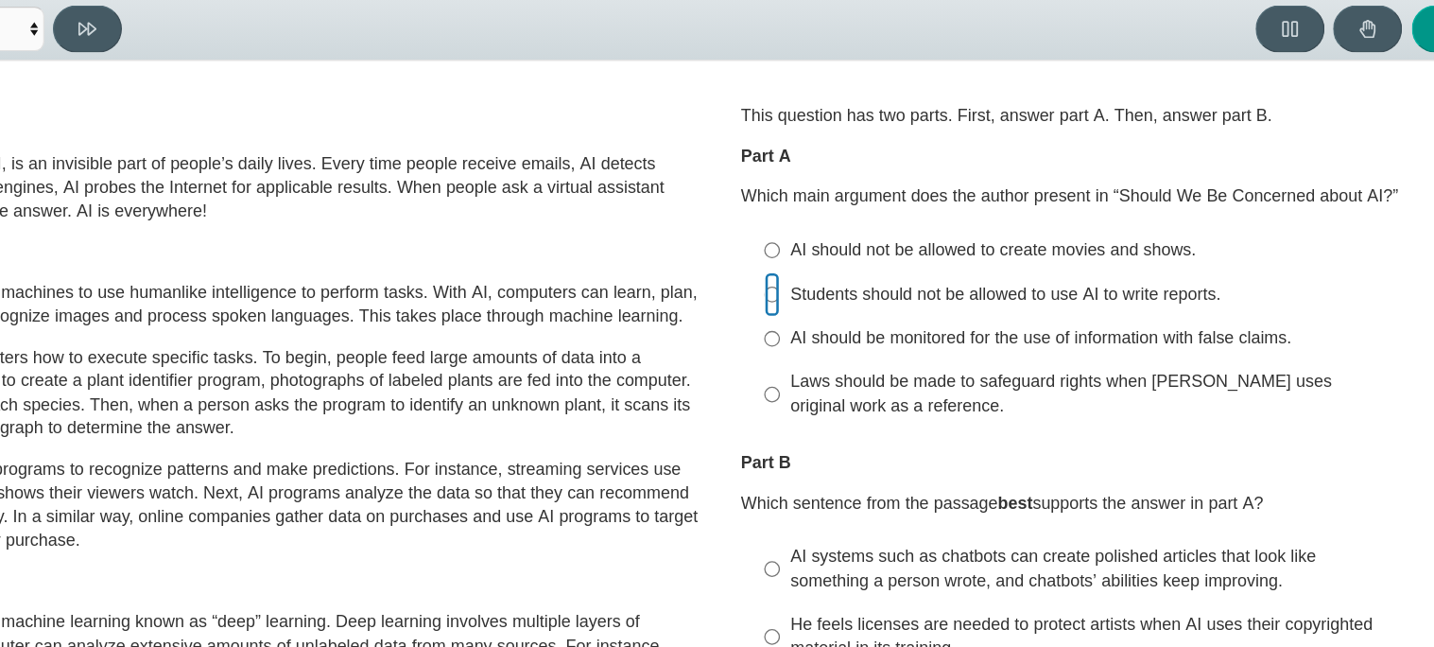
click at [827, 310] on input "Students should not be allowed to use AI to write reports. Students should not …" at bounding box center [833, 302] width 12 height 34
radio input "true"
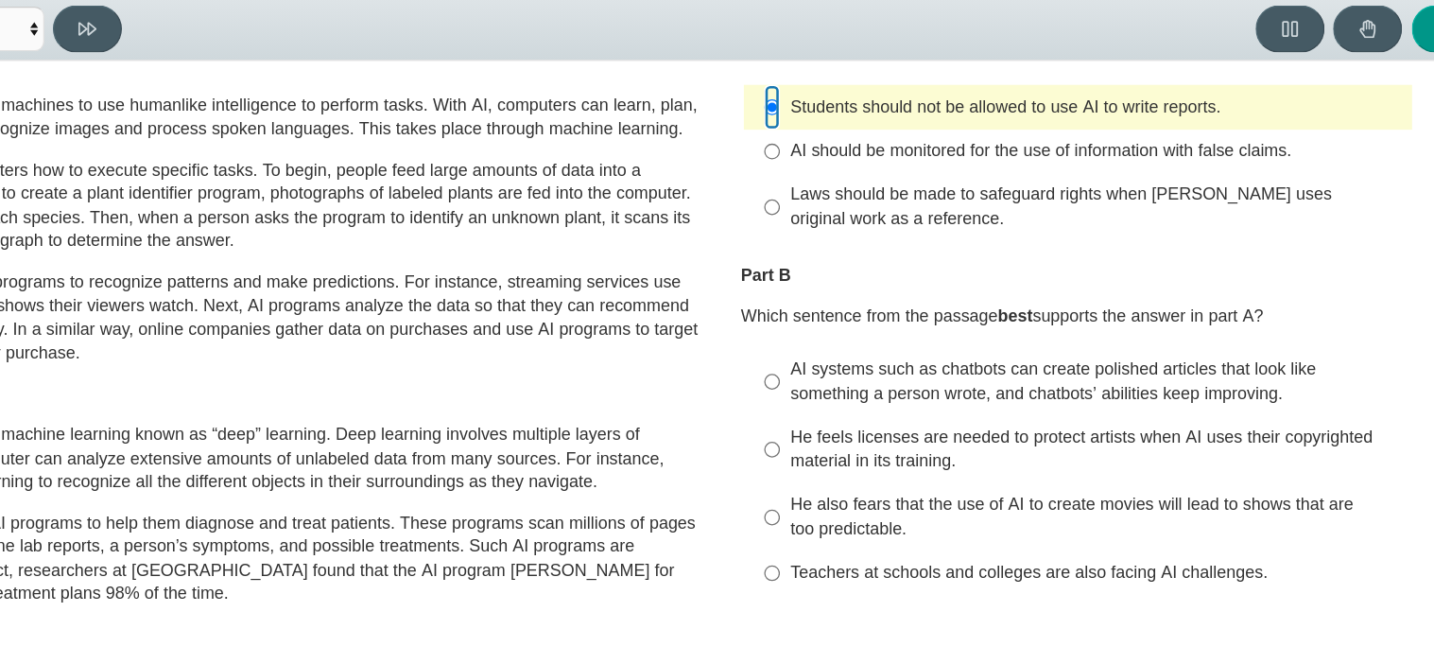
scroll to position [150, 0]
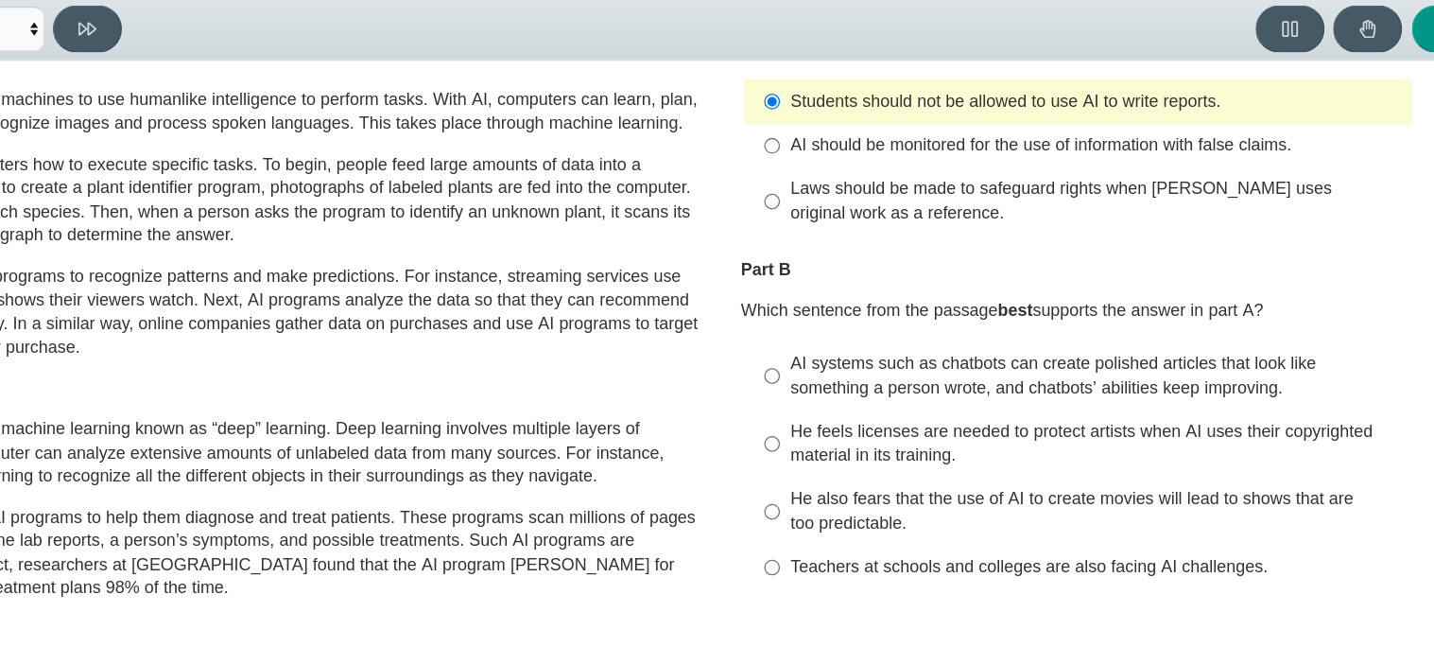
click at [833, 430] on label "He feels licenses are needed to protect artists when AI uses their copyrighted …" at bounding box center [1073, 418] width 519 height 53
click at [833, 430] on input "He feels licenses are needed to protect artists when AI uses their copyrighted …" at bounding box center [833, 418] width 12 height 53
radio input "true"
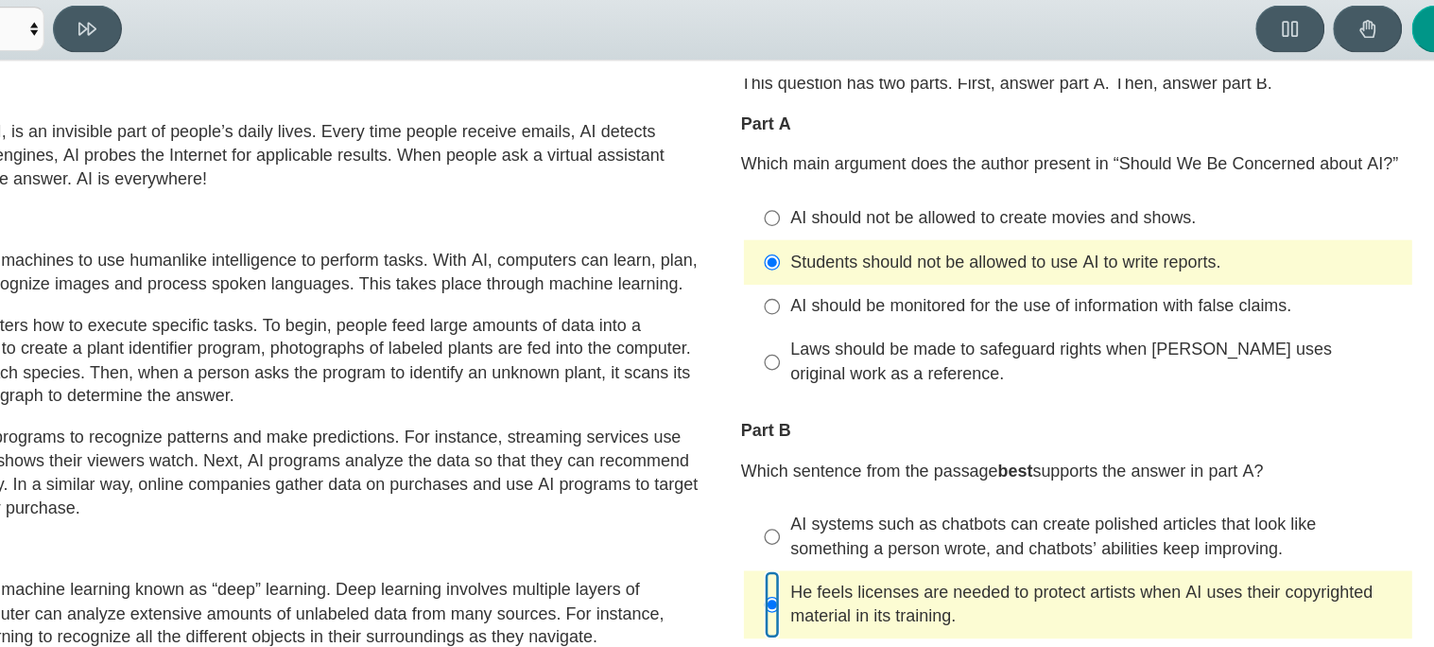
scroll to position [21, 0]
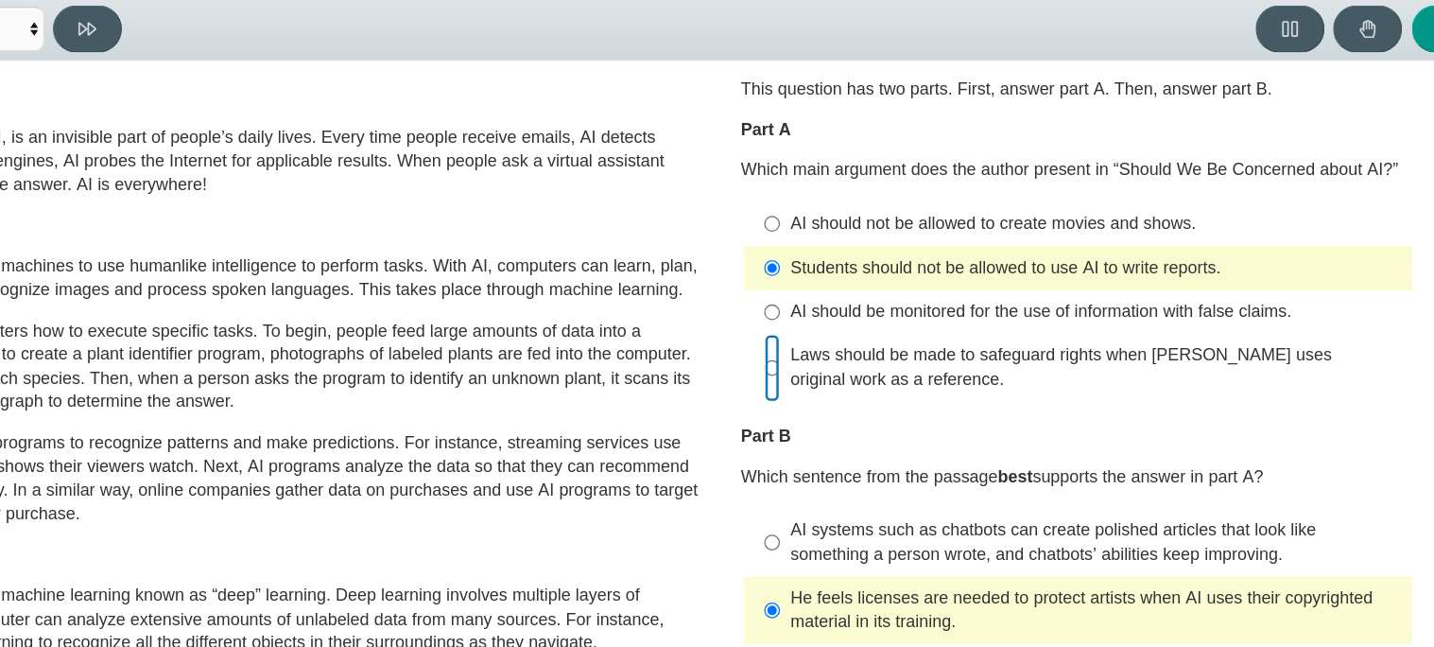
click at [827, 356] on input "Laws should be made to safeguard rights when AI uses original work as a referen…" at bounding box center [833, 359] width 12 height 53
radio input "true"
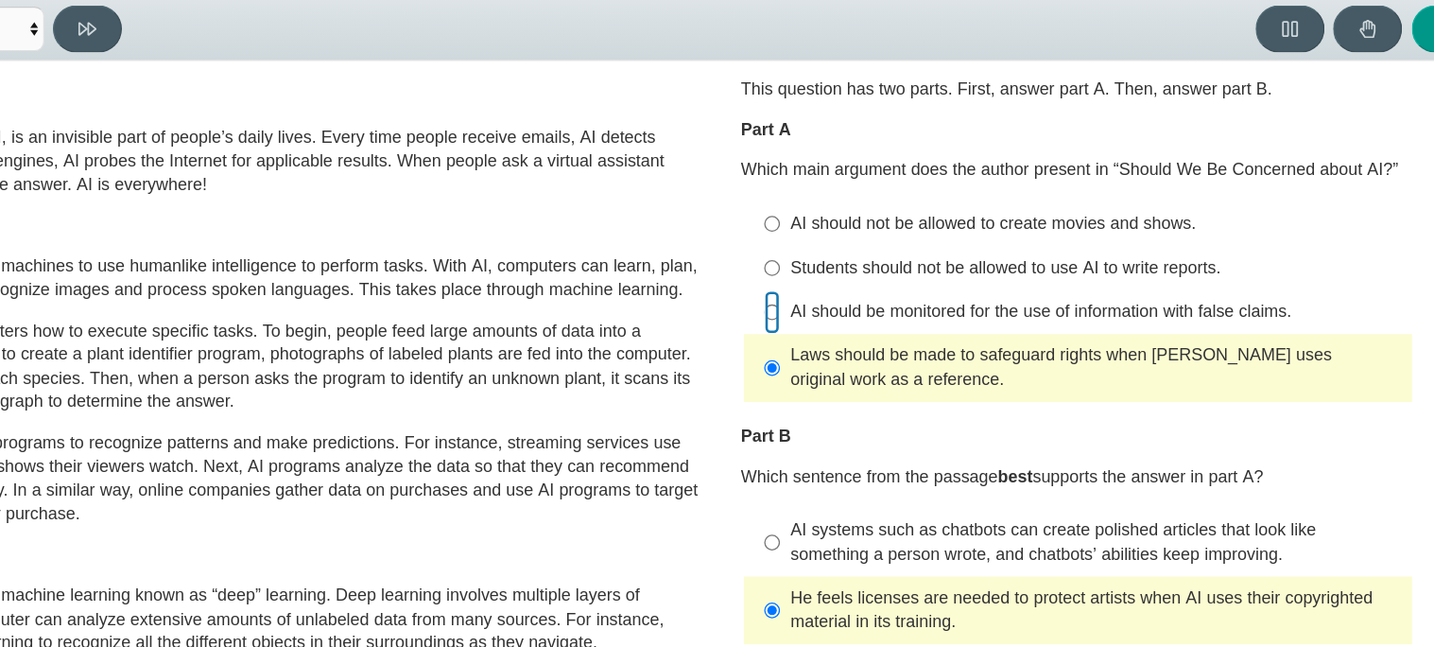
click at [828, 310] on input "AI should be monitored for the use of information with false claims. AI should …" at bounding box center [833, 316] width 12 height 34
radio input "true"
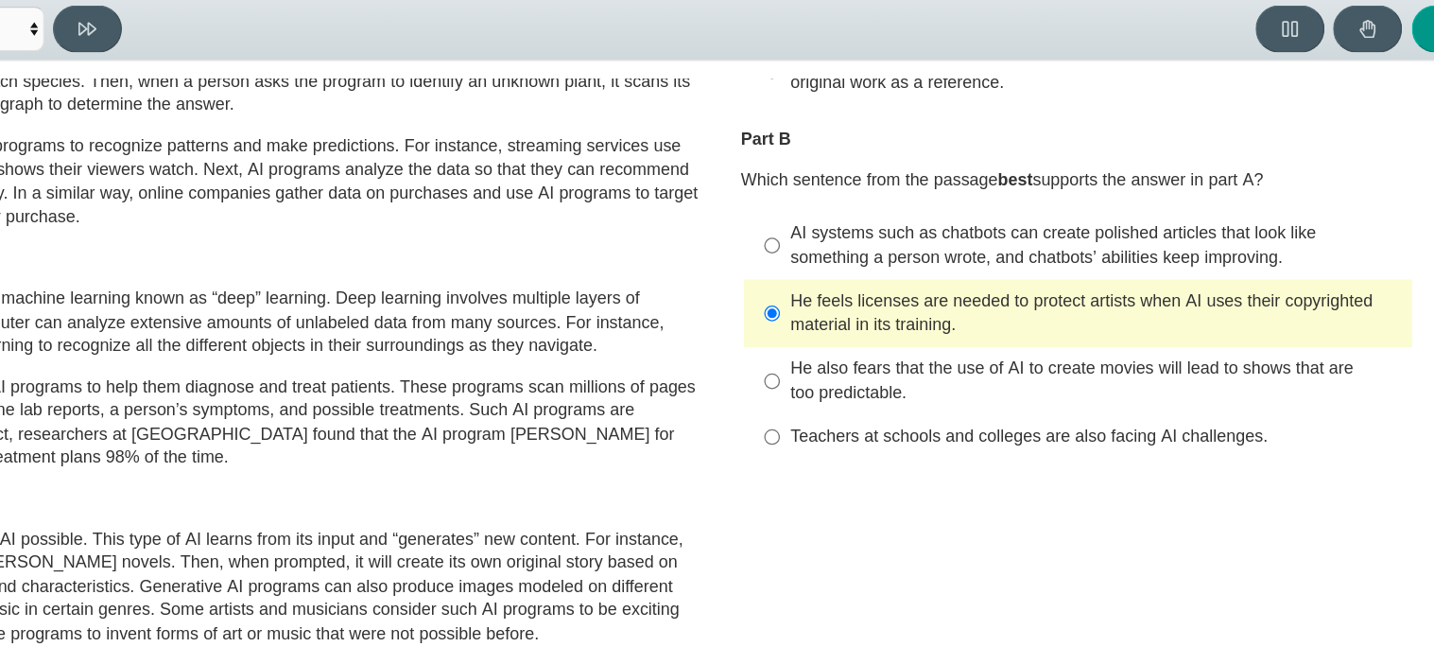
scroll to position [288, 0]
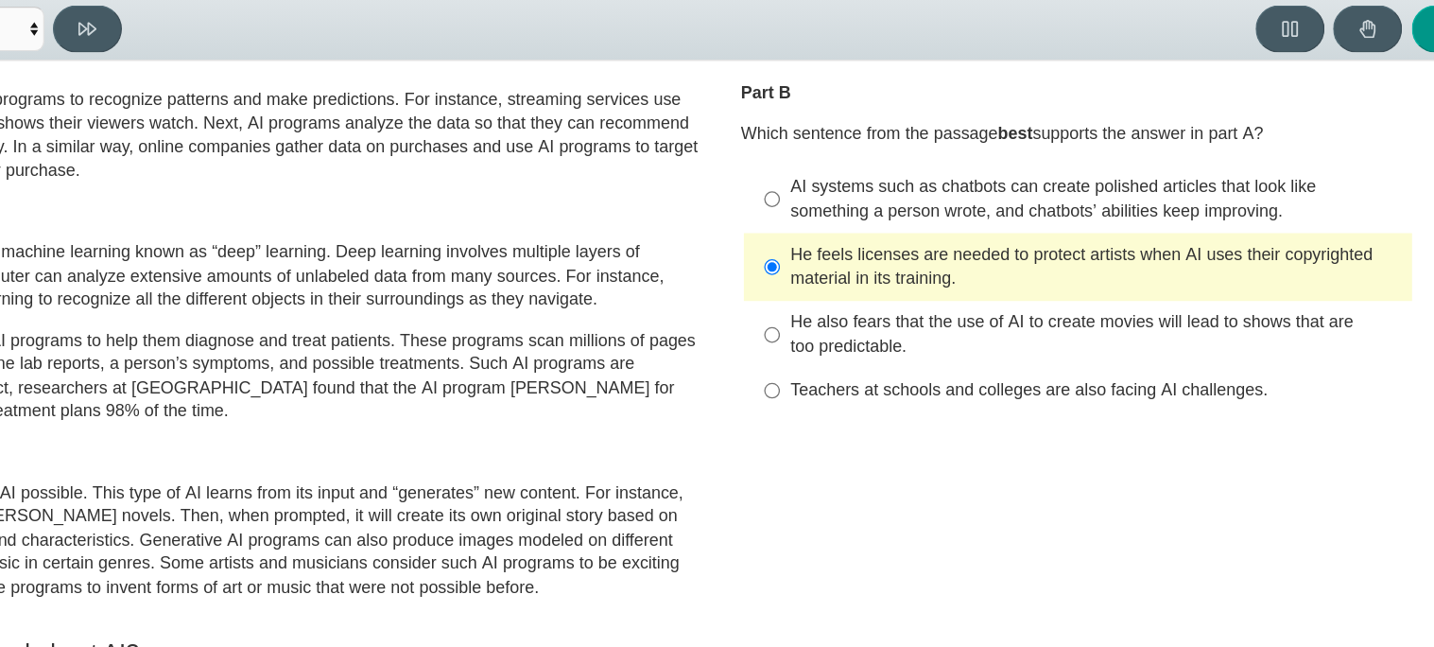
click at [814, 256] on label "He feels licenses are needed to protect artists when AI uses their copyrighted …" at bounding box center [1073, 280] width 519 height 53
click at [827, 256] on input "He feels licenses are needed to protect artists when AI uses their copyrighted …" at bounding box center [833, 280] width 12 height 53
click at [814, 256] on label "He feels licenses are needed to protect artists when AI uses their copyrighted …" at bounding box center [1073, 280] width 519 height 53
click at [827, 256] on input "He feels licenses are needed to protect artists when AI uses their copyrighted …" at bounding box center [833, 280] width 12 height 53
click at [814, 252] on label "AI systems such as chatbots can create polished articles that look like somethi…" at bounding box center [1073, 227] width 519 height 53
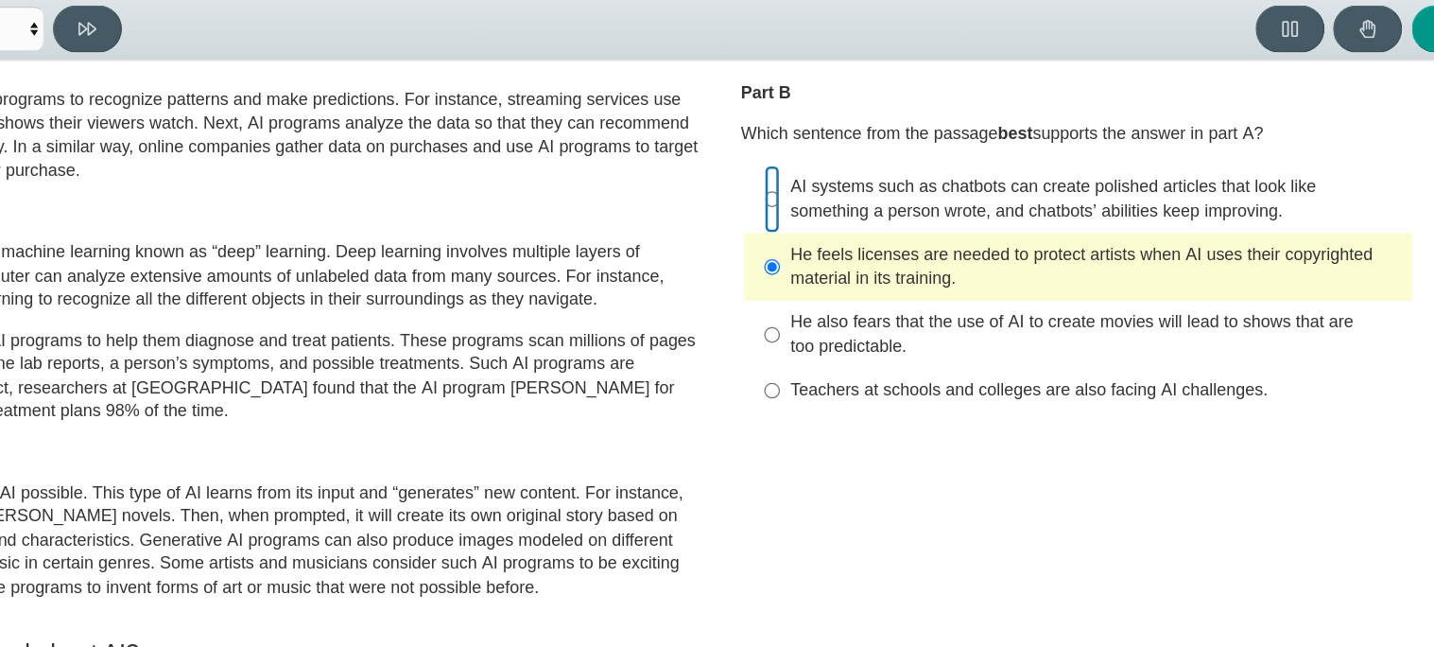
click at [827, 252] on input "AI systems such as chatbots can create polished articles that look like somethi…" at bounding box center [833, 227] width 12 height 53
radio input "true"
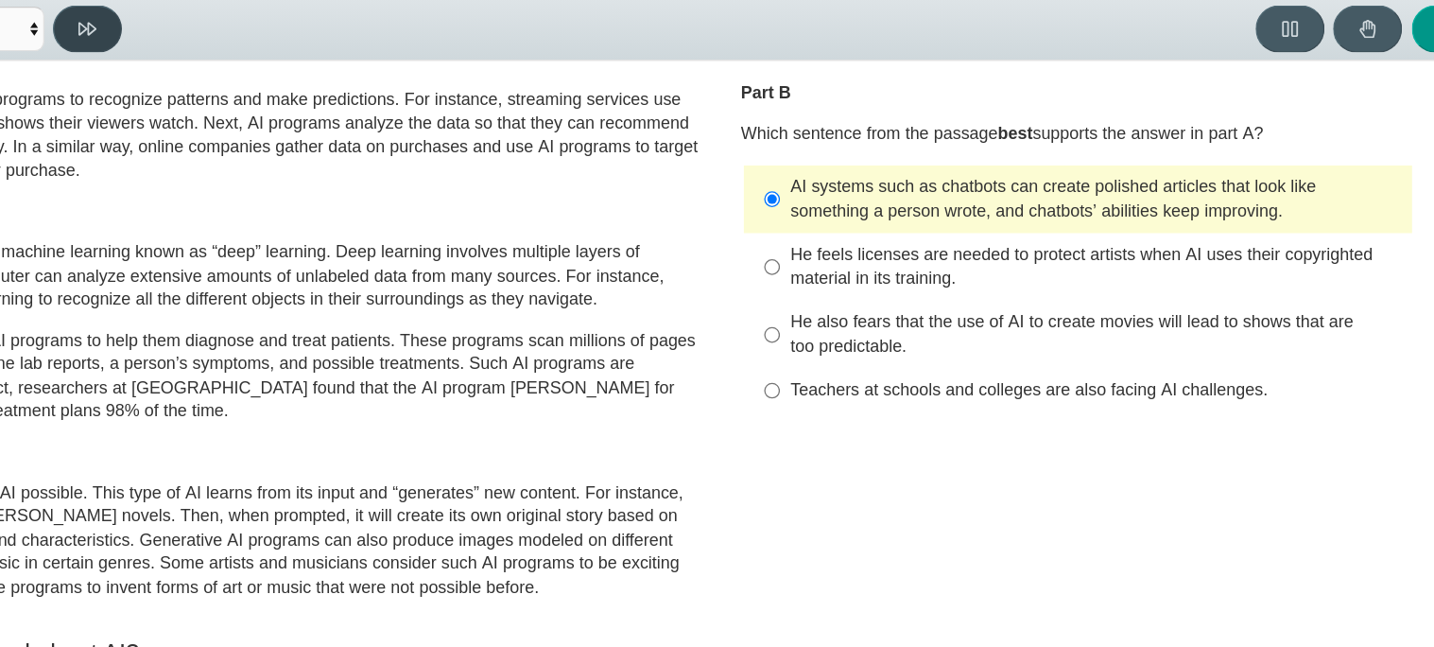
click at [314, 94] on button at bounding box center [299, 95] width 54 height 37
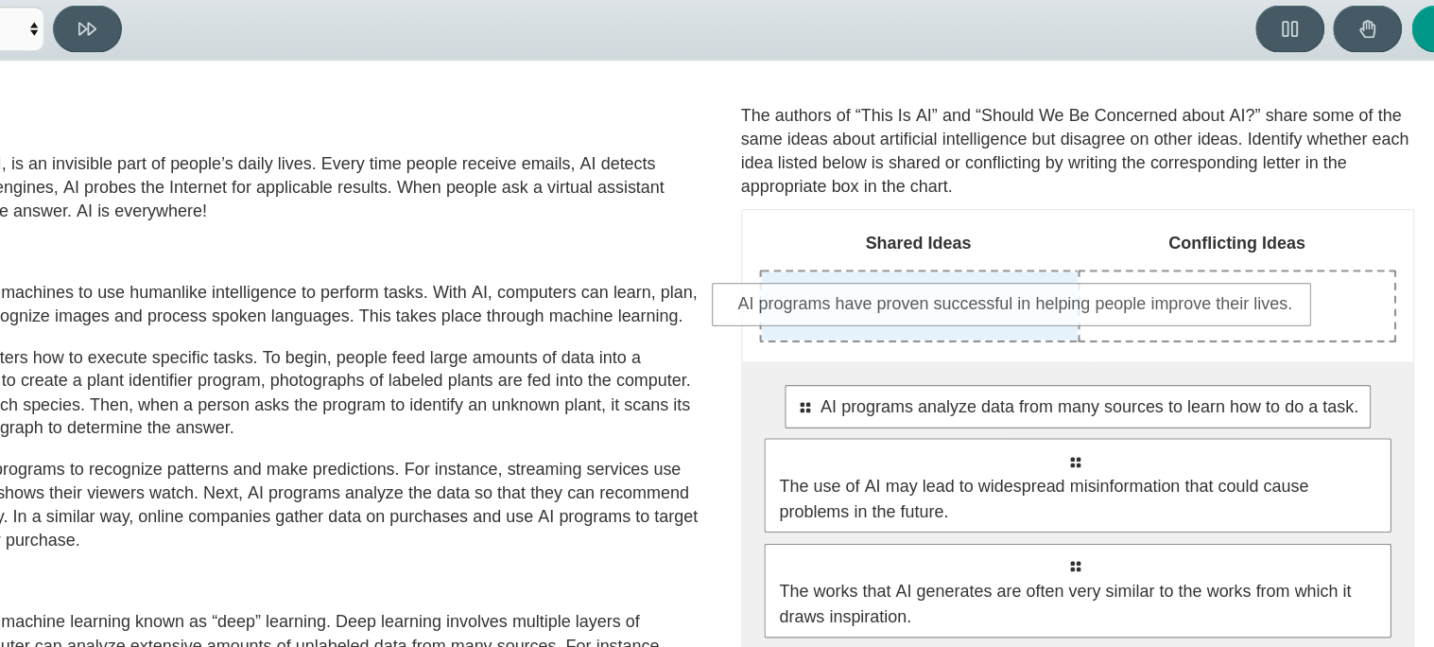
drag, startPoint x: 901, startPoint y: 402, endPoint x: 857, endPoint y: 321, distance: 92.7
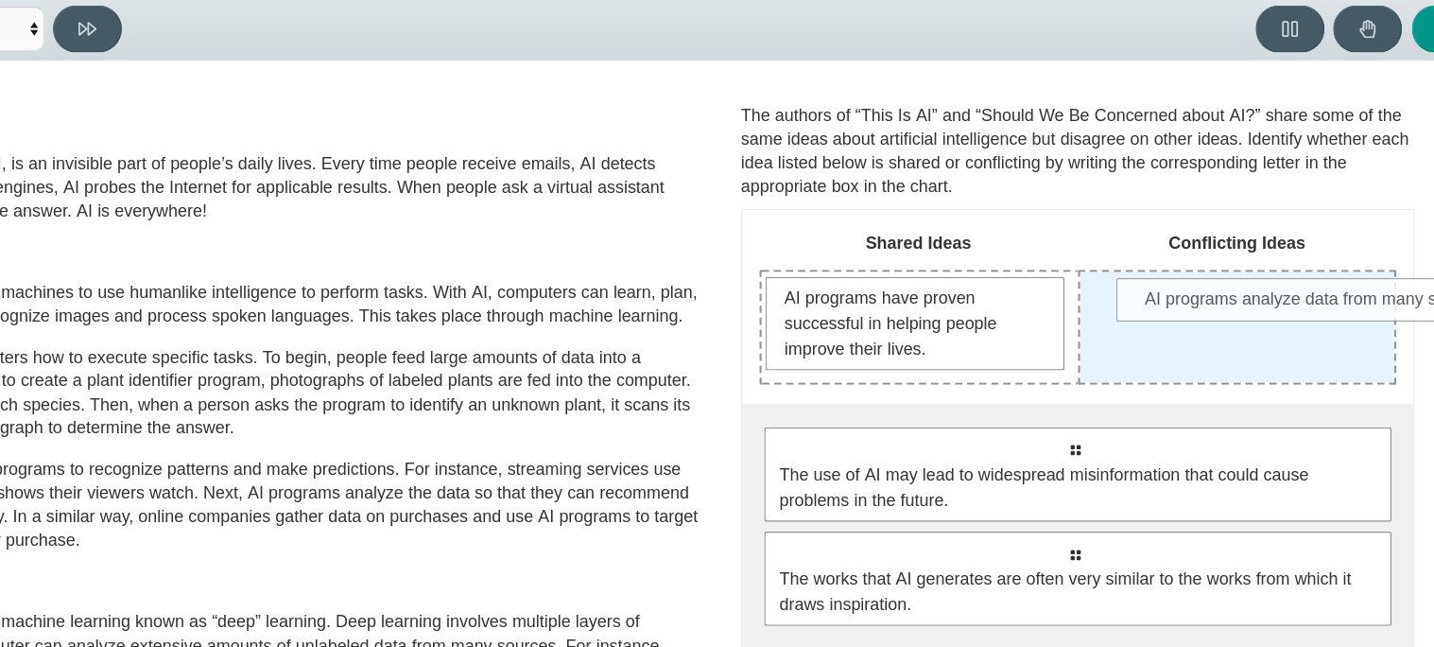
drag, startPoint x: 895, startPoint y: 425, endPoint x: 1162, endPoint y: 313, distance: 289.0
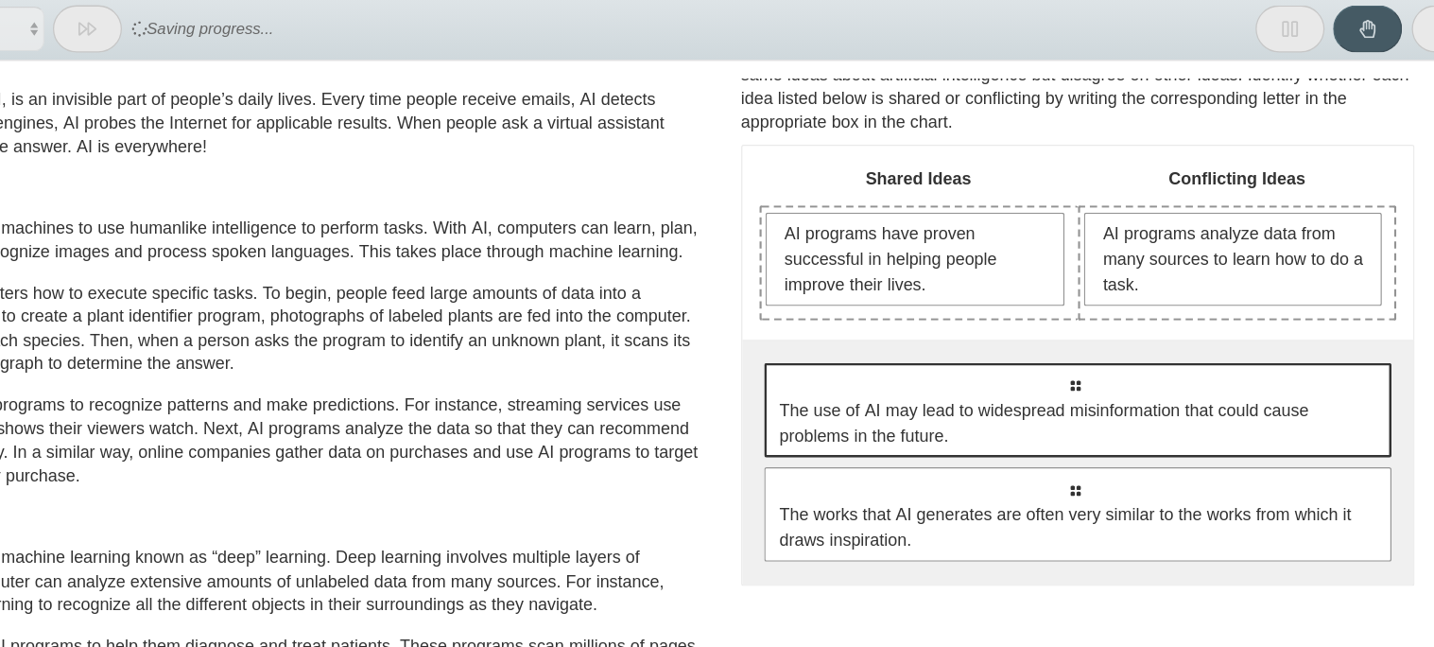
scroll to position [48, 0]
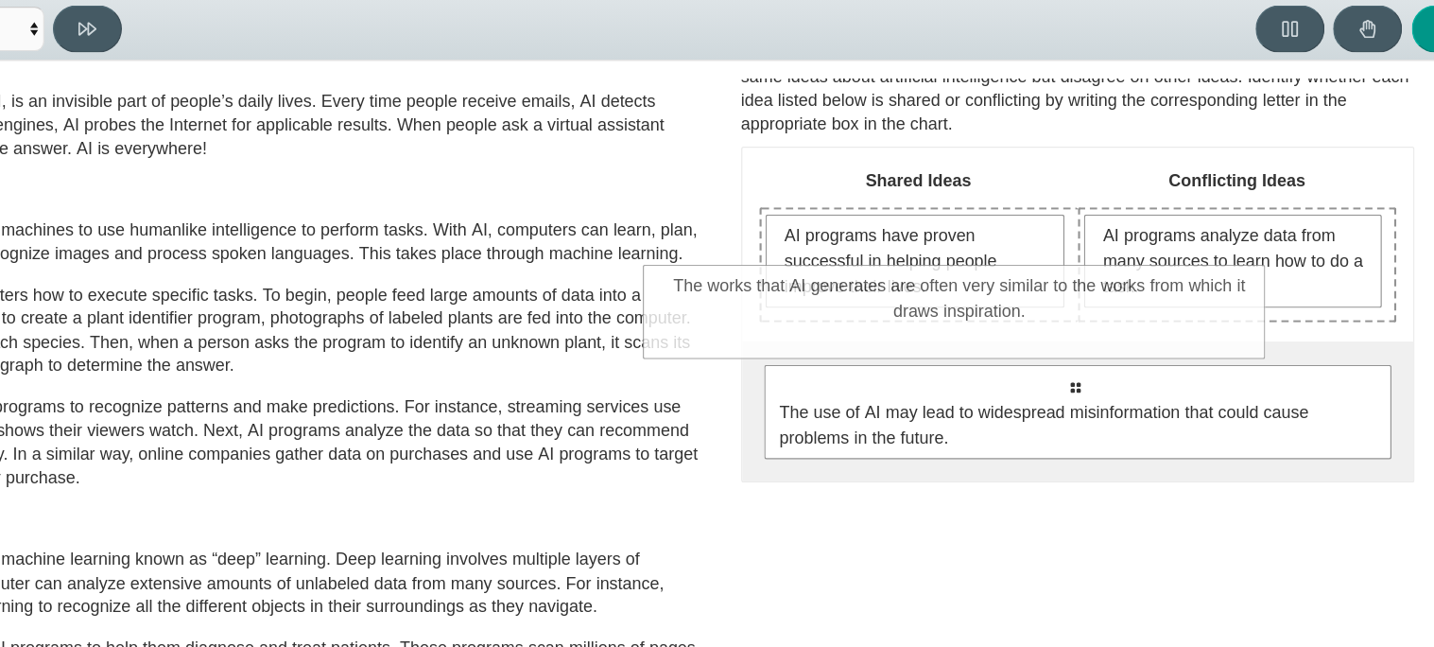
drag, startPoint x: 1030, startPoint y: 490, endPoint x: 941, endPoint y: 331, distance: 182.0
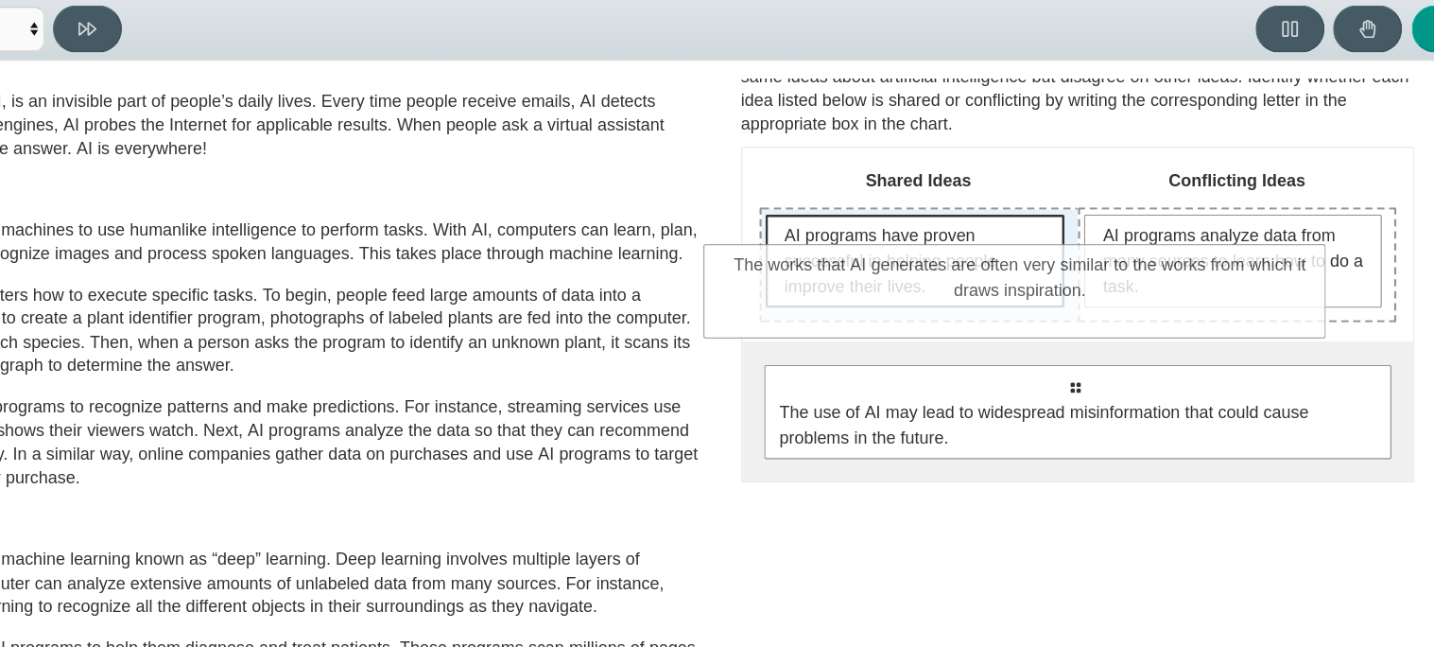
drag, startPoint x: 928, startPoint y: 382, endPoint x: 879, endPoint y: 275, distance: 117.2
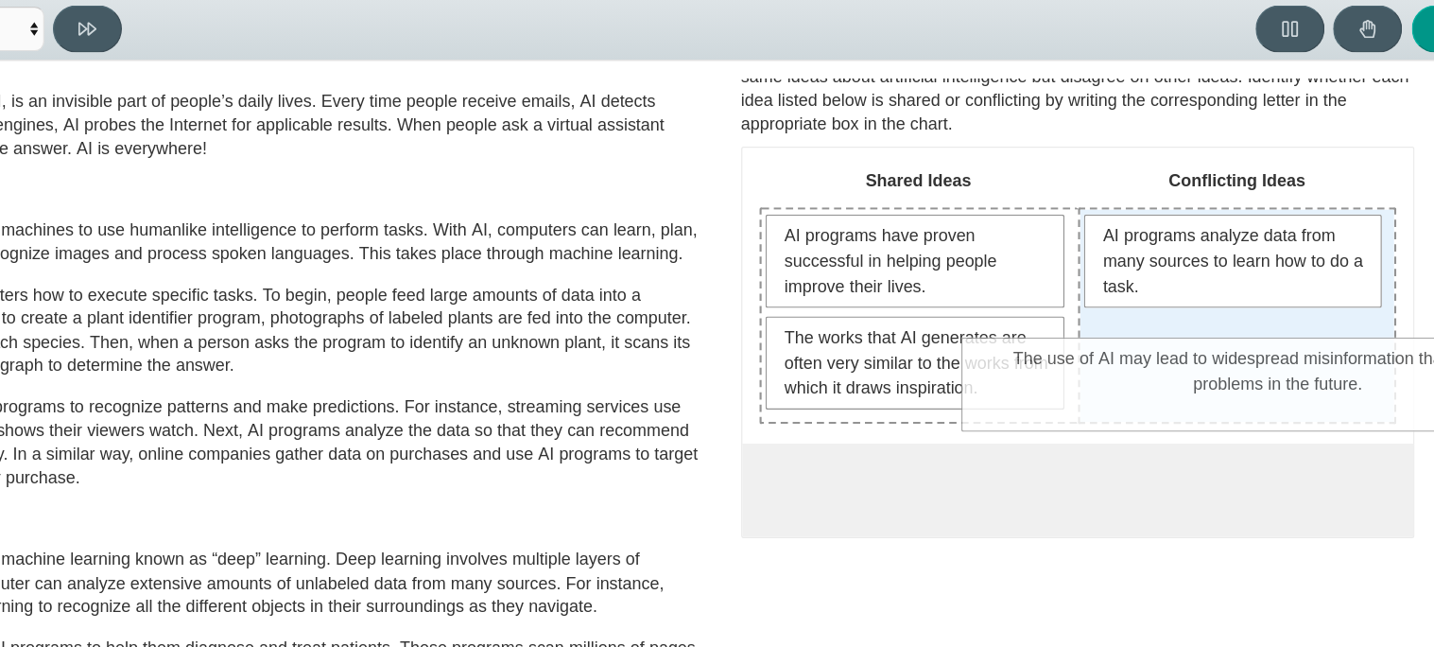
drag, startPoint x: 923, startPoint y: 469, endPoint x: 1125, endPoint y: 350, distance: 234.8
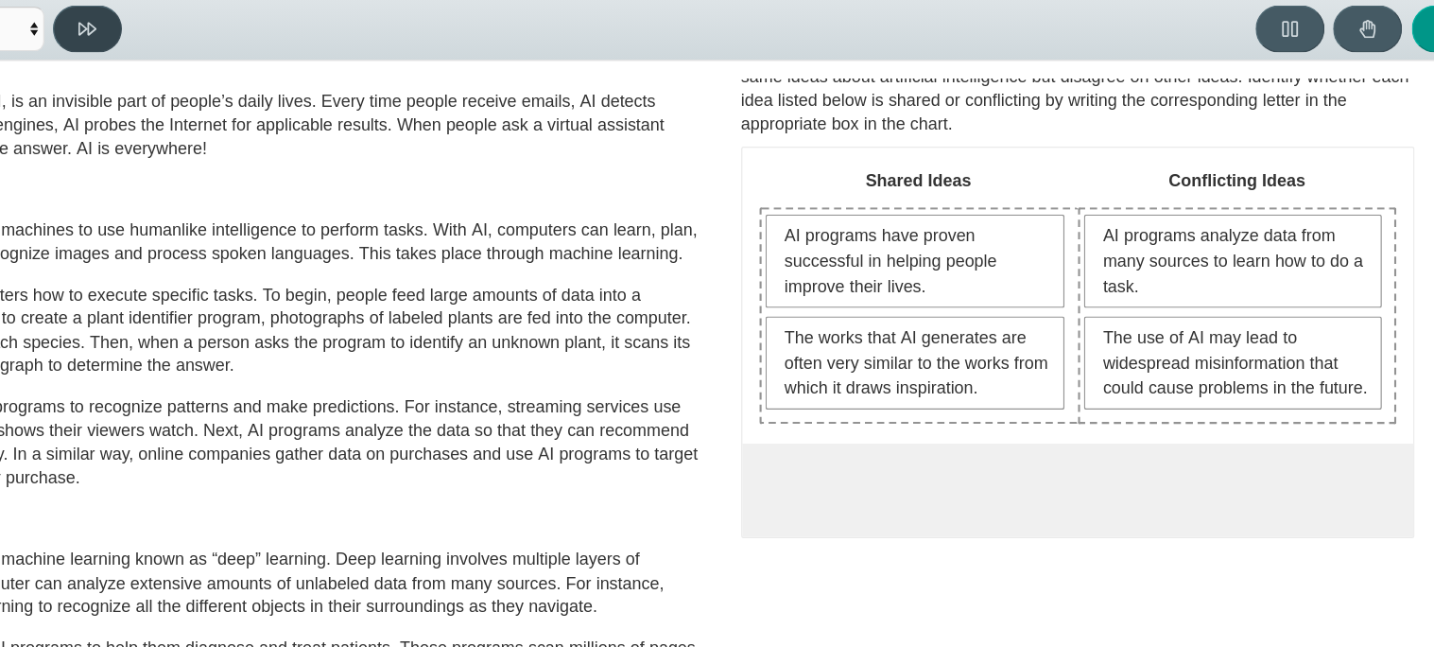
click at [296, 96] on icon at bounding box center [299, 95] width 14 height 14
select select "c3effed4-44ce-4a19-bd96-1787f34e9b4c"
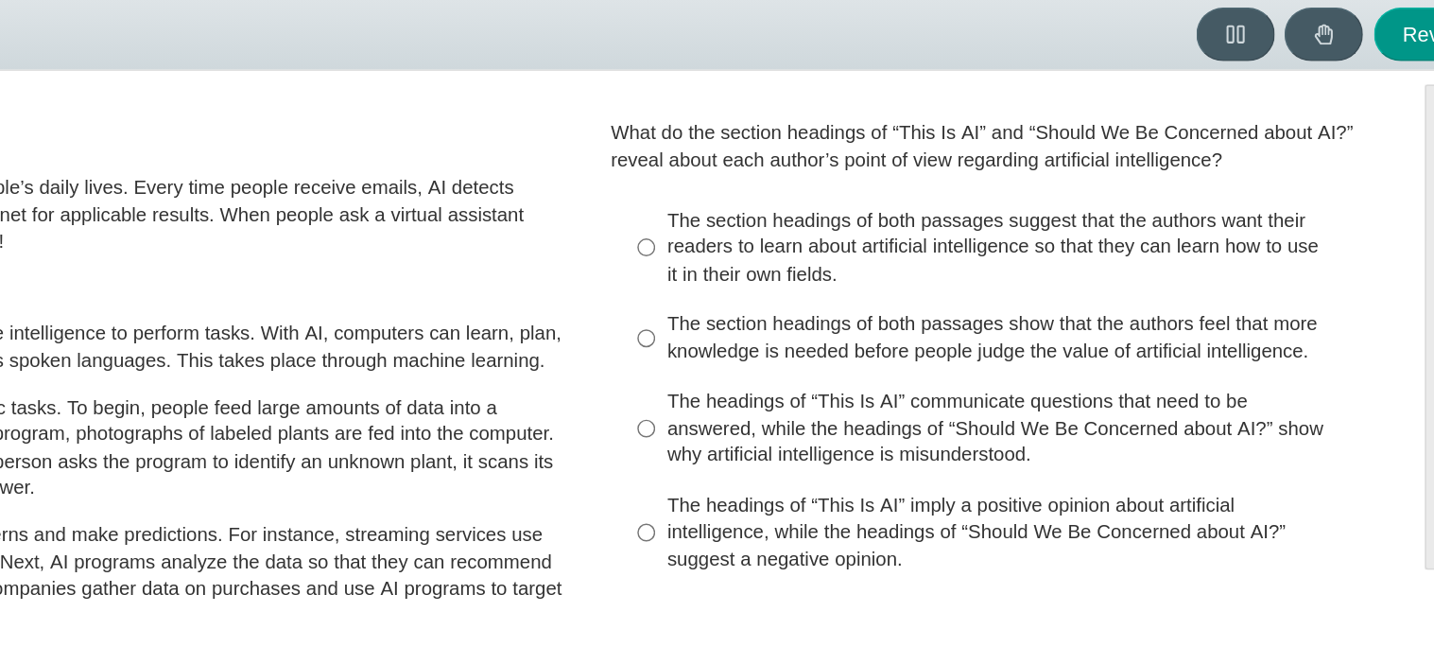
click at [905, 230] on div "The section headings of both passages suggest that the authors want their reade…" at bounding box center [1086, 242] width 477 height 56
click at [840, 230] on input "The section headings of both passages suggest that the authors want their reade…" at bounding box center [833, 241] width 12 height 72
radio input "true"
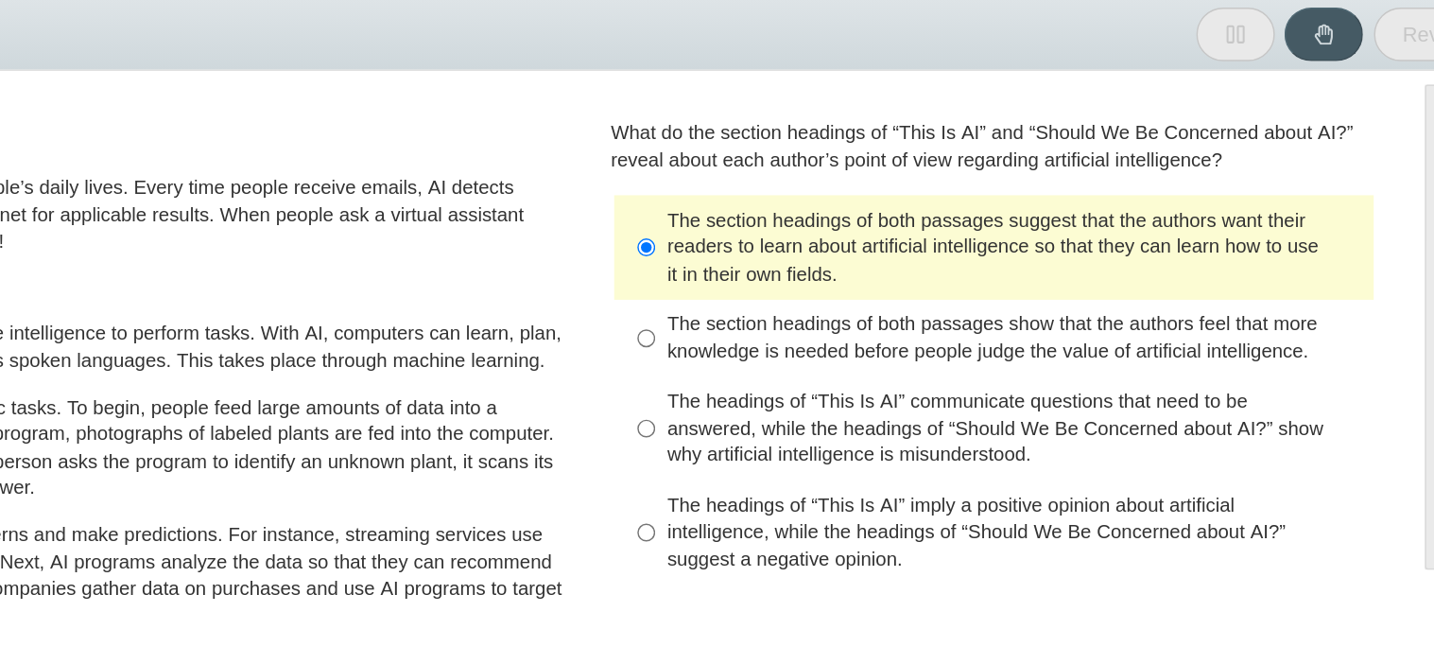
click at [905, 230] on div "The section headings of both passages suggest that the authors want their reade…" at bounding box center [1086, 242] width 477 height 56
click at [840, 230] on input "The section headings of both passages suggest that the authors want their reade…" at bounding box center [833, 241] width 12 height 72
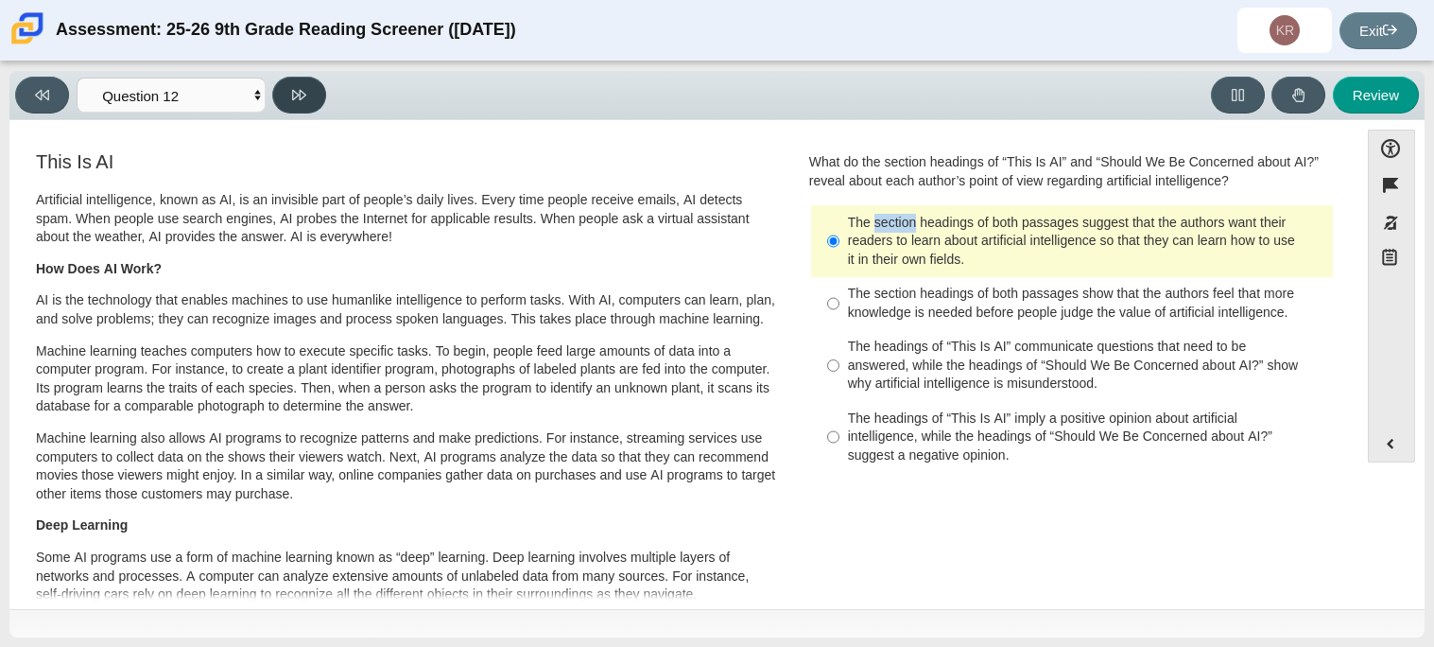
click at [300, 104] on button at bounding box center [299, 95] width 54 height 37
select select "review"
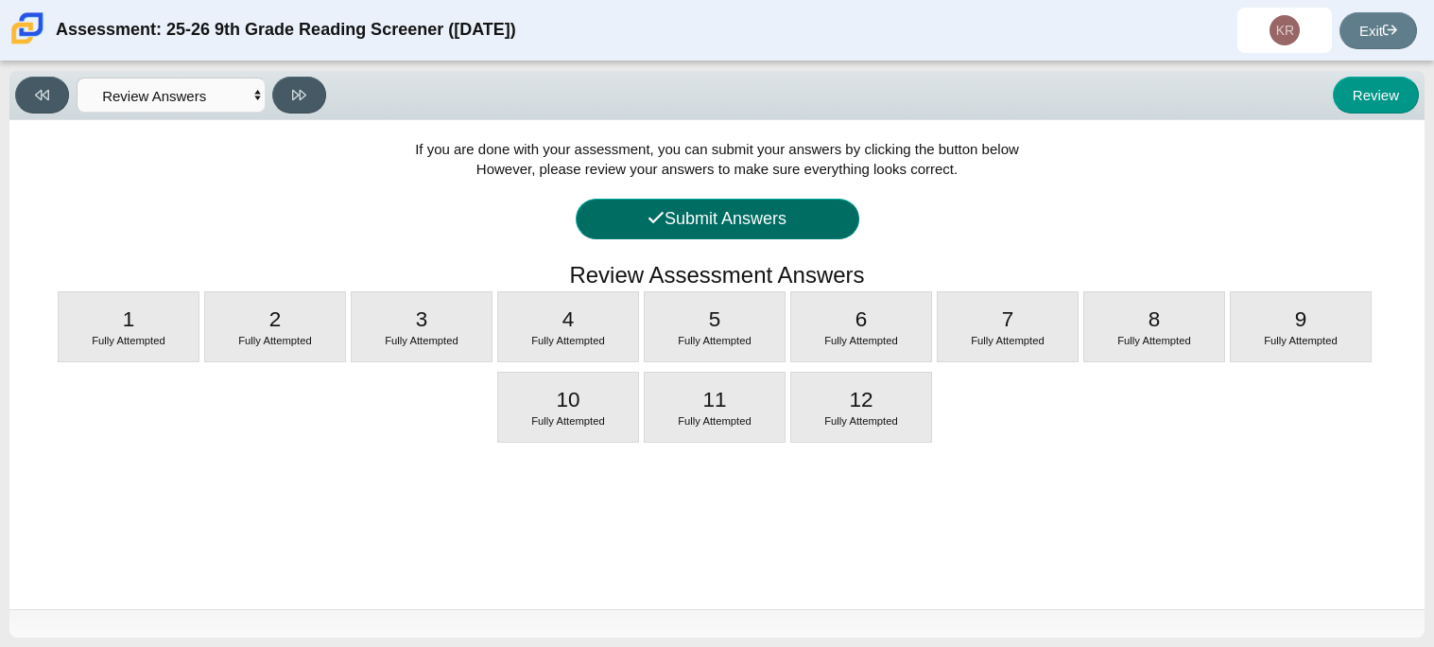
click at [703, 229] on button "Submit Answers" at bounding box center [718, 219] width 284 height 41
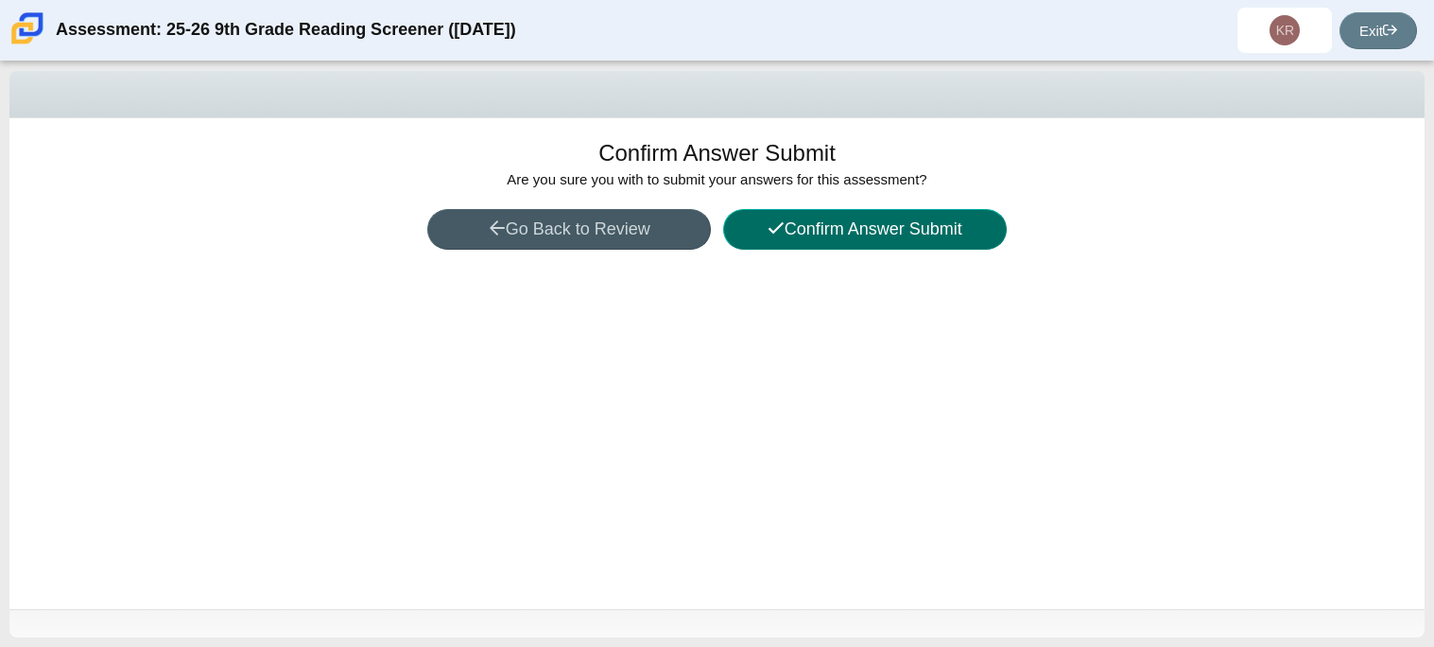
click at [803, 240] on button "Confirm Answer Submit" at bounding box center [865, 229] width 284 height 41
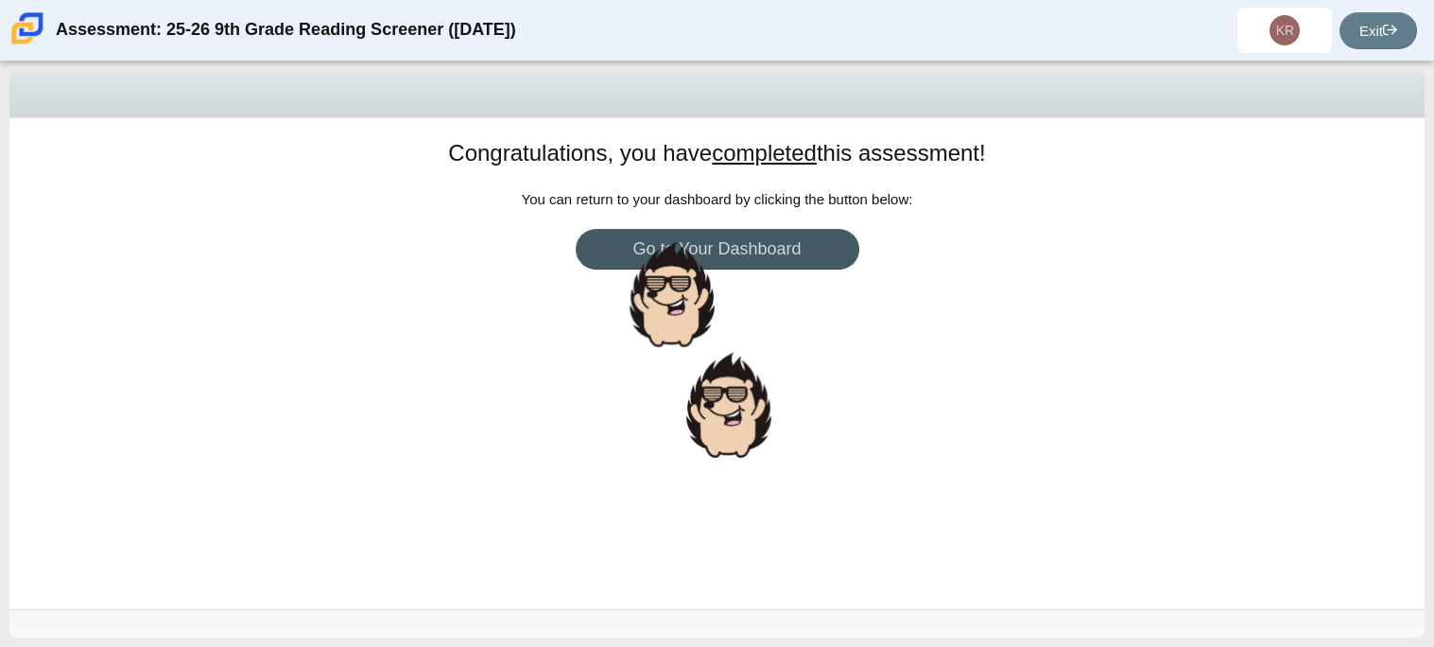
click at [895, 460] on div "Congratulations, you have completed this assessment! You can return to your das…" at bounding box center [716, 363] width 1415 height 491
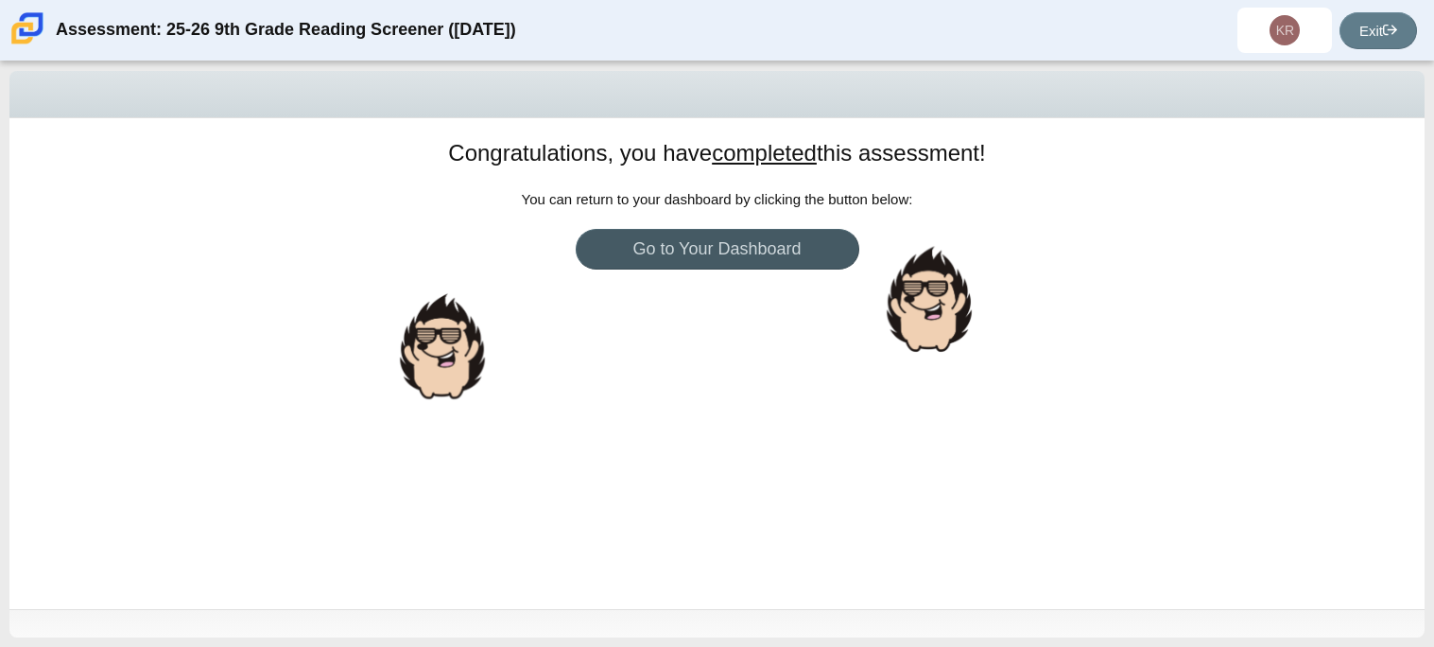
click at [762, 270] on div "Congratulations, you have completed this assessment! You can return to your das…" at bounding box center [716, 363] width 1415 height 491
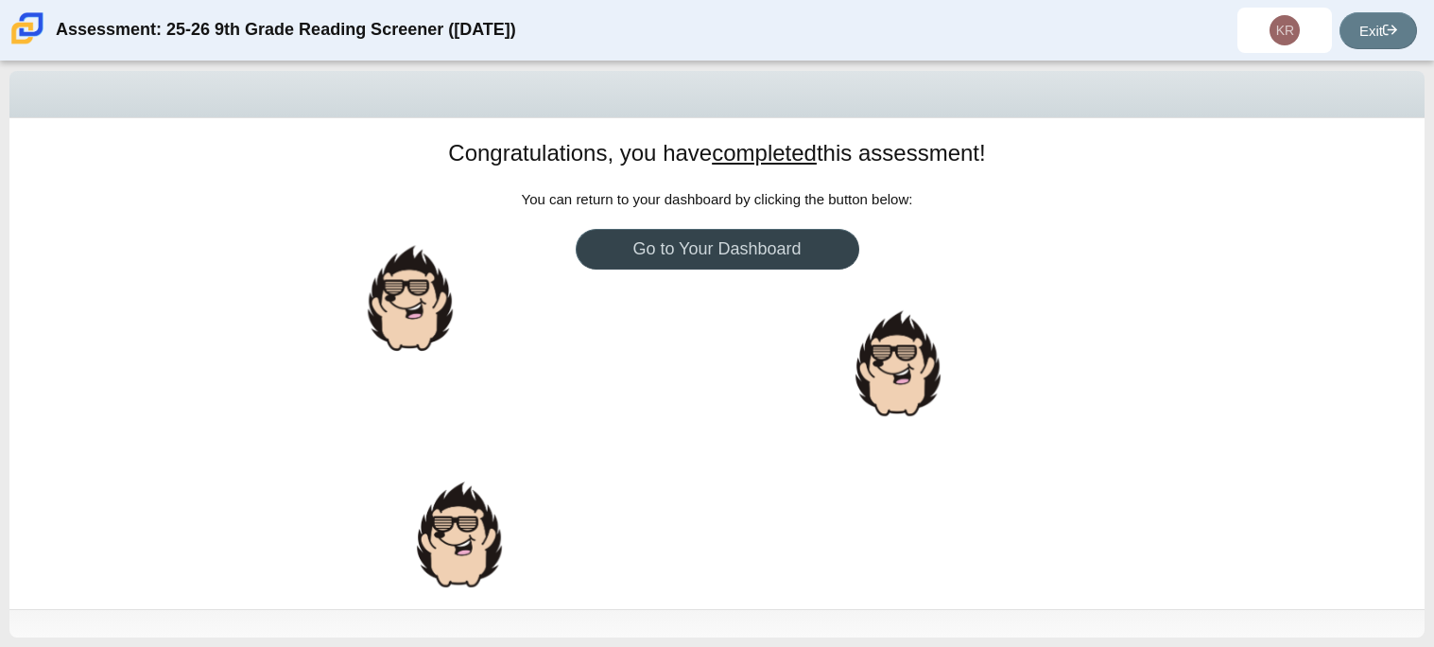
click at [754, 260] on link "Go to Your Dashboard" at bounding box center [718, 249] width 284 height 41
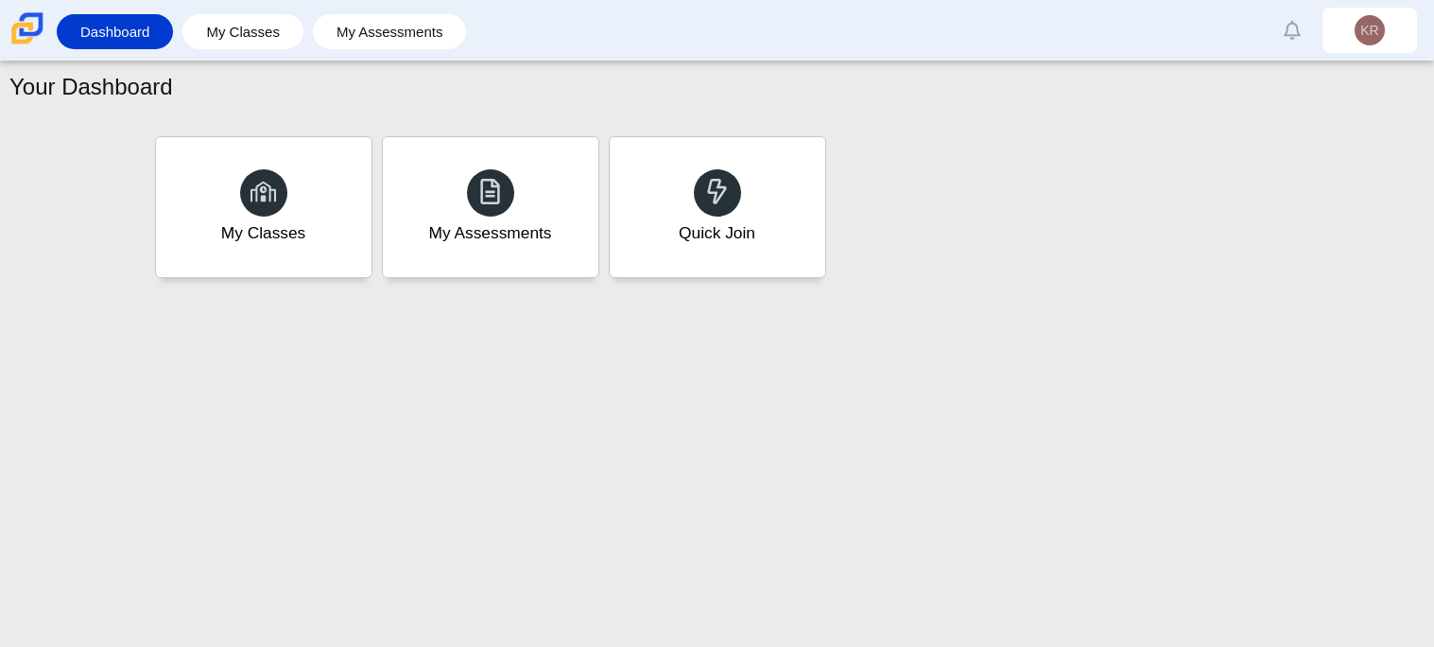
click at [656, 452] on div "Your Dashboard My Classes My Assessments Quick Join" at bounding box center [717, 353] width 1434 height 585
